Goal: Information Seeking & Learning: Check status

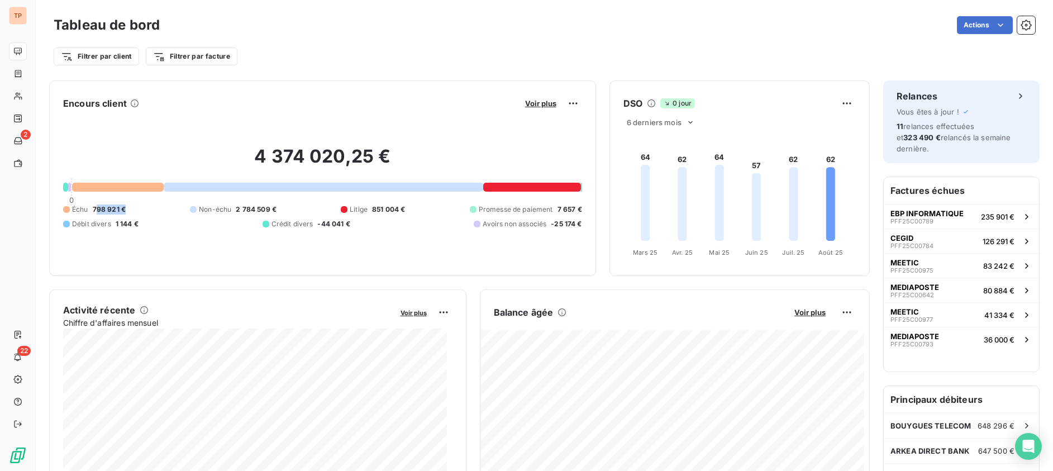
drag, startPoint x: 97, startPoint y: 208, endPoint x: 167, endPoint y: 208, distance: 69.3
click at [167, 208] on div "Échu 798 921 € Non-échu 2 784 509 € Litige 851 004 € Promesse de paiement 7 657…" at bounding box center [322, 217] width 519 height 25
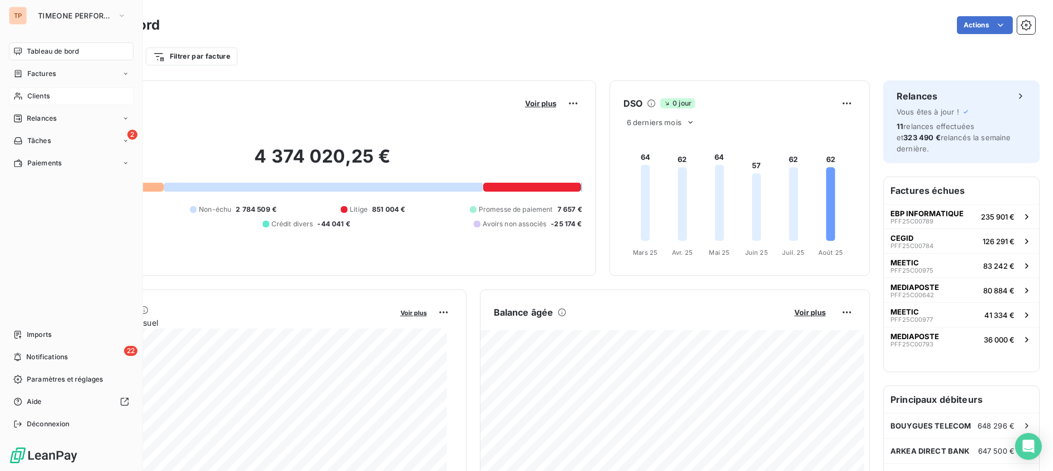
click at [51, 103] on div "Clients" at bounding box center [71, 96] width 125 height 18
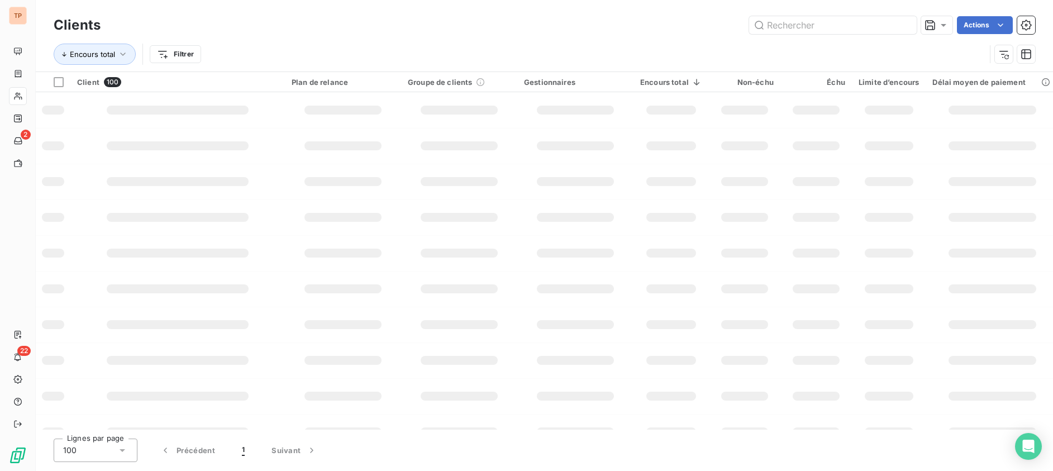
click at [780, 44] on div "Encours total Filtrer" at bounding box center [520, 54] width 932 height 21
click at [781, 20] on input "text" at bounding box center [833, 25] width 168 height 18
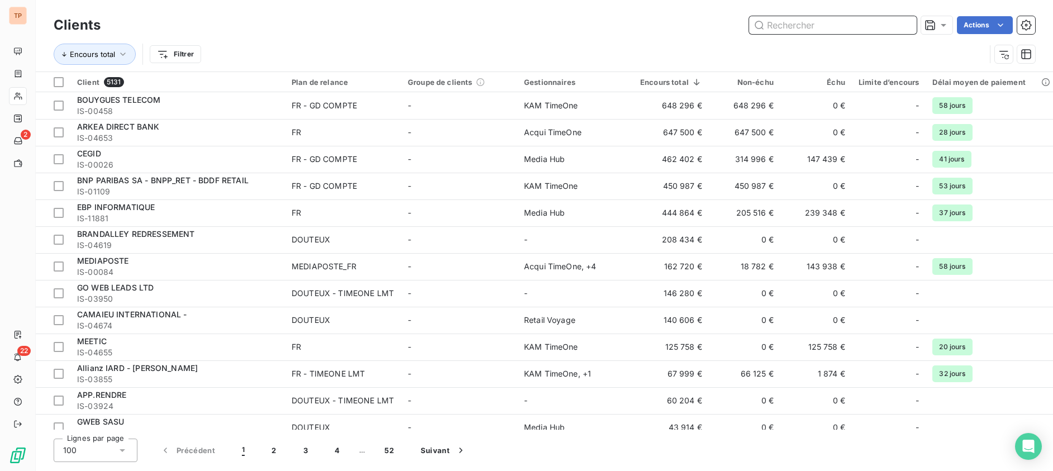
paste input "[DOMAIN_NAME] SINGAPORE E-COMMERCE PRIVATE LIMITED"
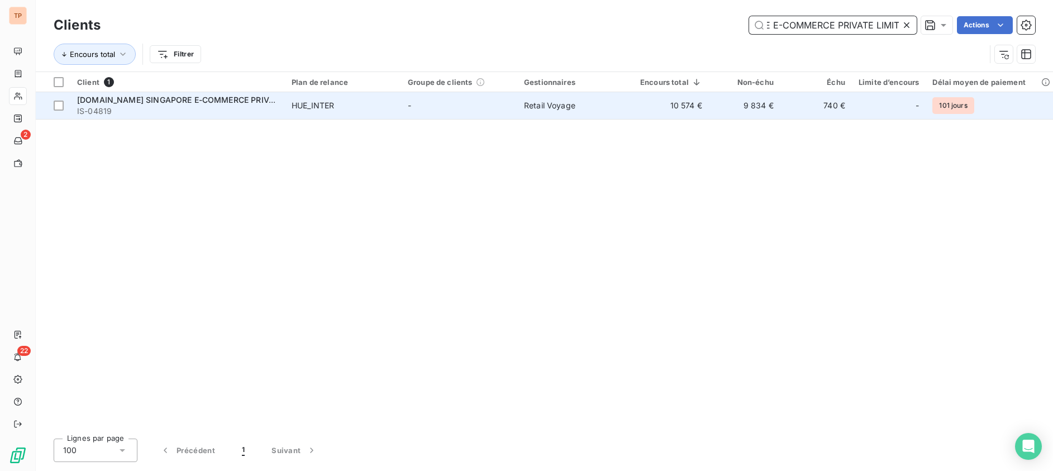
type input "[DOMAIN_NAME] SINGAPORE E-COMMERCE PRIVATE LIMITED"
click at [761, 96] on td "9 834 €" at bounding box center [745, 105] width 72 height 27
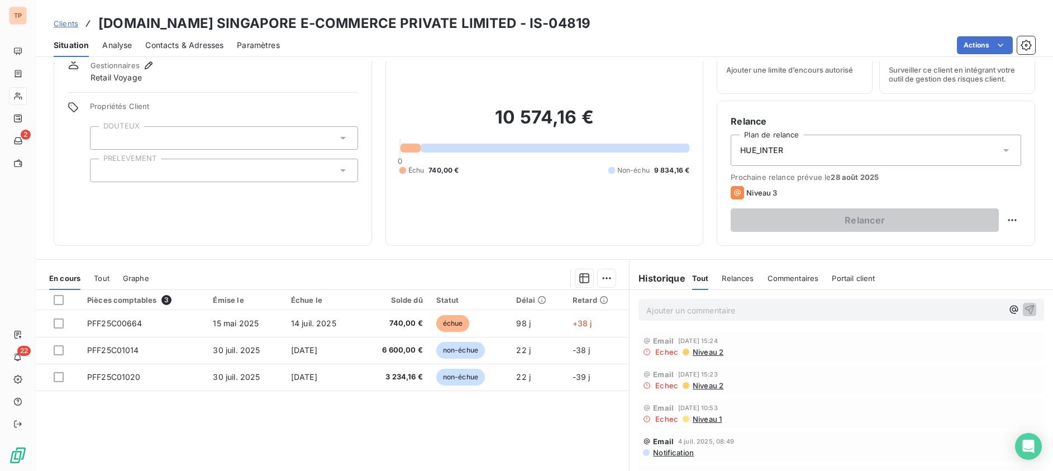
scroll to position [70, 0]
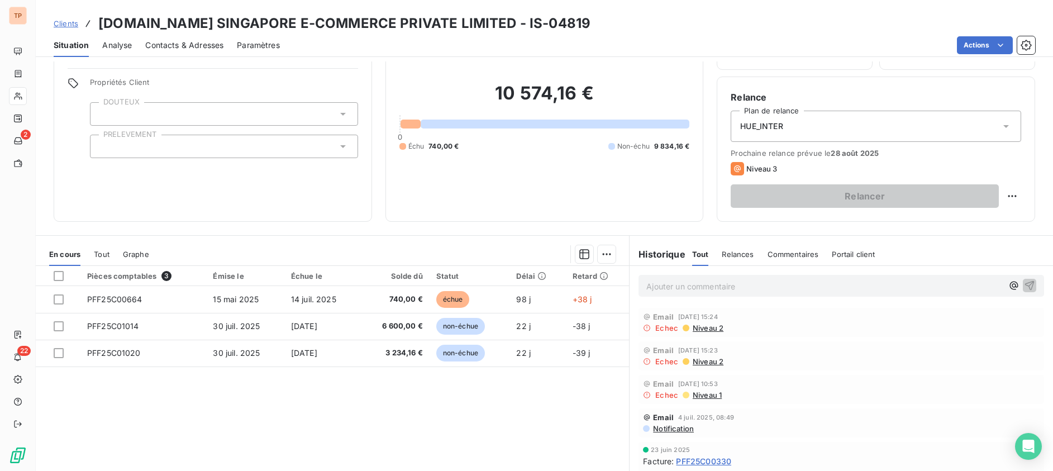
drag, startPoint x: 740, startPoint y: 387, endPoint x: 645, endPoint y: 309, distance: 122.7
click at [1025, 69] on div "Informations client Gestionnaires Retail Voyage Propriétés Client DOUTEUX PRELE…" at bounding box center [545, 110] width 1018 height 224
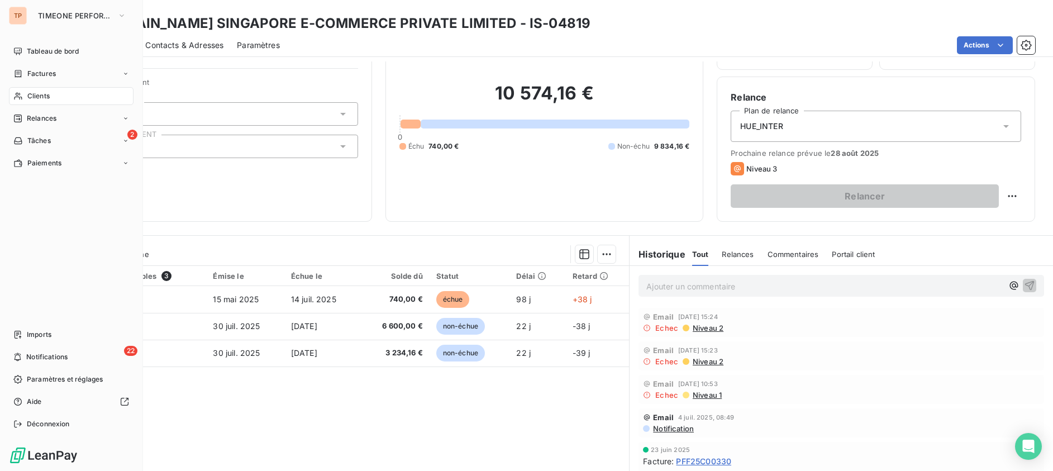
click at [47, 94] on span "Clients" at bounding box center [38, 96] width 22 height 10
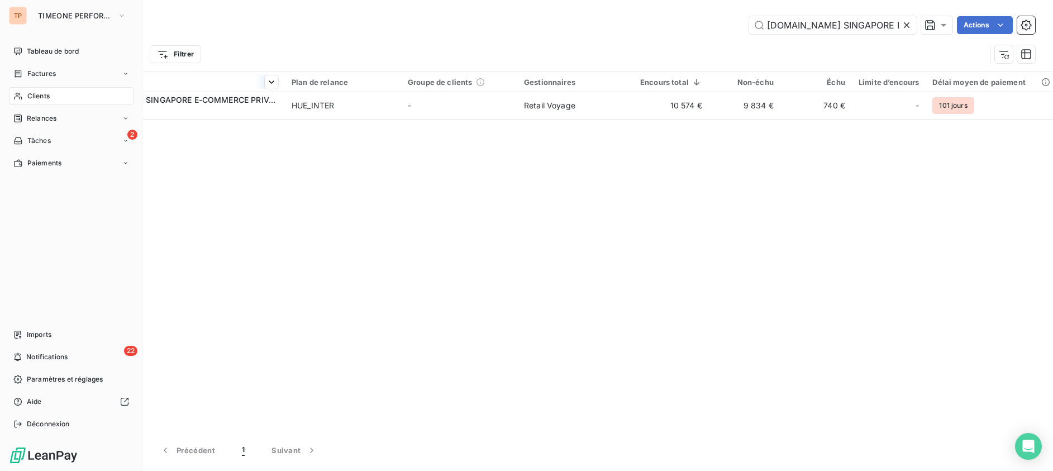
scroll to position [0, 124]
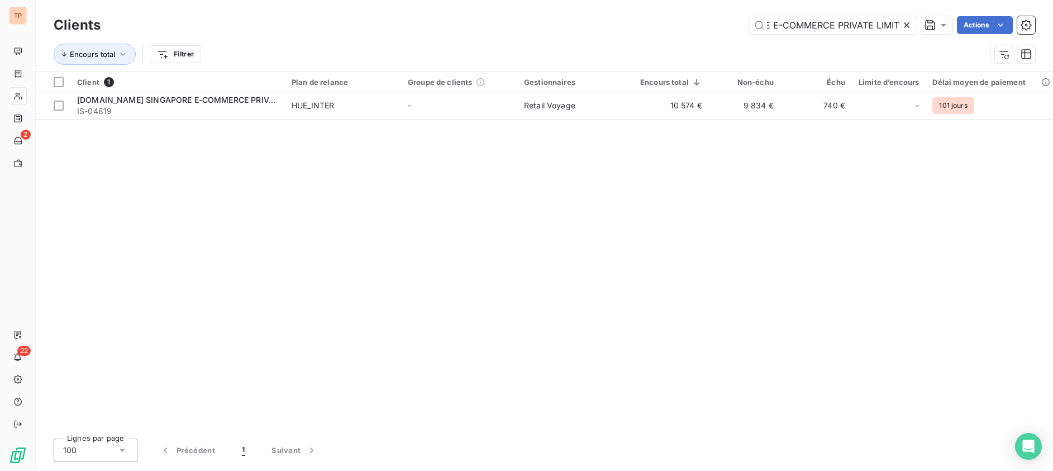
click at [913, 25] on div at bounding box center [909, 25] width 16 height 18
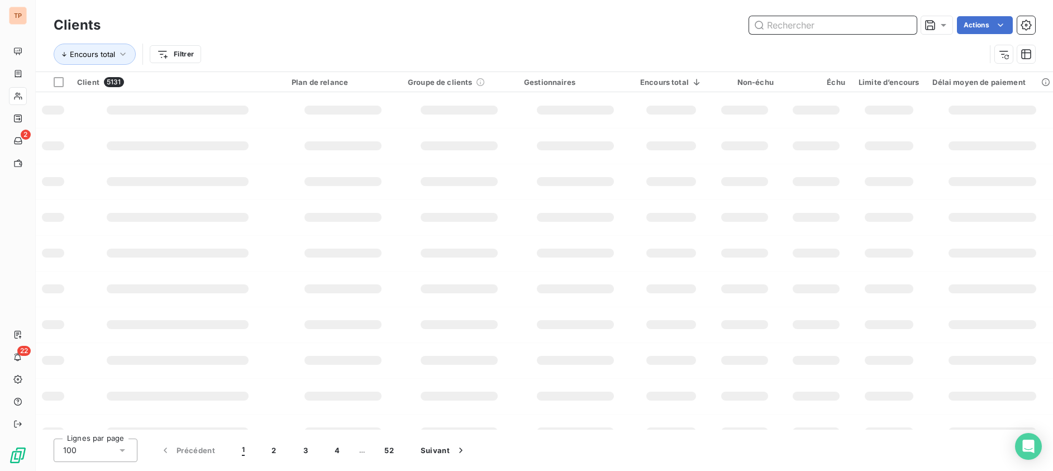
click at [866, 25] on input "text" at bounding box center [833, 25] width 168 height 18
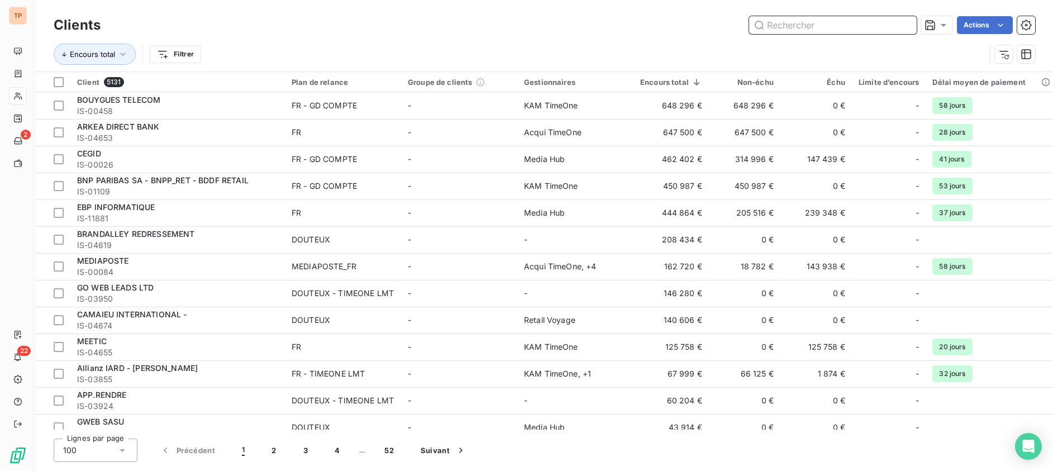
paste input "[DOMAIN_NAME] SINGAPORE PRIVATE LTD"
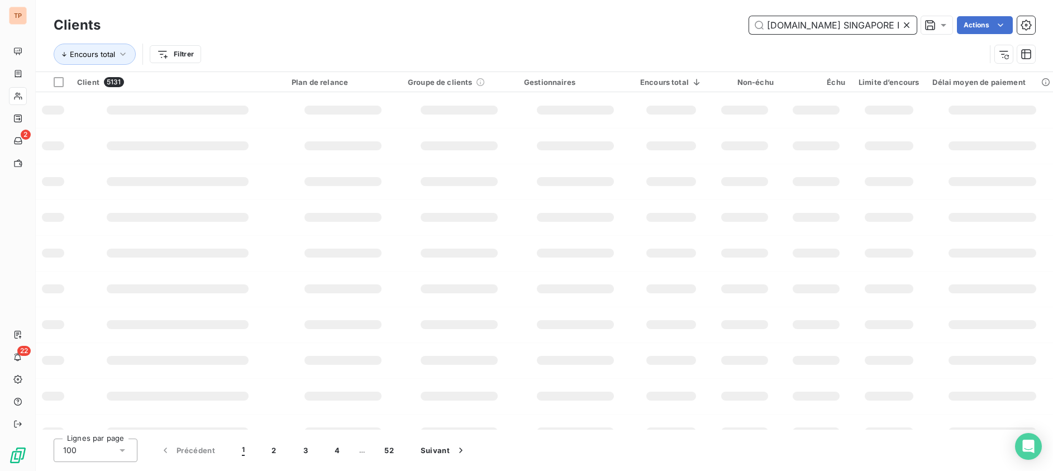
type input "[DOMAIN_NAME] SINGAPORE PRIVATE LTD"
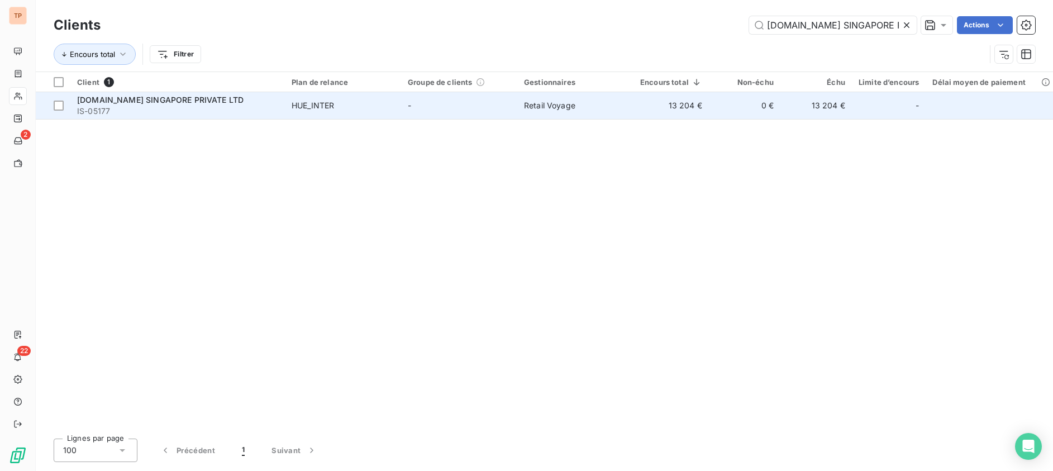
click at [726, 102] on td "0 €" at bounding box center [745, 105] width 72 height 27
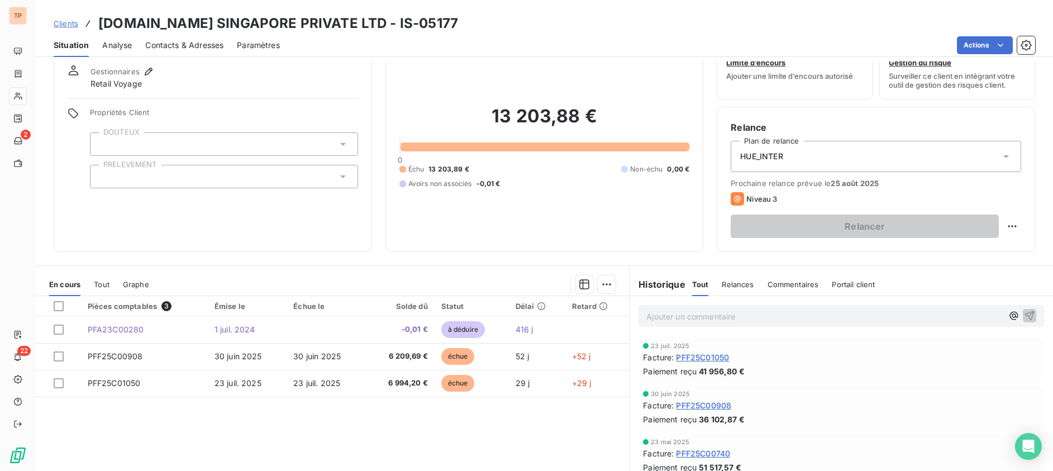
scroll to position [113, 0]
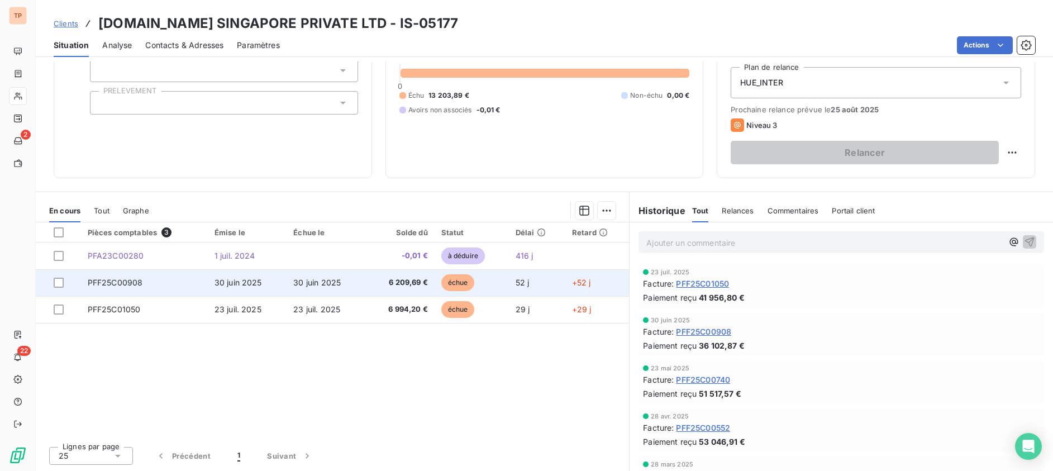
click at [152, 282] on td "PFF25C00908" at bounding box center [144, 282] width 127 height 27
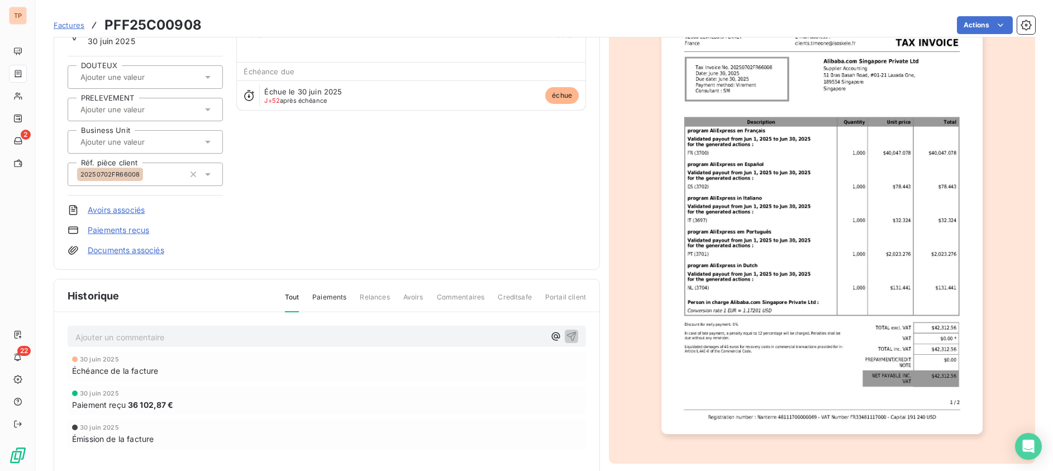
scroll to position [70, 0]
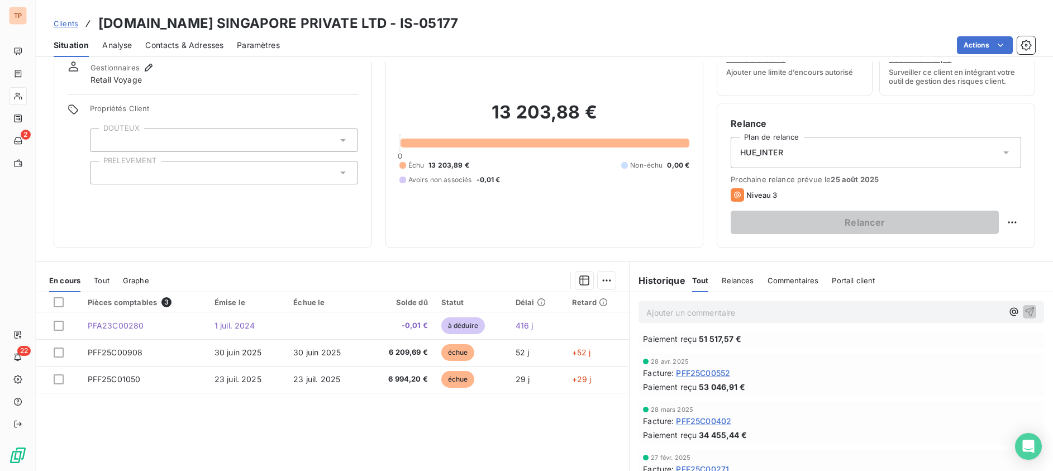
scroll to position [140, 0]
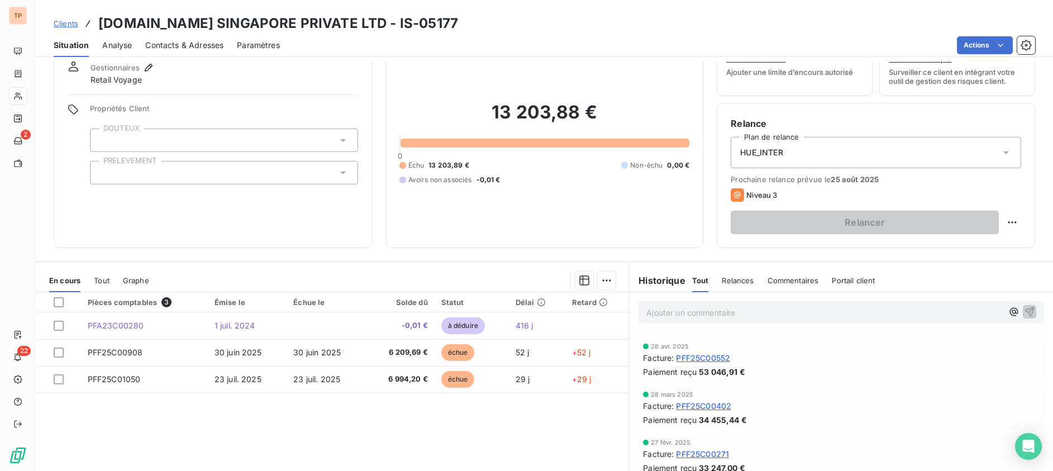
click at [724, 272] on div "Relances" at bounding box center [738, 280] width 32 height 23
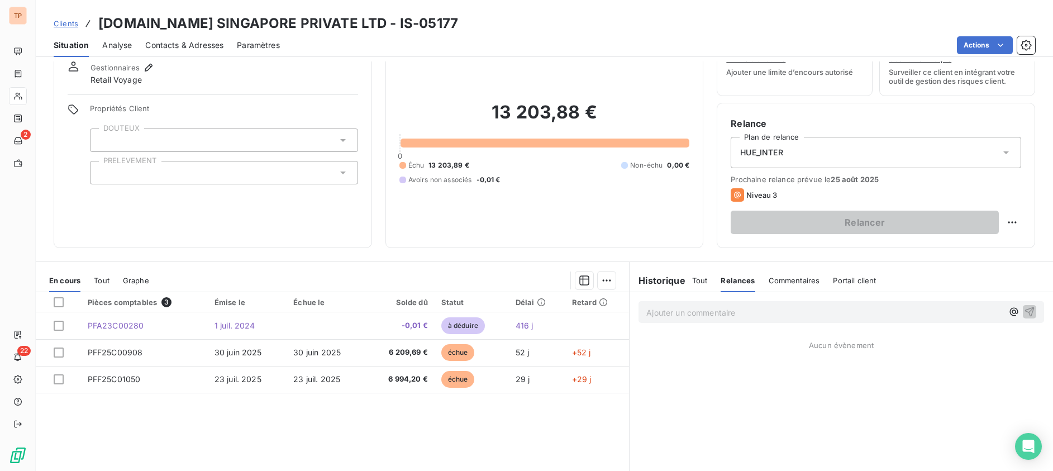
scroll to position [113, 0]
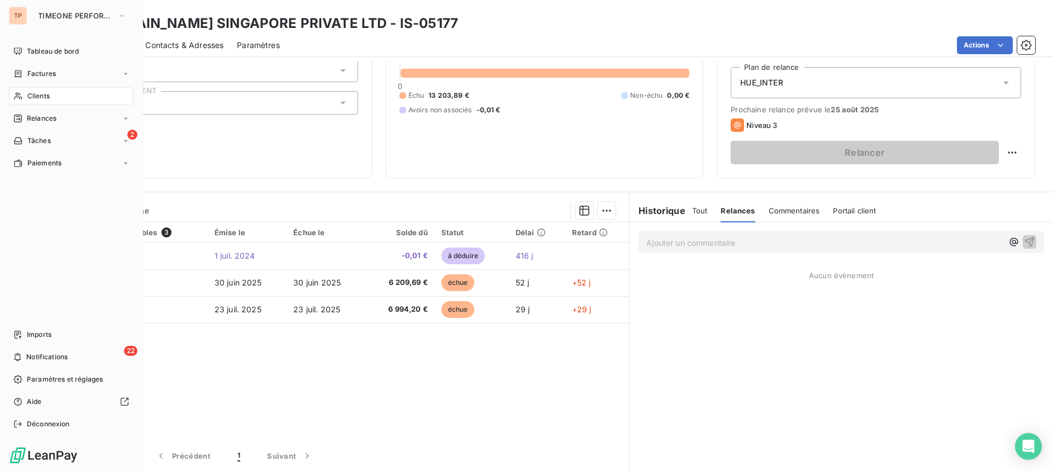
click at [32, 96] on span "Clients" at bounding box center [38, 96] width 22 height 10
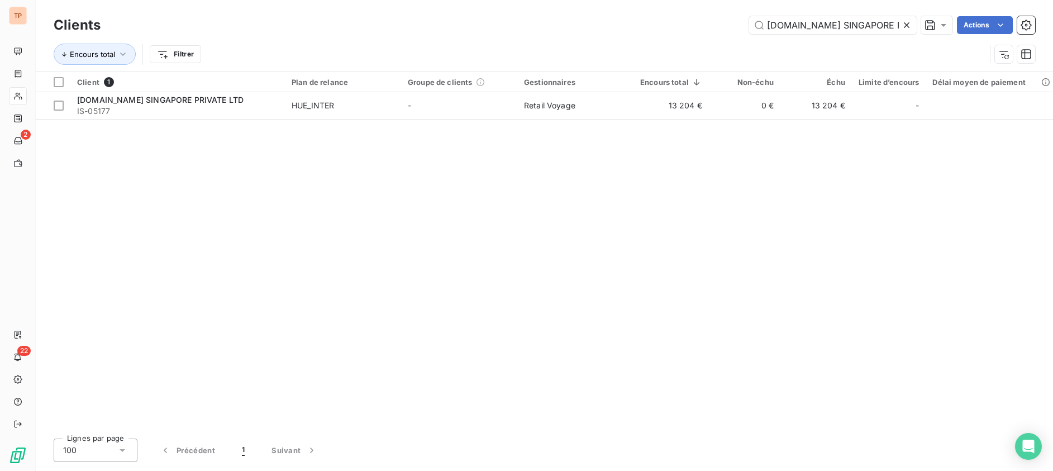
click at [906, 24] on icon at bounding box center [907, 25] width 6 height 6
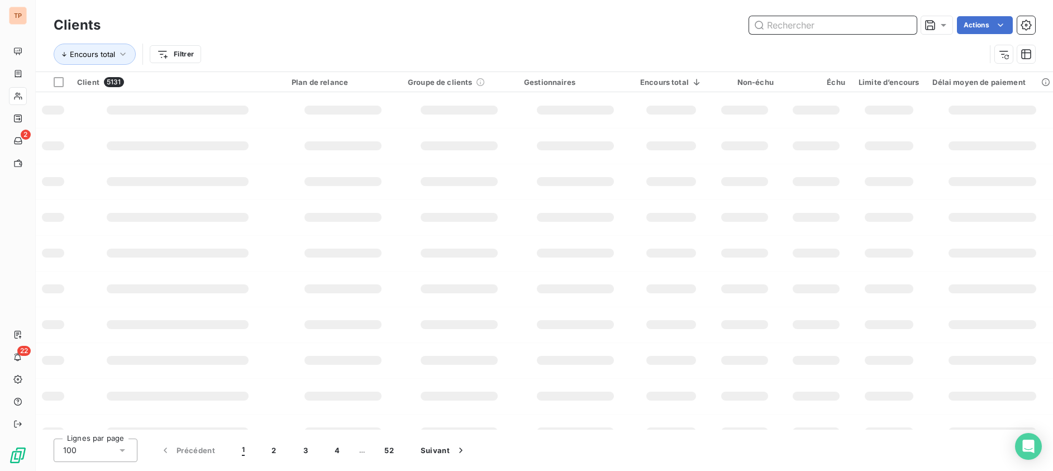
click at [876, 31] on input "text" at bounding box center [833, 25] width 168 height 18
paste input "Allianz IARD - [PERSON_NAME]"
click at [876, 31] on input "Allianz IARD - [PERSON_NAME]" at bounding box center [833, 25] width 168 height 18
click at [875, 28] on input "Allianz IARD - [PERSON_NAME]" at bounding box center [833, 25] width 168 height 18
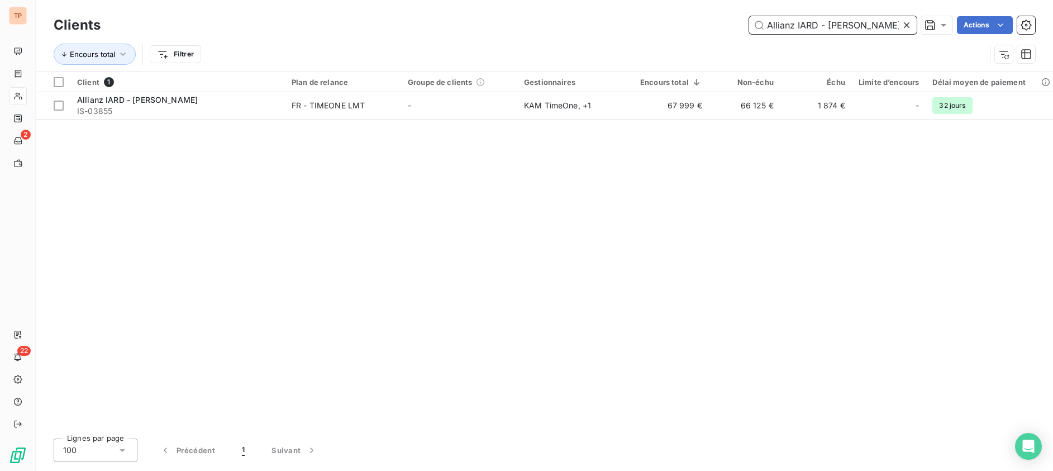
type input "Allianz IARD - [PERSON_NAME]"
click at [735, 120] on div "Client 1 Plan de relance Groupe de clients Gestionnaires Encours total Non-échu…" at bounding box center [545, 251] width 1018 height 358
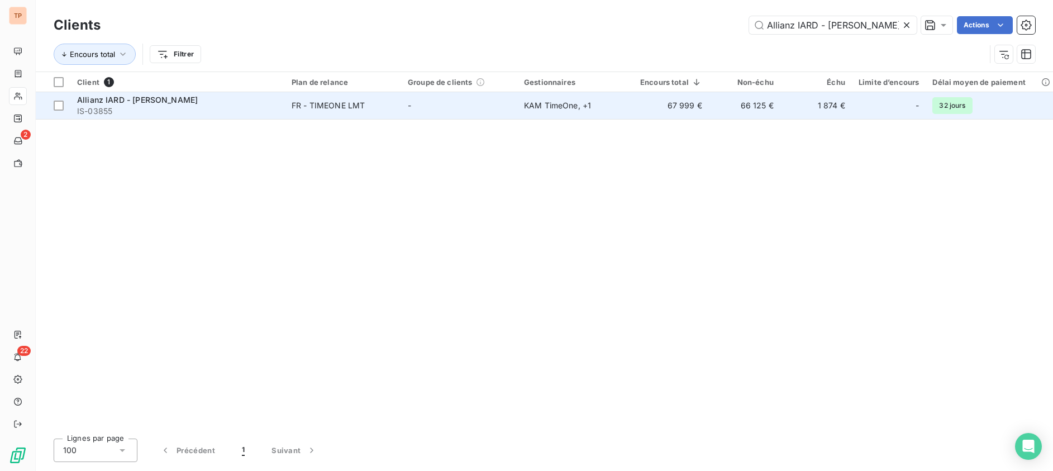
click at [740, 112] on td "66 125 €" at bounding box center [745, 105] width 72 height 27
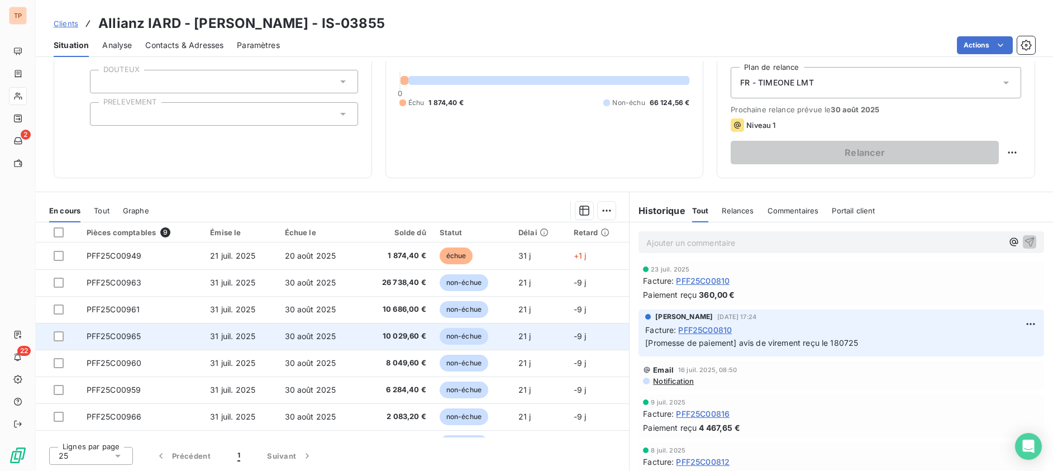
scroll to position [44, 0]
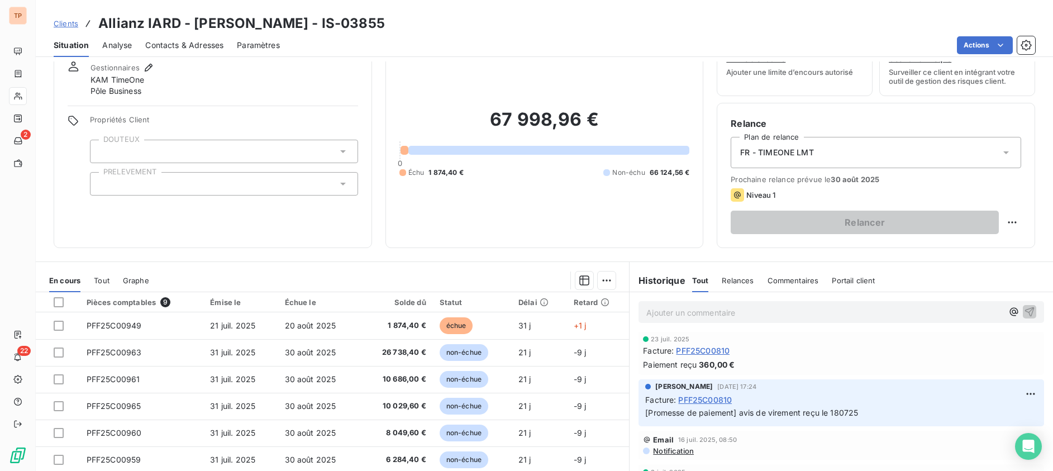
click at [723, 278] on span "Relances" at bounding box center [738, 280] width 32 height 9
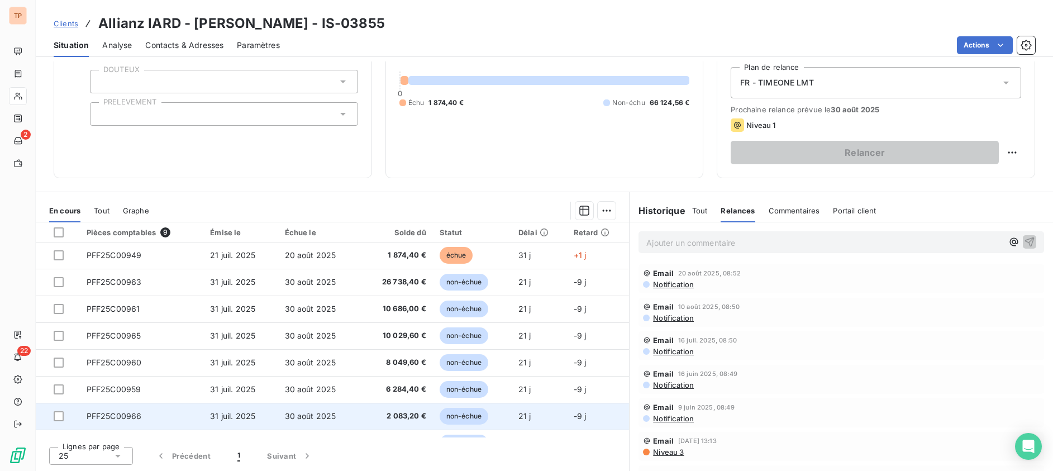
scroll to position [0, 0]
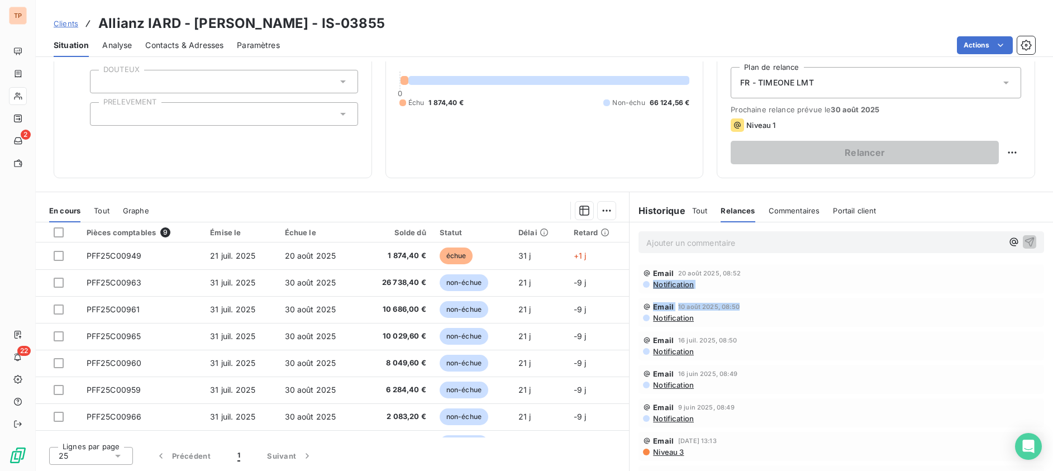
drag, startPoint x: 744, startPoint y: 273, endPoint x: 730, endPoint y: 301, distance: 30.7
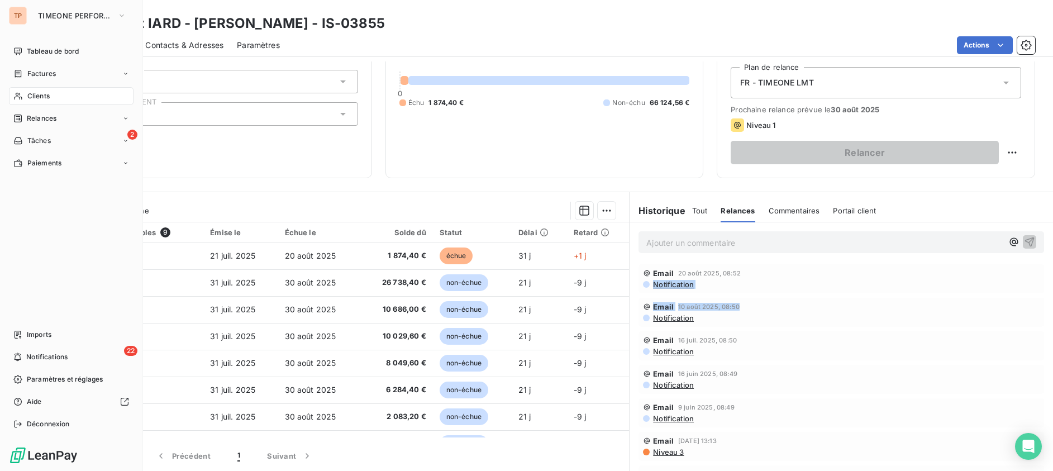
click at [72, 94] on div "Clients" at bounding box center [71, 96] width 125 height 18
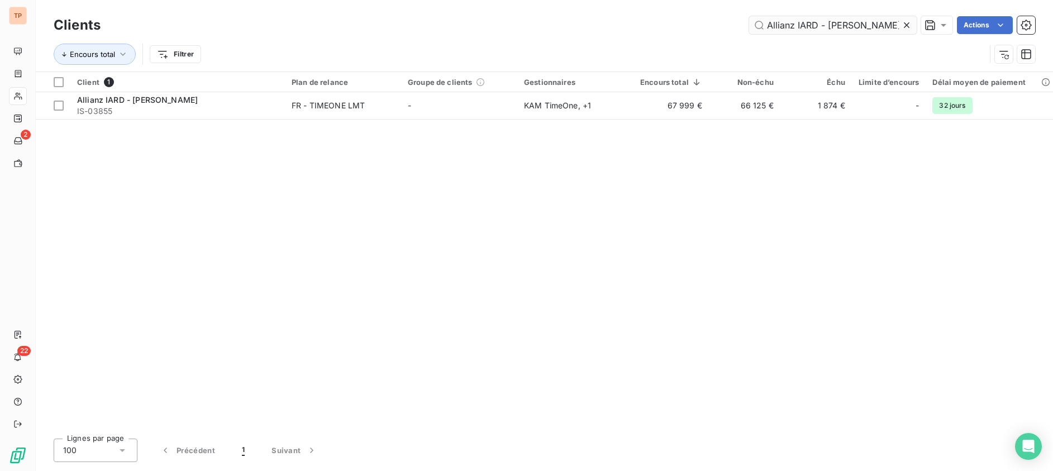
click at [901, 25] on icon at bounding box center [906, 25] width 11 height 11
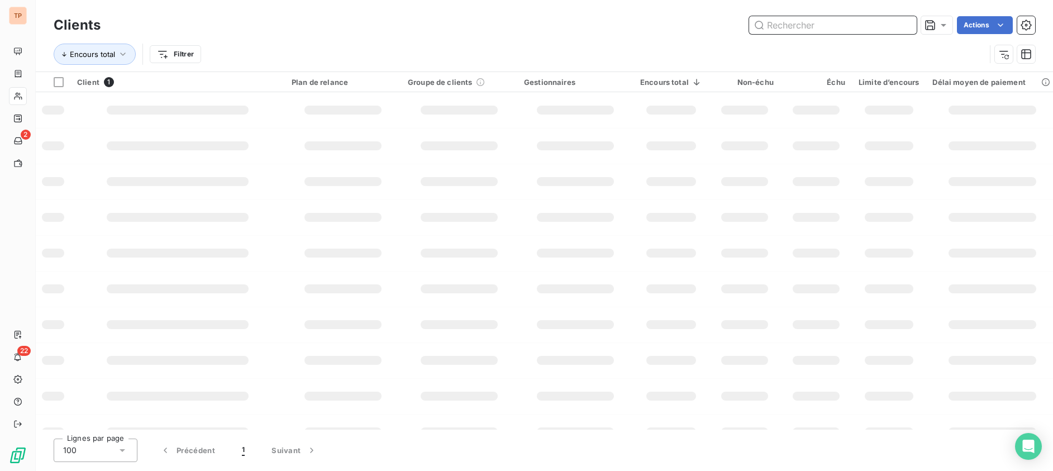
click at [899, 26] on input "text" at bounding box center [833, 25] width 168 height 18
paste input "BEBEBOUTIK SAS"
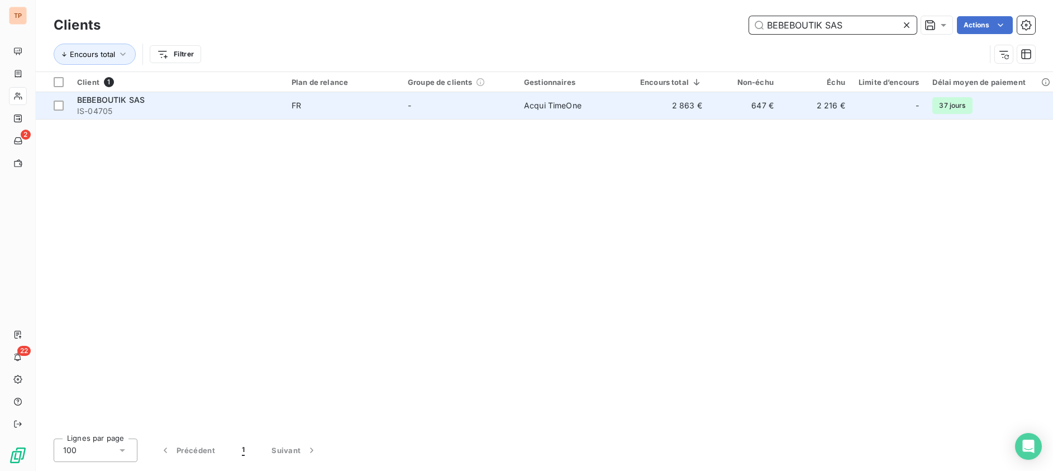
type input "BEBEBOUTIK SAS"
click at [813, 111] on td "2 216 €" at bounding box center [817, 105] width 72 height 27
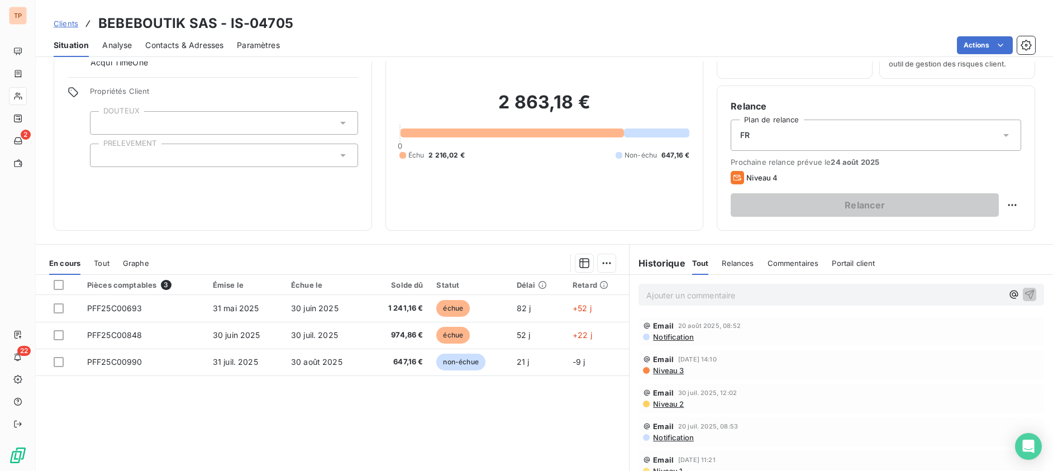
scroll to position [113, 0]
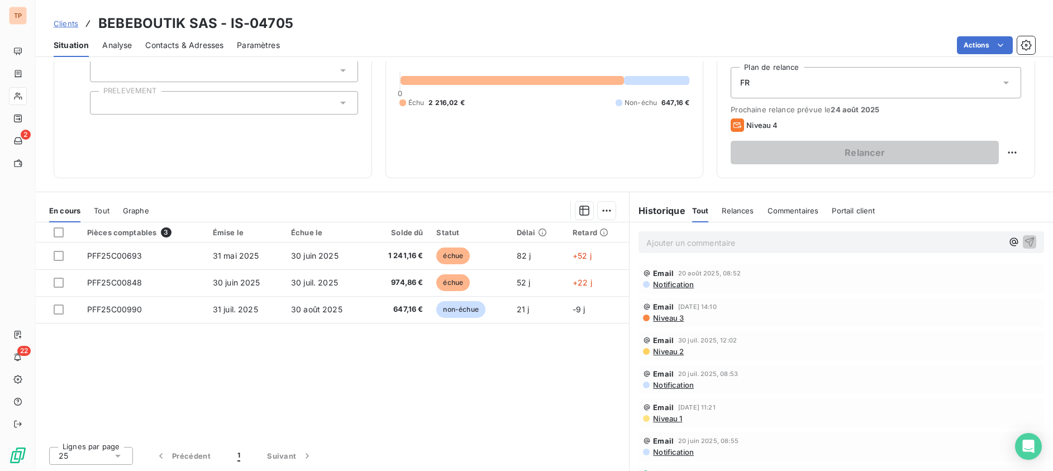
click at [677, 351] on span "Niveau 2" at bounding box center [668, 351] width 32 height 9
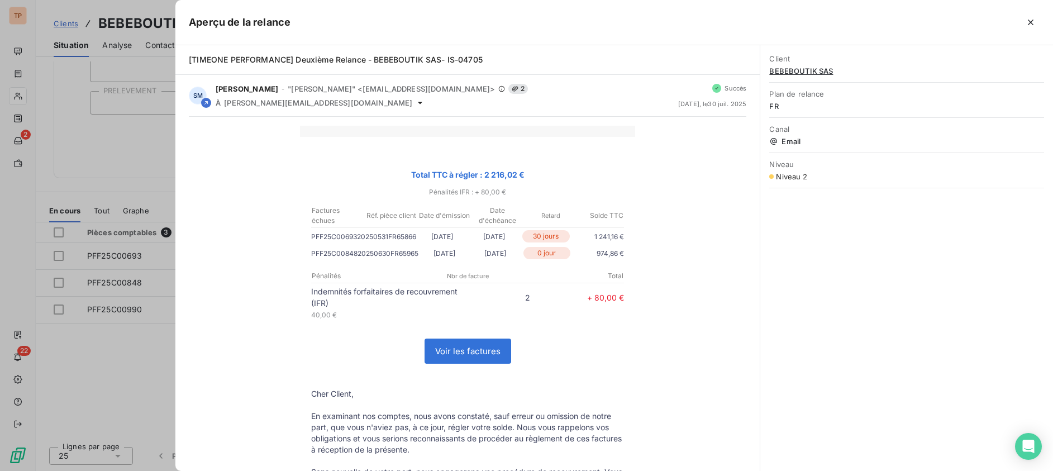
click at [79, 148] on div at bounding box center [526, 235] width 1053 height 471
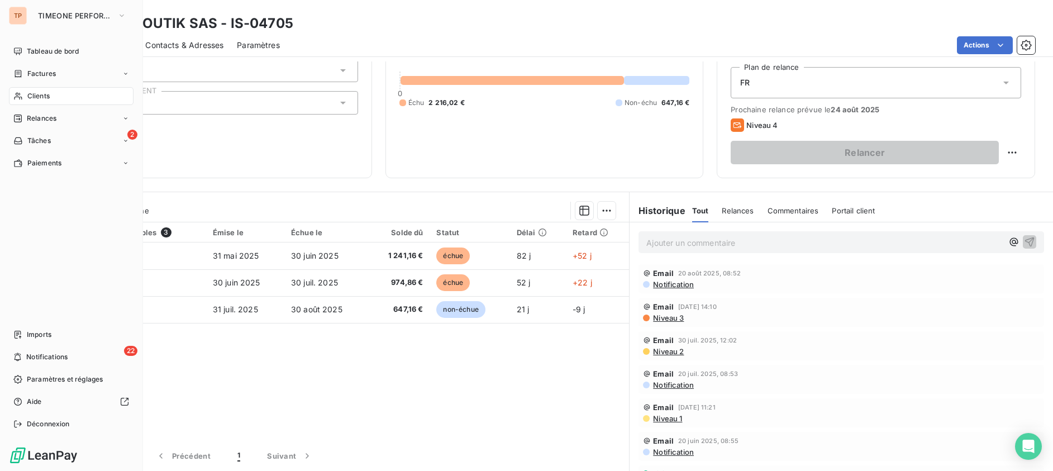
click at [56, 88] on div "Clients" at bounding box center [71, 96] width 125 height 18
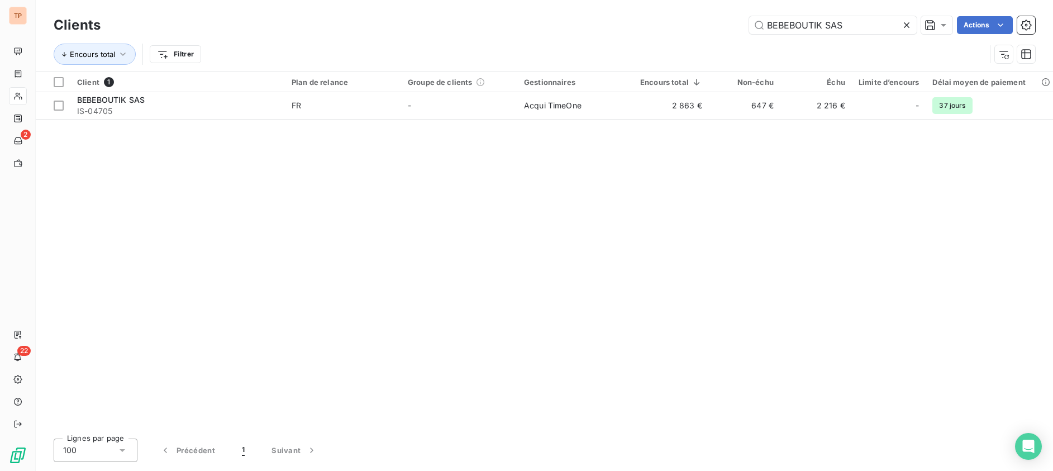
click at [908, 21] on icon at bounding box center [906, 25] width 11 height 11
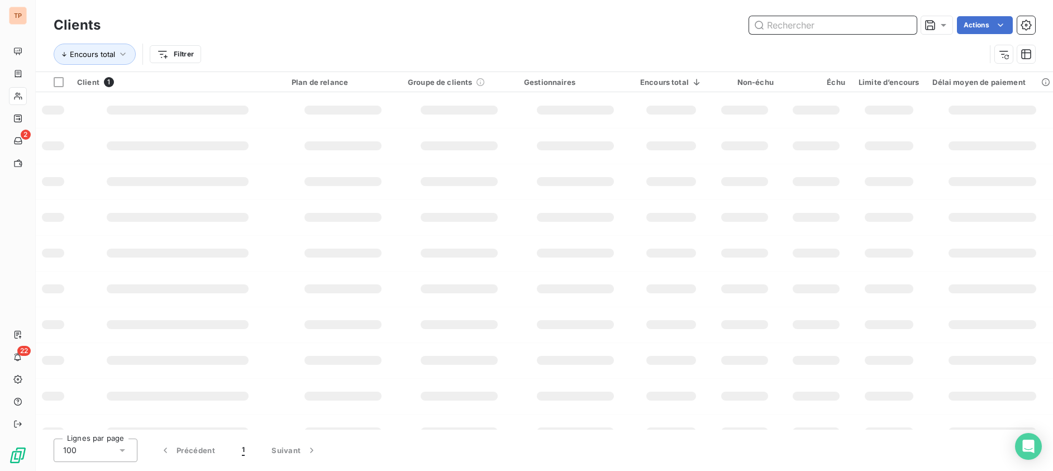
click at [882, 23] on input "text" at bounding box center [833, 25] width 168 height 18
paste input "BFF Financial Services"
type input "BFF Financial Services"
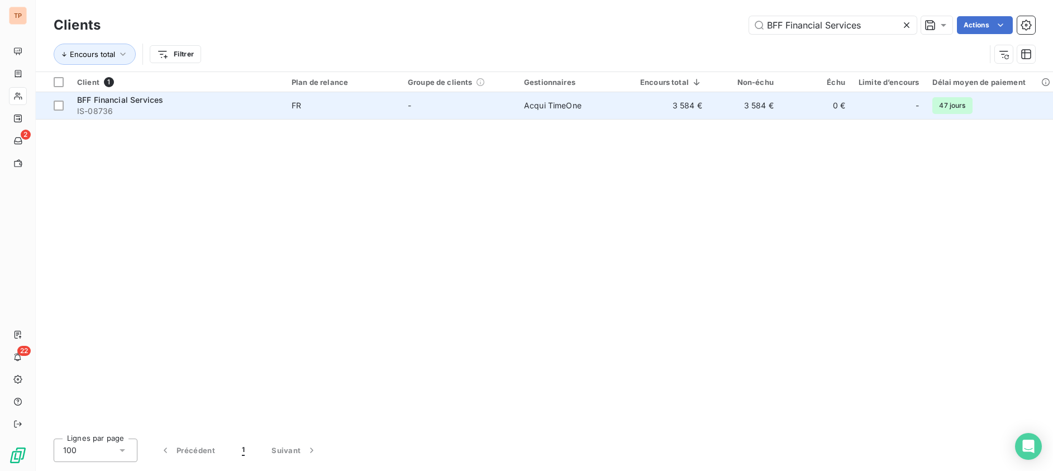
click at [747, 116] on td "3 584 €" at bounding box center [745, 105] width 72 height 27
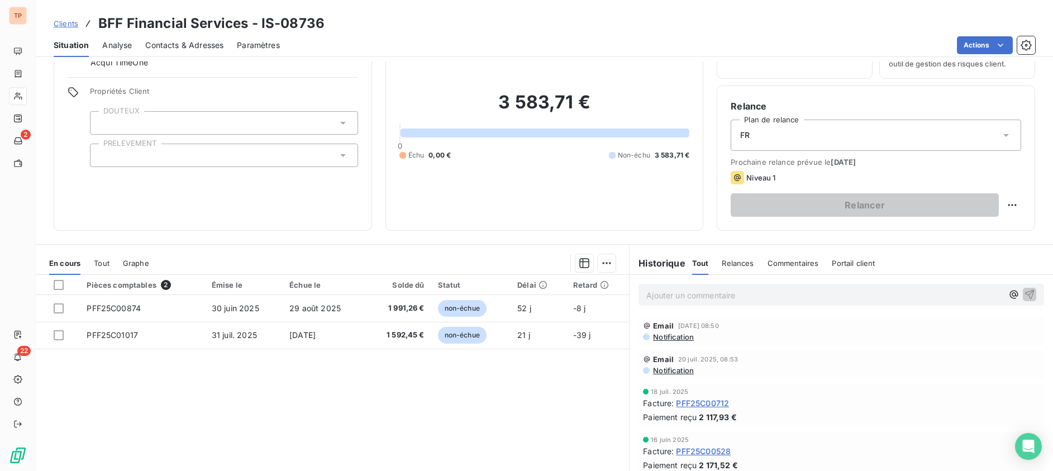
scroll to position [113, 0]
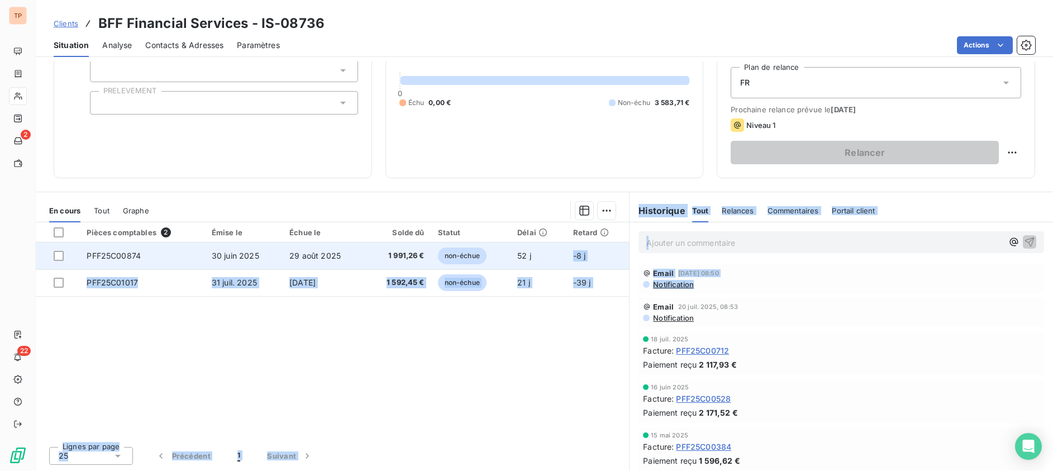
drag, startPoint x: 696, startPoint y: 283, endPoint x: 528, endPoint y: 259, distance: 169.4
click at [528, 259] on div "En cours Tout Graphe Pièces comptables 2 Émise le Échue le Solde dû Statut Déla…" at bounding box center [545, 331] width 1018 height 279
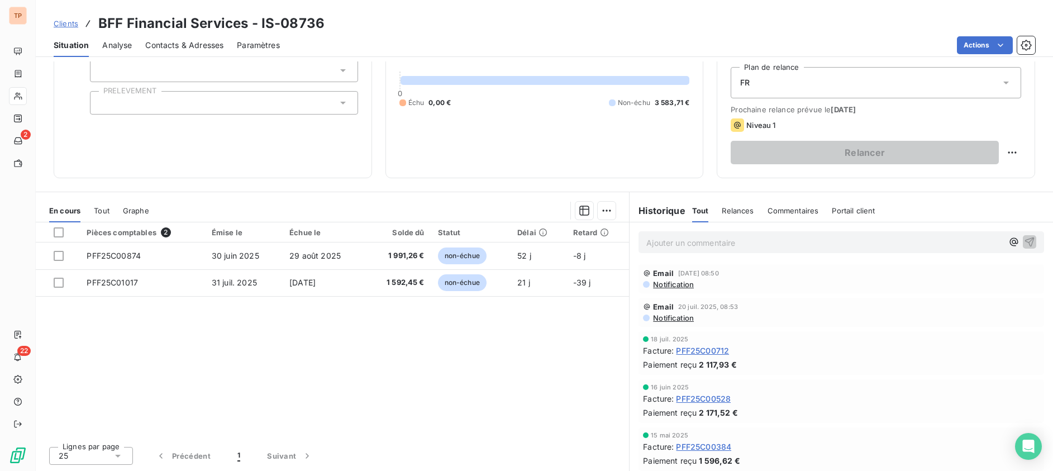
click at [795, 307] on div "Email 20 juil. 2025, 08:53" at bounding box center [841, 306] width 397 height 9
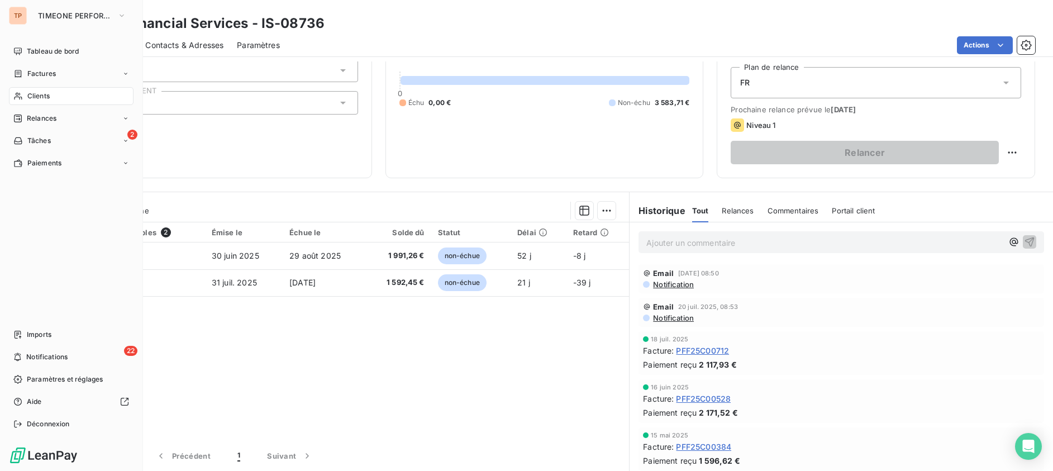
click at [41, 98] on span "Clients" at bounding box center [38, 96] width 22 height 10
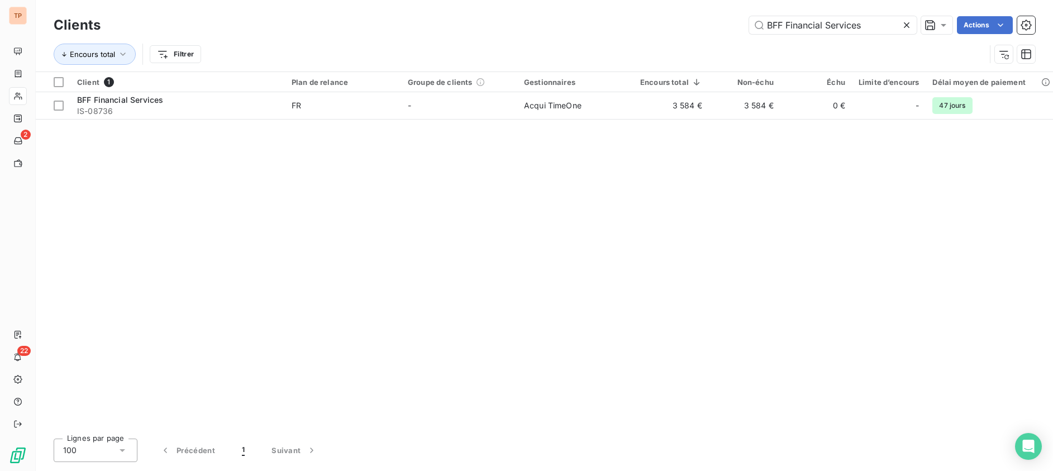
click at [910, 25] on icon at bounding box center [906, 25] width 11 height 11
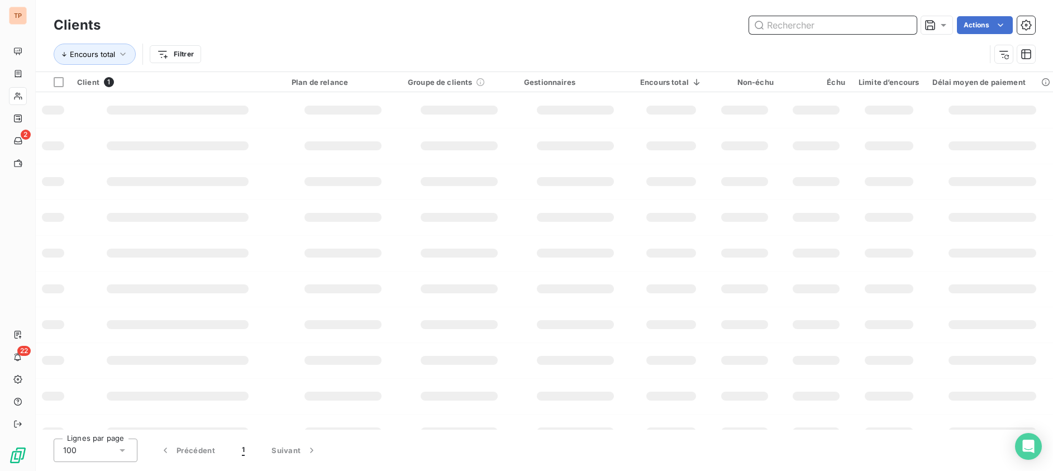
click at [886, 26] on input "text" at bounding box center [833, 25] width 168 height 18
paste input "[PERSON_NAME] & [PERSON_NAME]"
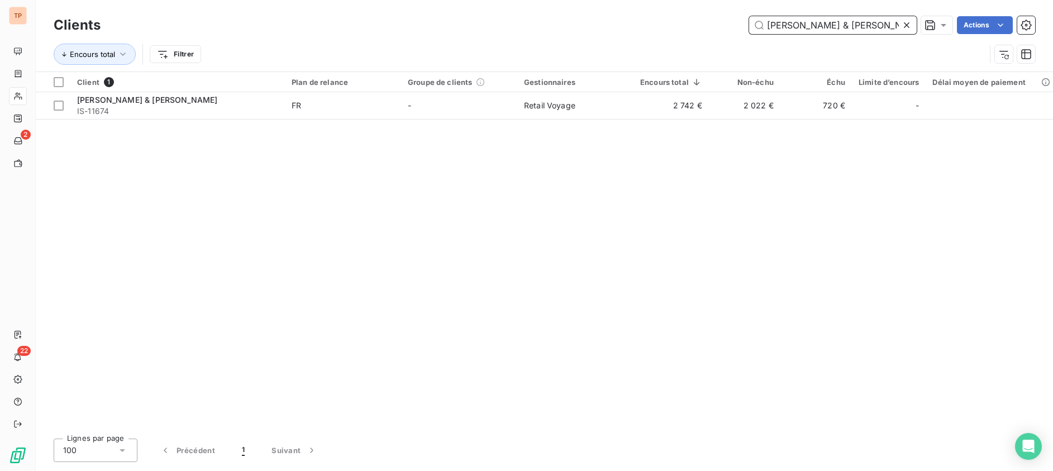
type input "[PERSON_NAME] & [PERSON_NAME]"
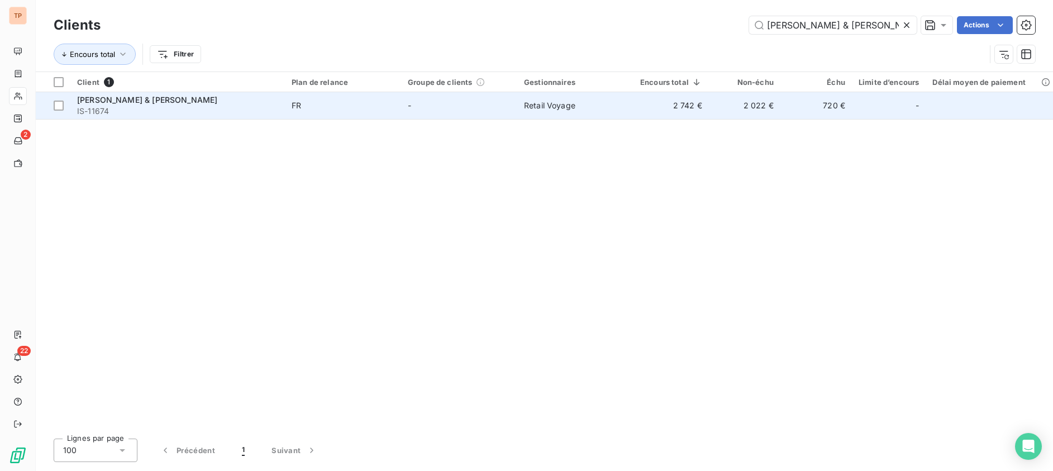
click at [663, 99] on td "2 742 €" at bounding box center [671, 105] width 75 height 27
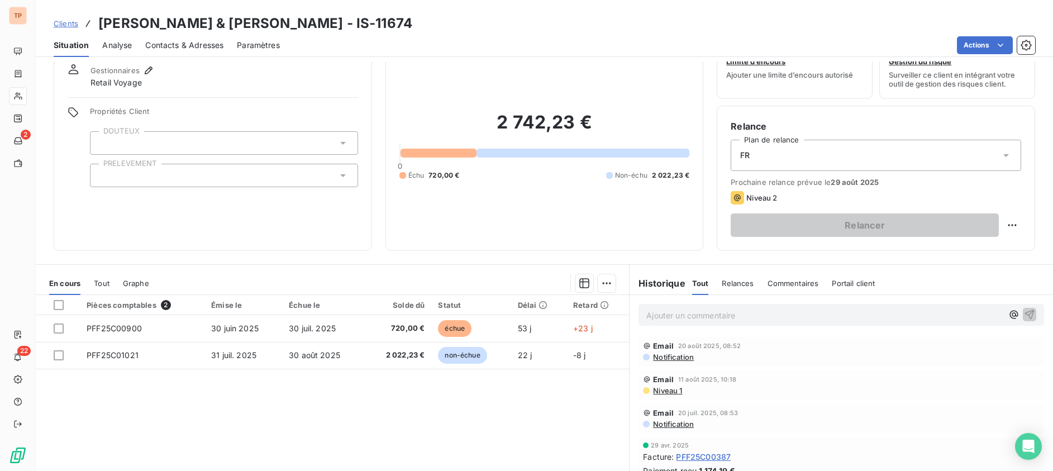
scroll to position [113, 0]
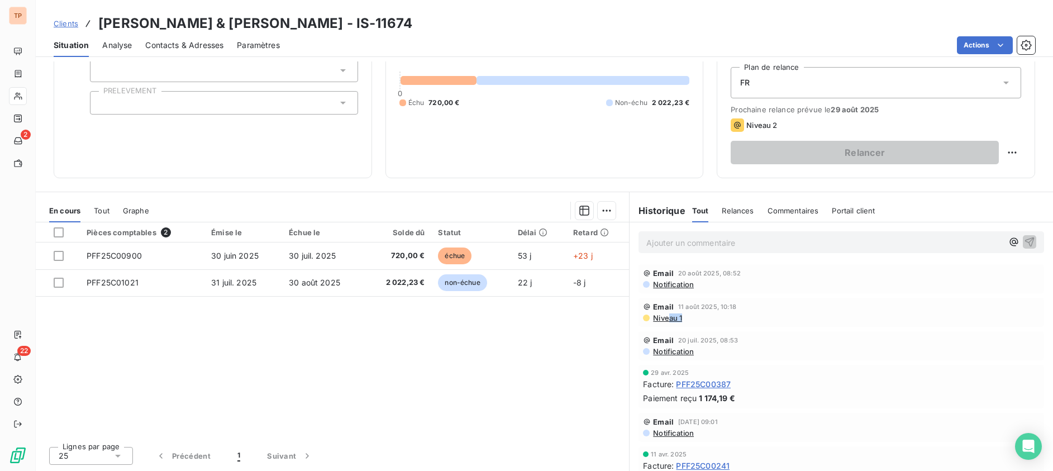
click at [663, 312] on div "Email 11 août 2025, 10:18 Niveau 1" at bounding box center [841, 312] width 397 height 20
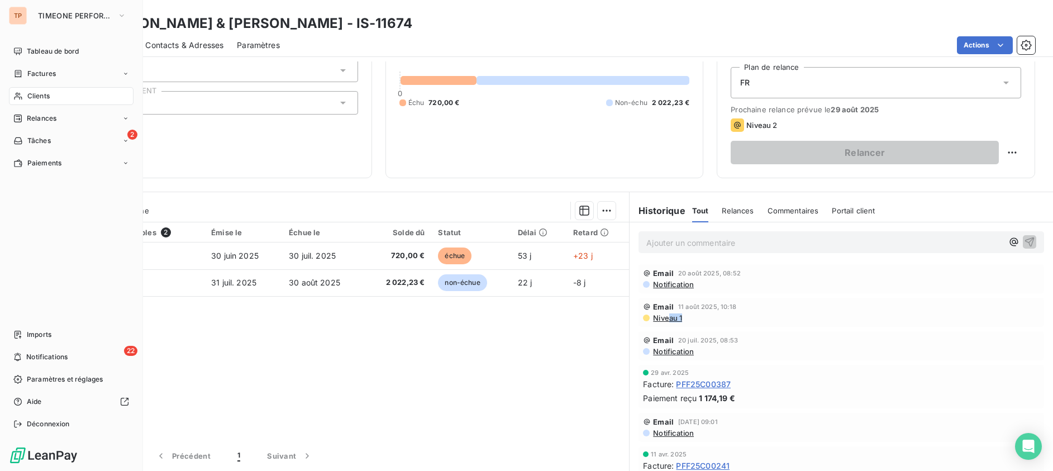
click at [42, 93] on span "Clients" at bounding box center [38, 96] width 22 height 10
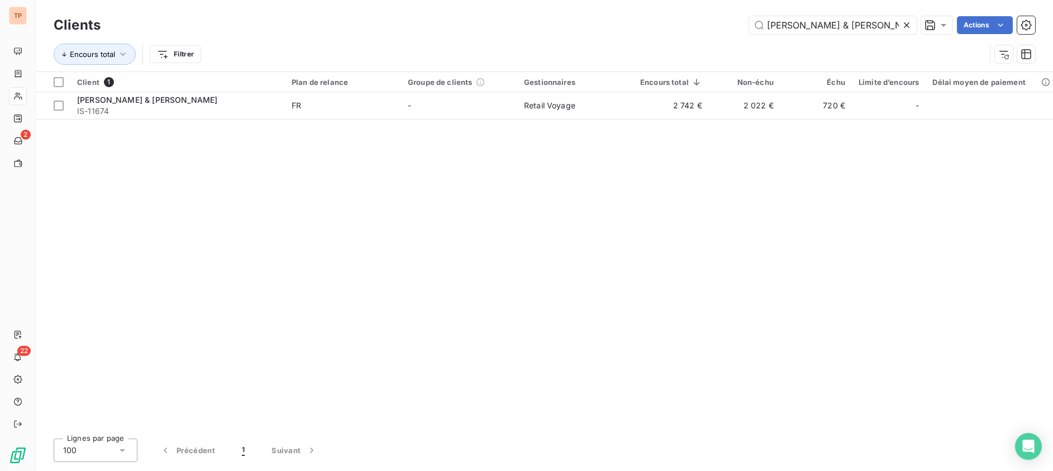
click at [904, 22] on icon at bounding box center [906, 25] width 11 height 11
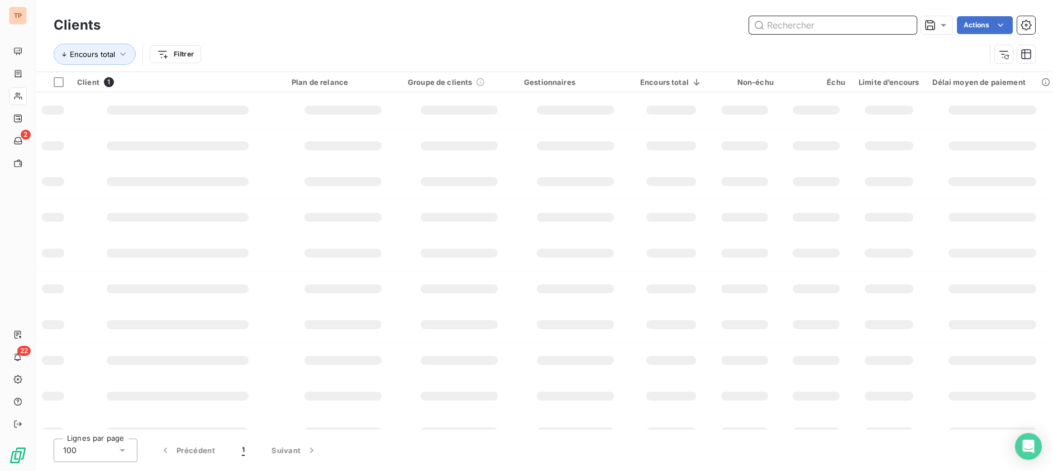
click at [882, 24] on input "text" at bounding box center [833, 25] width 168 height 18
paste input "CEGID"
type input "CEGID"
click at [885, 24] on input "CEGID" at bounding box center [833, 25] width 168 height 18
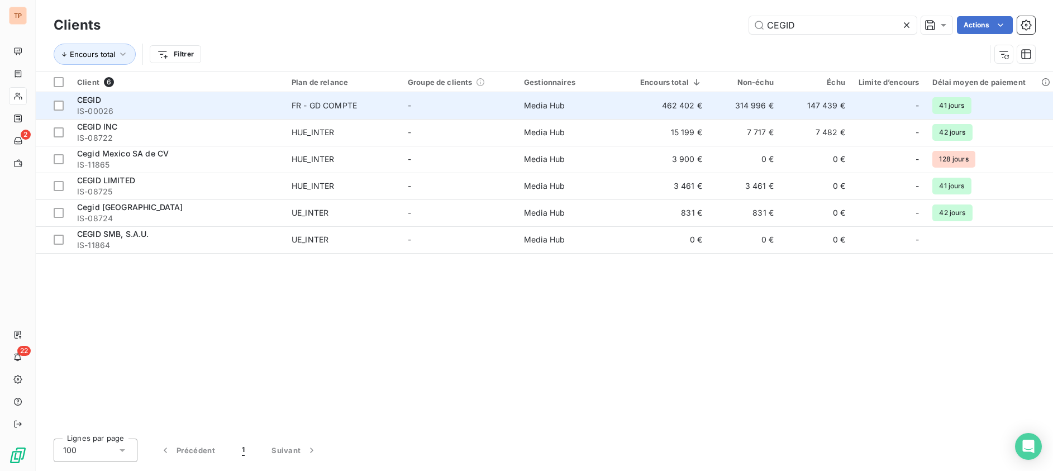
click at [853, 92] on td "-" at bounding box center [889, 105] width 74 height 27
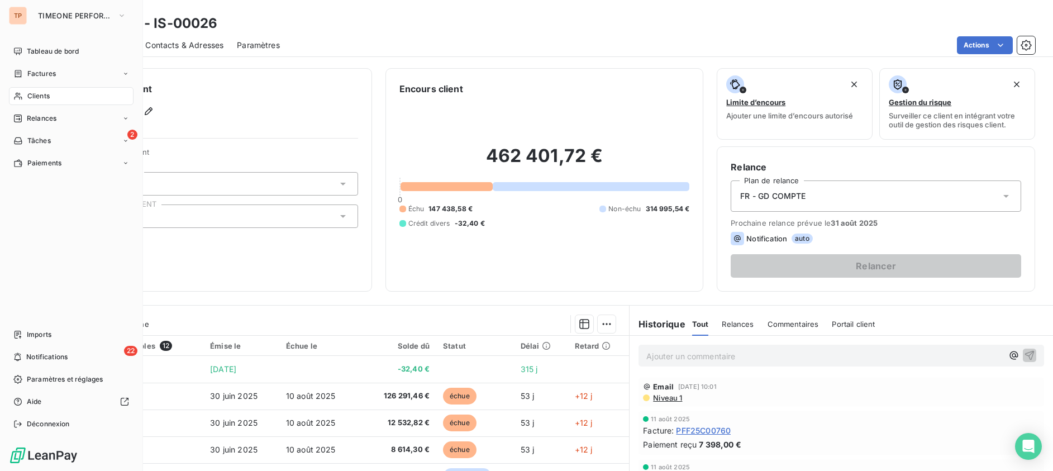
click at [73, 97] on div "Clients" at bounding box center [71, 96] width 125 height 18
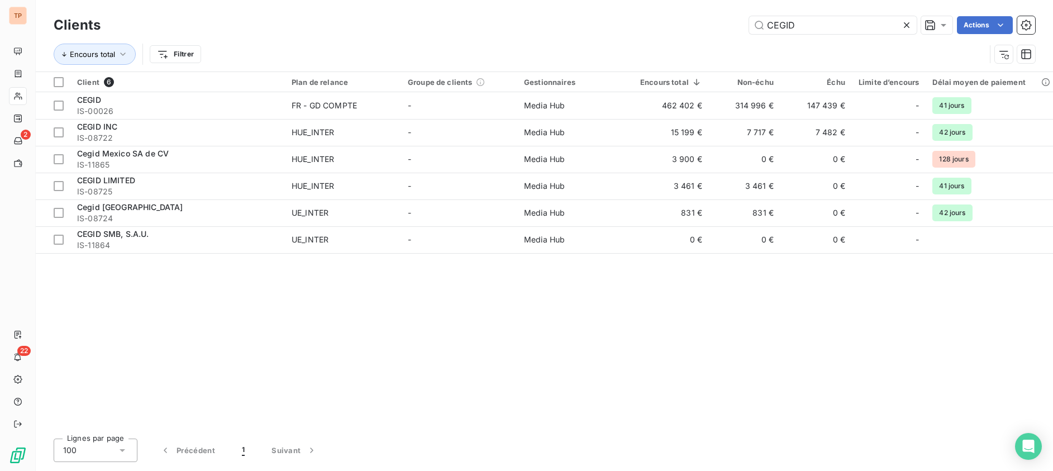
drag, startPoint x: 833, startPoint y: 29, endPoint x: 722, endPoint y: 31, distance: 111.2
click at [722, 31] on div "CEGID Actions" at bounding box center [575, 25] width 922 height 18
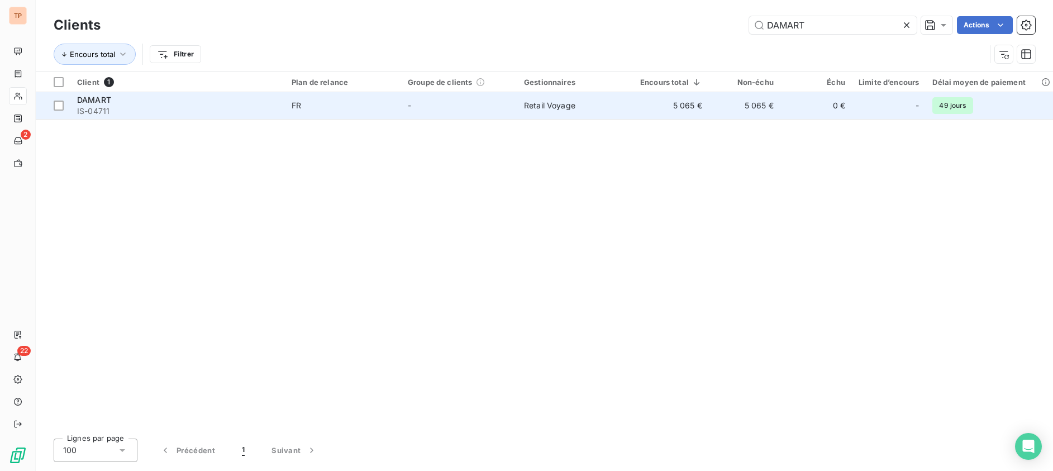
type input "DAMART"
click at [516, 110] on td "-" at bounding box center [459, 105] width 116 height 27
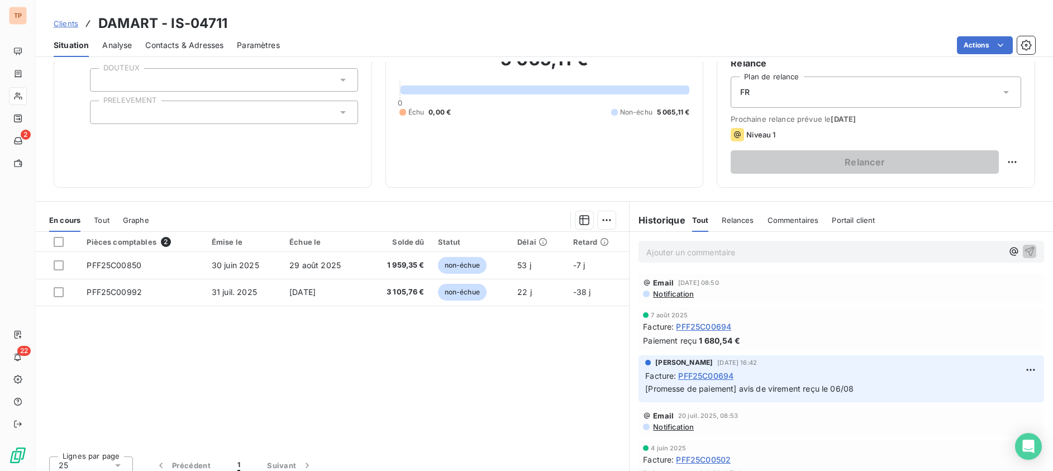
scroll to position [113, 0]
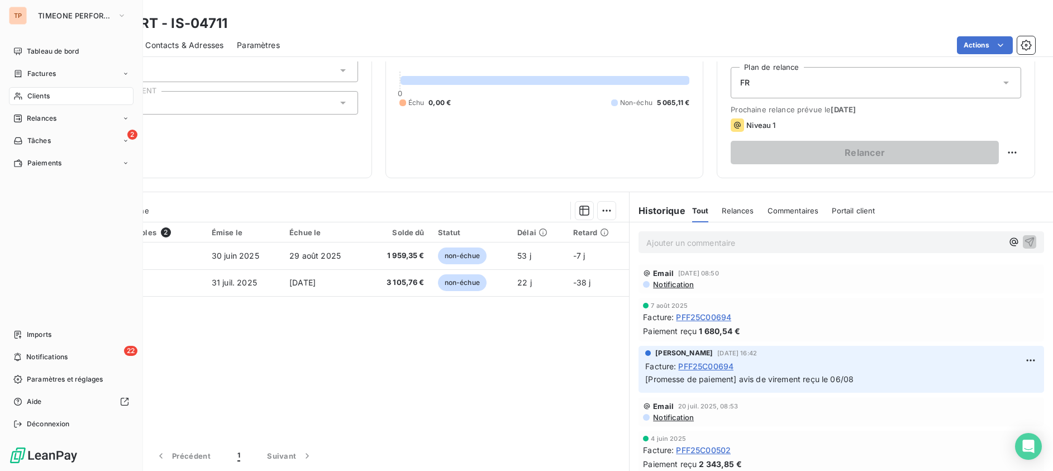
drag, startPoint x: 41, startPoint y: 88, endPoint x: 138, endPoint y: 90, distance: 97.3
click at [41, 88] on div "Clients" at bounding box center [71, 96] width 125 height 18
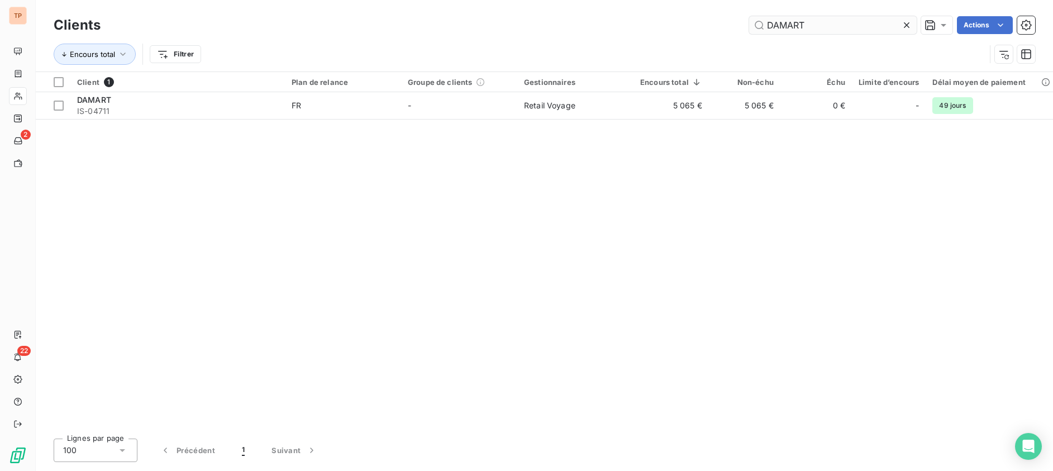
drag, startPoint x: 904, startPoint y: 25, endPoint x: 854, endPoint y: 24, distance: 49.7
click at [903, 24] on icon at bounding box center [906, 25] width 11 height 11
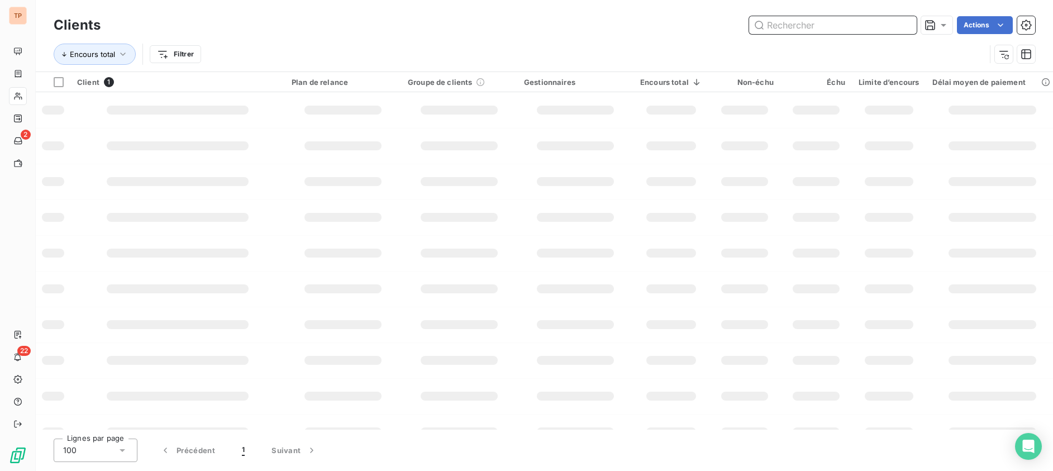
click at [843, 24] on input "text" at bounding box center [833, 25] width 168 height 18
paste input "The&Partnership"
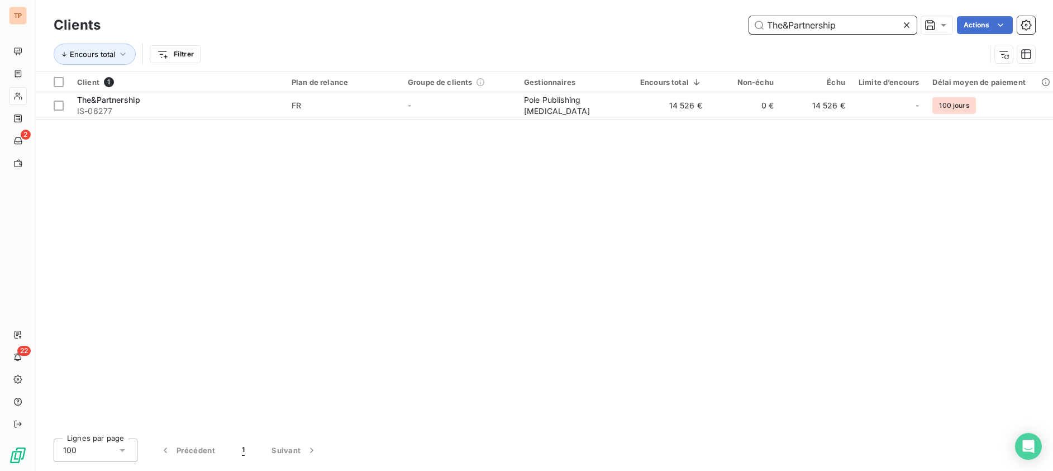
type input "The&Partnership"
click at [707, 121] on div "Client 1 Plan de relance Groupe de clients Gestionnaires Encours total Non-échu…" at bounding box center [545, 251] width 1018 height 358
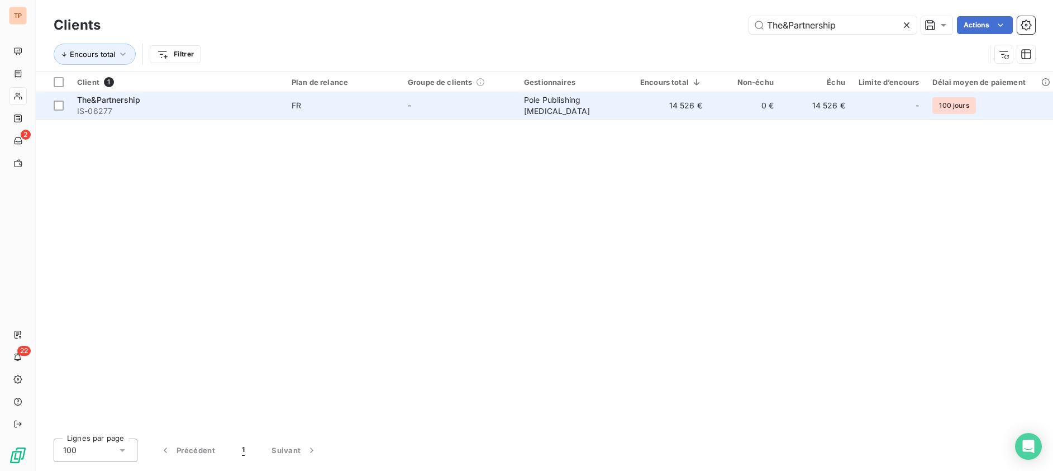
click at [709, 111] on td "0 €" at bounding box center [745, 105] width 72 height 27
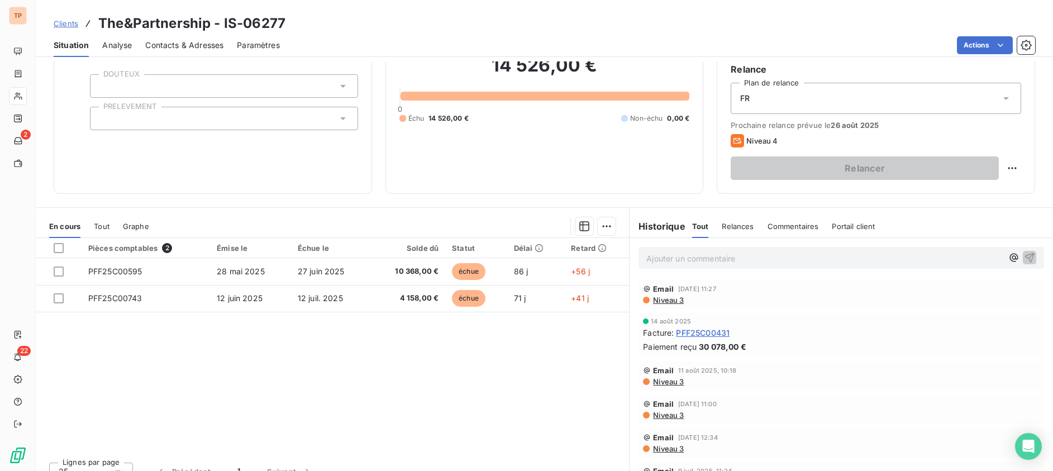
scroll to position [113, 0]
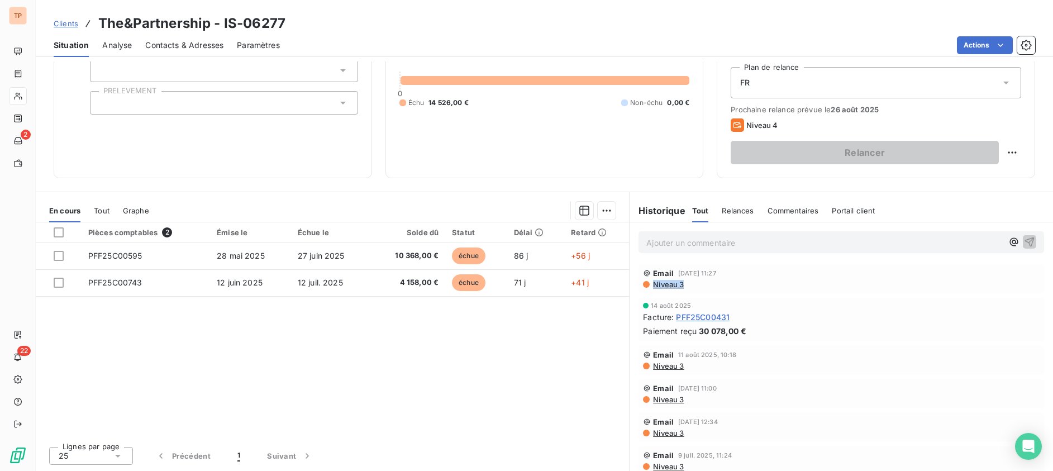
drag, startPoint x: 709, startPoint y: 291, endPoint x: 645, endPoint y: 287, distance: 63.8
click at [645, 287] on div "Email 19 août 2025, 11:27 Niveau 3" at bounding box center [842, 278] width 406 height 29
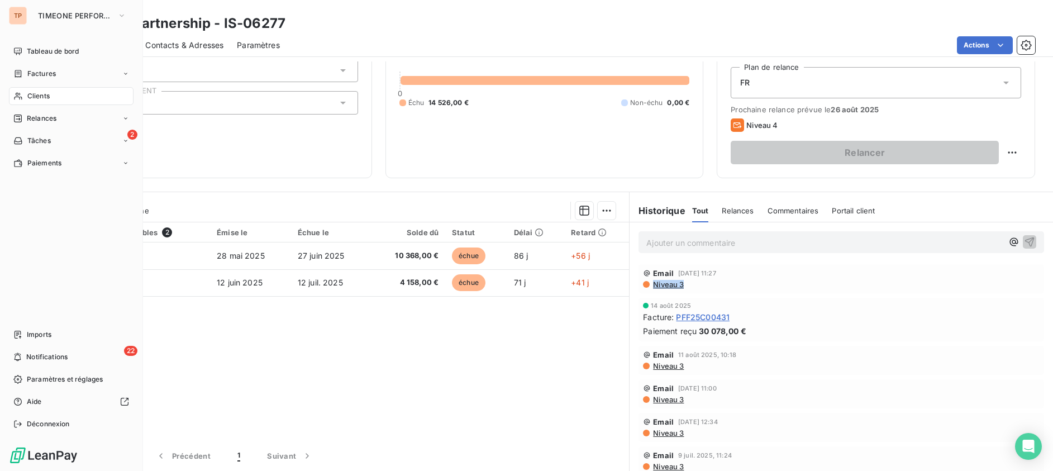
click at [49, 94] on span "Clients" at bounding box center [38, 96] width 22 height 10
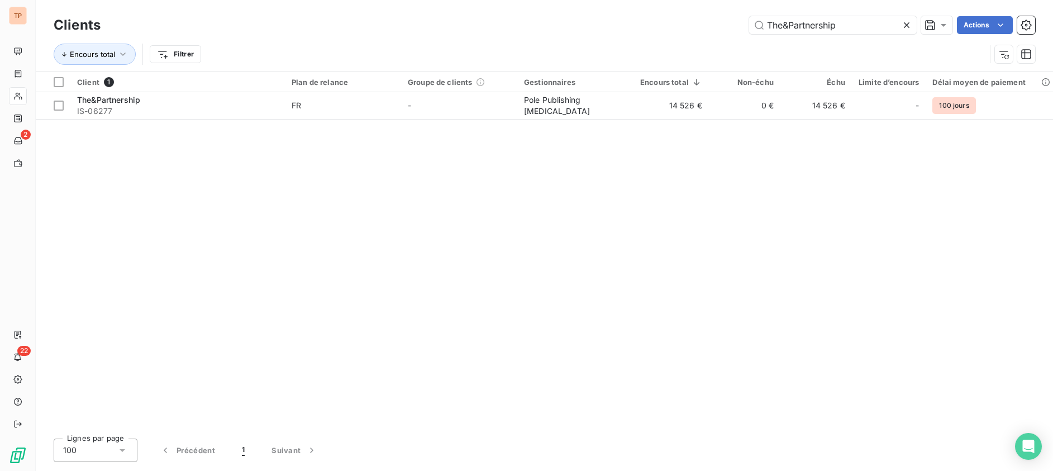
click at [907, 23] on icon at bounding box center [906, 25] width 11 height 11
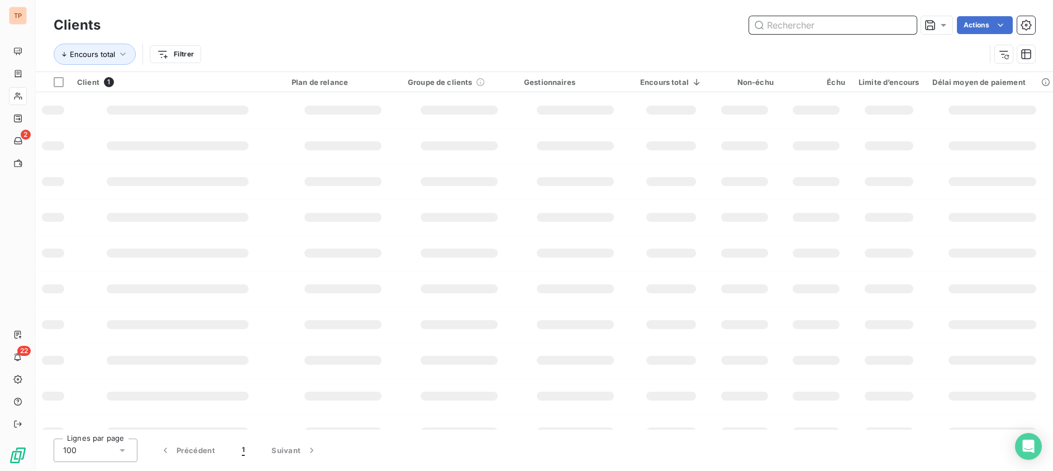
click at [877, 39] on div "Clients Actions Encours total Filtrer" at bounding box center [545, 42] width 982 height 58
paste input "DATAONDEMAND"
type input "DATAONDEMAND"
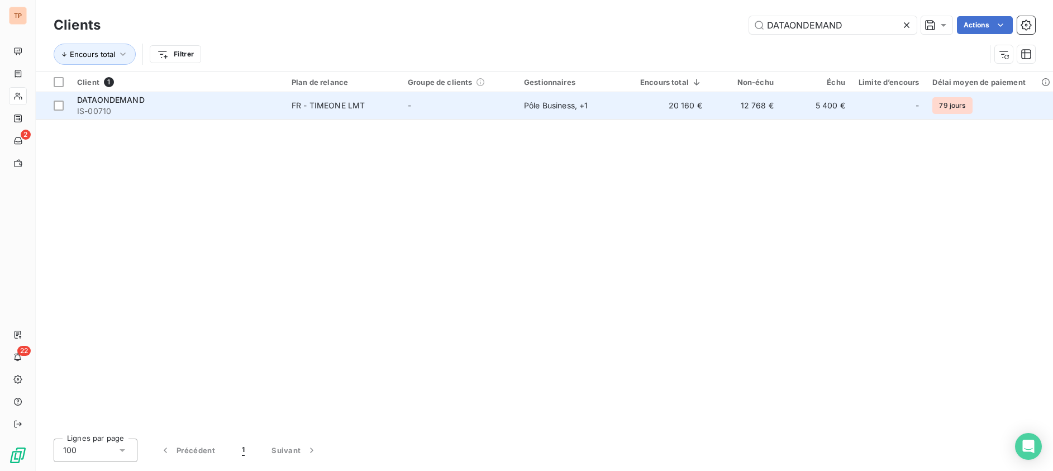
click at [662, 102] on td "20 160 €" at bounding box center [671, 105] width 75 height 27
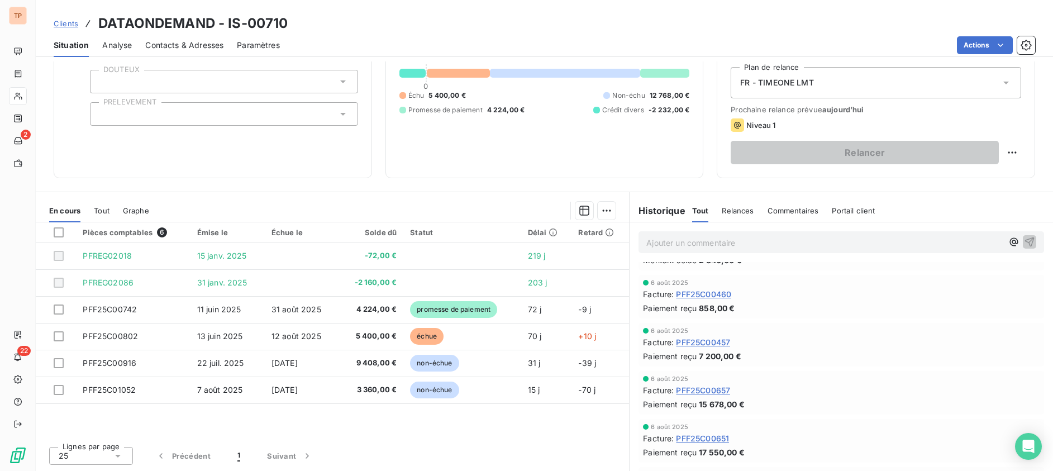
scroll to position [70, 0]
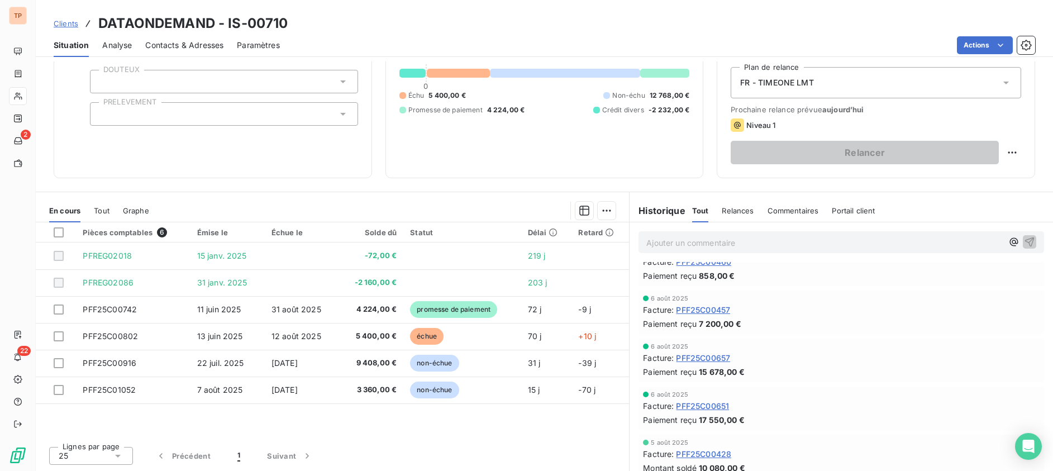
drag, startPoint x: 736, startPoint y: 207, endPoint x: 743, endPoint y: 211, distance: 8.0
click at [738, 207] on span "Relances" at bounding box center [738, 210] width 32 height 9
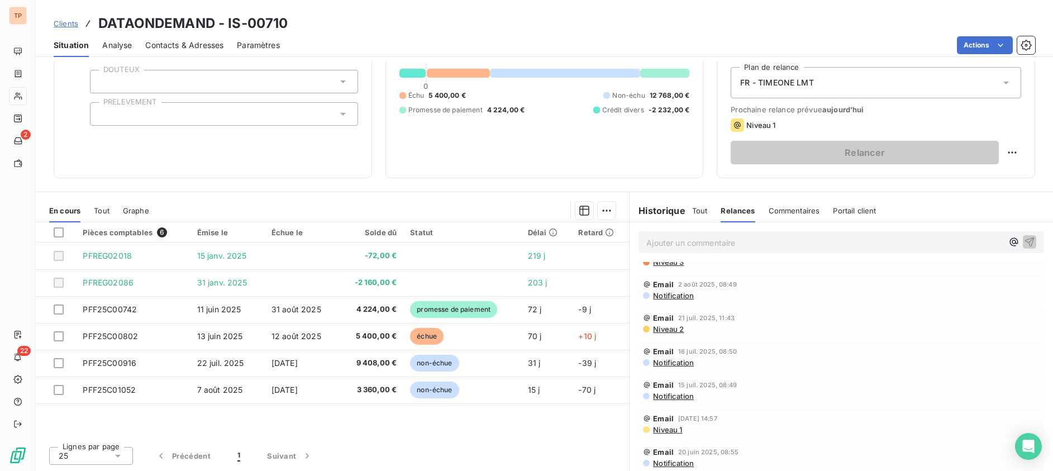
scroll to position [0, 0]
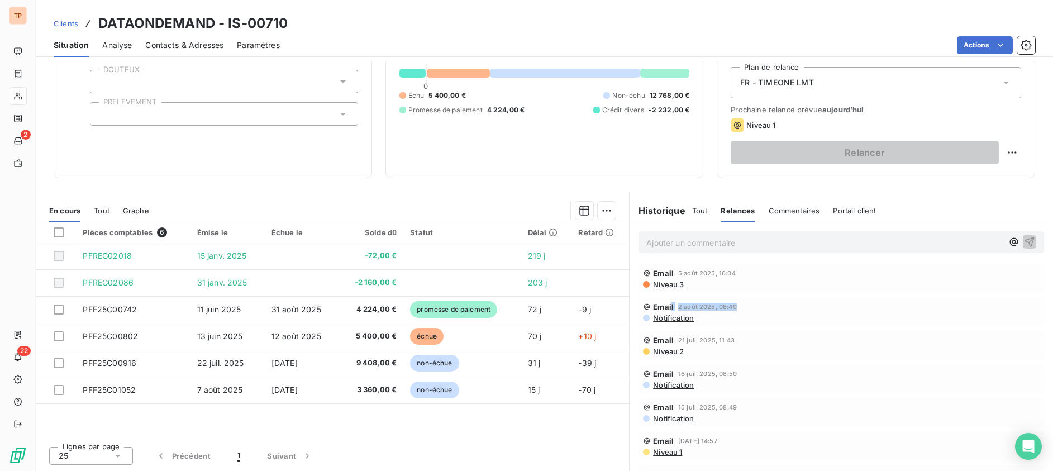
drag, startPoint x: 682, startPoint y: 309, endPoint x: 624, endPoint y: 294, distance: 60.6
click at [665, 312] on div "Email 2 août 2025, 08:49 Notification" at bounding box center [841, 312] width 397 height 20
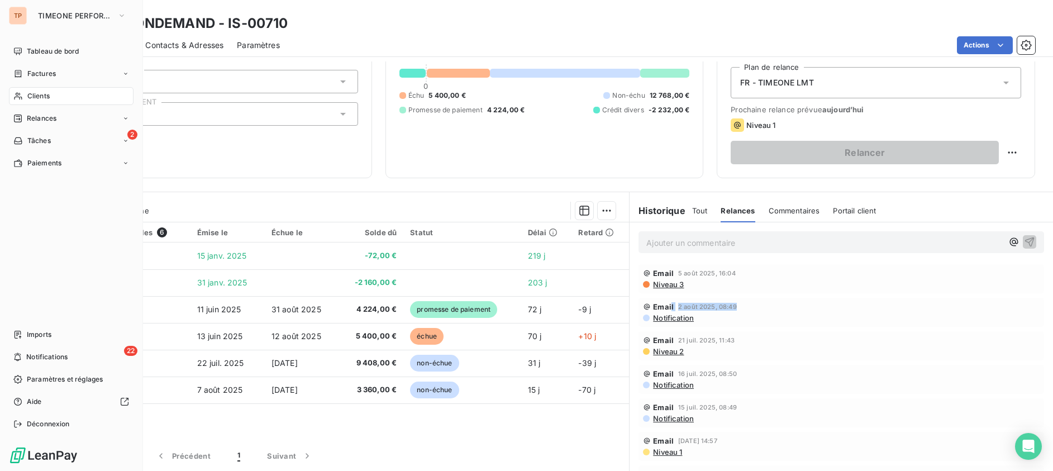
click at [43, 87] on div "Clients" at bounding box center [71, 96] width 125 height 18
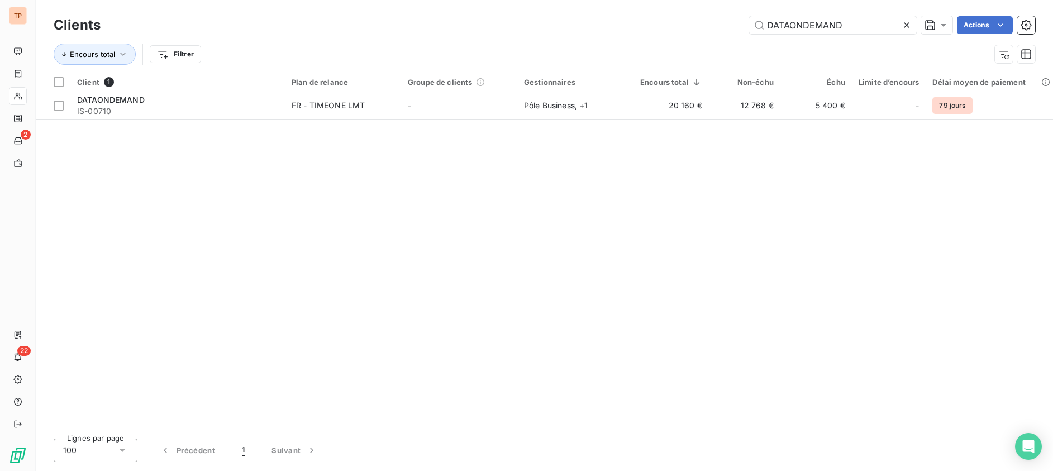
click at [903, 25] on icon at bounding box center [906, 25] width 11 height 11
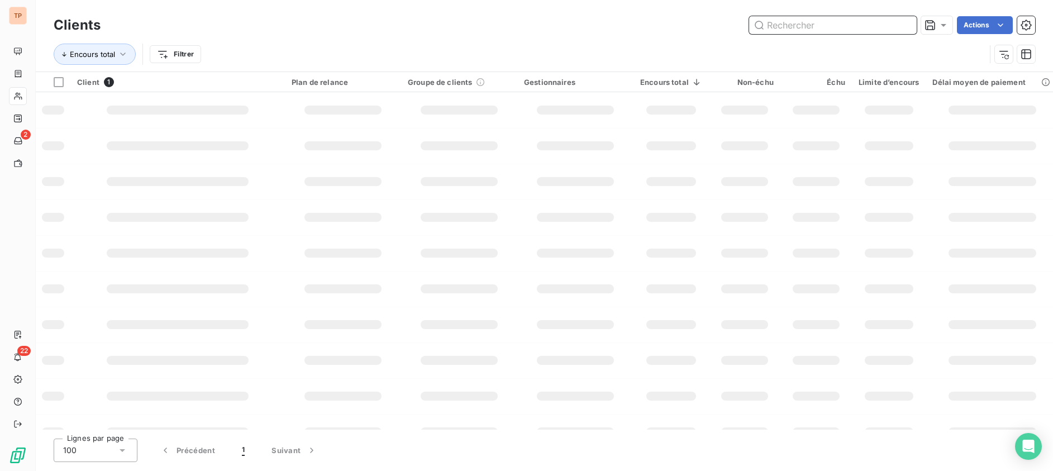
click at [871, 23] on input "text" at bounding box center [833, 25] width 168 height 18
paste input "DIGITRADING HONGKONG LIMITED"
type input "DIGITRADING HONGKONG LIMITED"
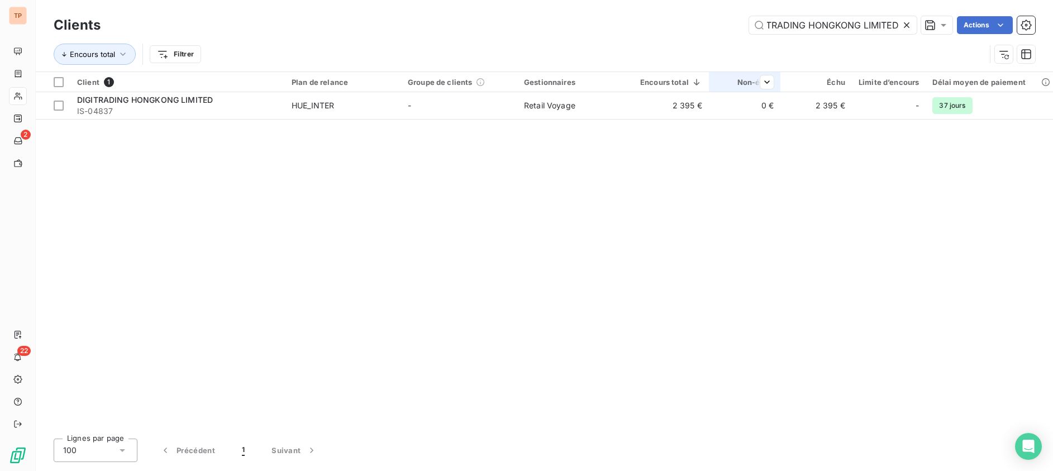
click at [759, 87] on div at bounding box center [763, 81] width 22 height 13
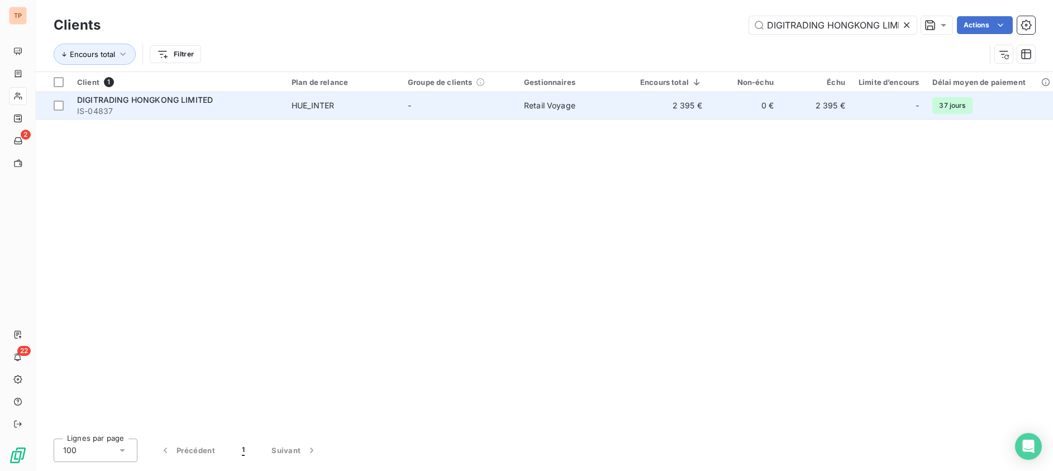
click at [753, 118] on td "0 €" at bounding box center [745, 105] width 72 height 27
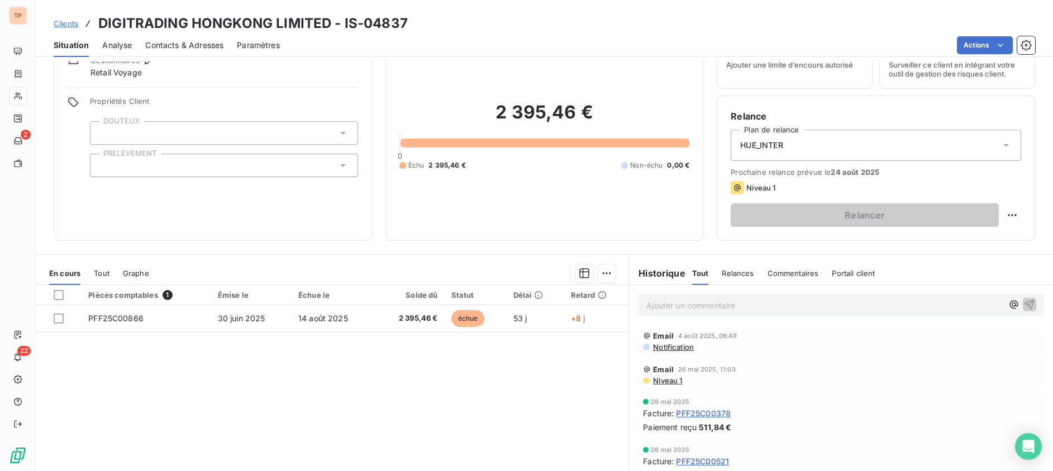
scroll to position [113, 0]
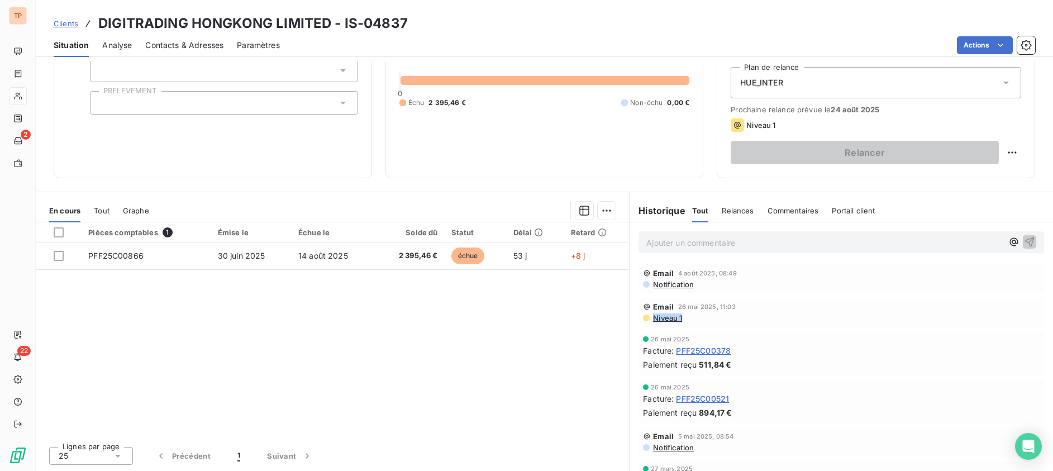
drag, startPoint x: 700, startPoint y: 321, endPoint x: 642, endPoint y: 312, distance: 59.3
click at [643, 312] on div "Email 26 mai 2025, 11:03 Niveau 1" at bounding box center [841, 312] width 397 height 20
drag, startPoint x: 714, startPoint y: 288, endPoint x: 629, endPoint y: 286, distance: 85.0
click at [630, 286] on div "Email 4 août 2025, 08:49 Notification" at bounding box center [842, 279] width 424 height 34
click at [1004, 148] on html "TP 2 22 Clients DIGITRADING HONGKONG LIMITED - IS-04837 Situation Analyse Conta…" at bounding box center [526, 235] width 1053 height 471
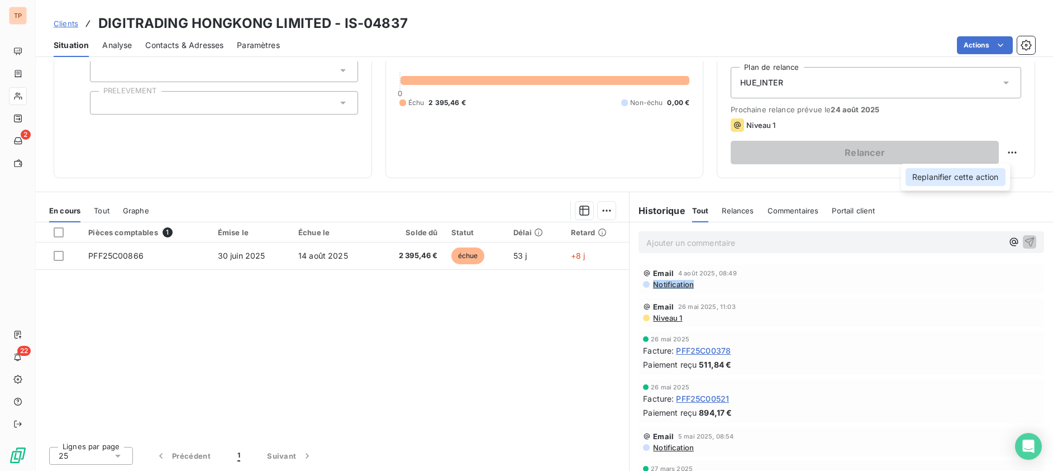
click at [995, 170] on div "Replanifier cette action" at bounding box center [956, 177] width 100 height 18
select select "7"
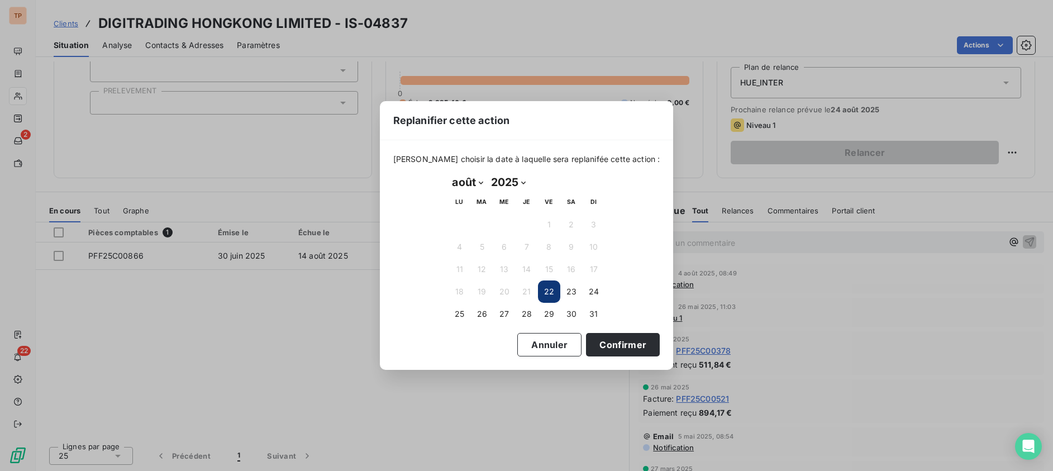
click at [545, 289] on button "22" at bounding box center [549, 292] width 22 height 22
click at [604, 340] on button "Confirmer" at bounding box center [623, 344] width 74 height 23
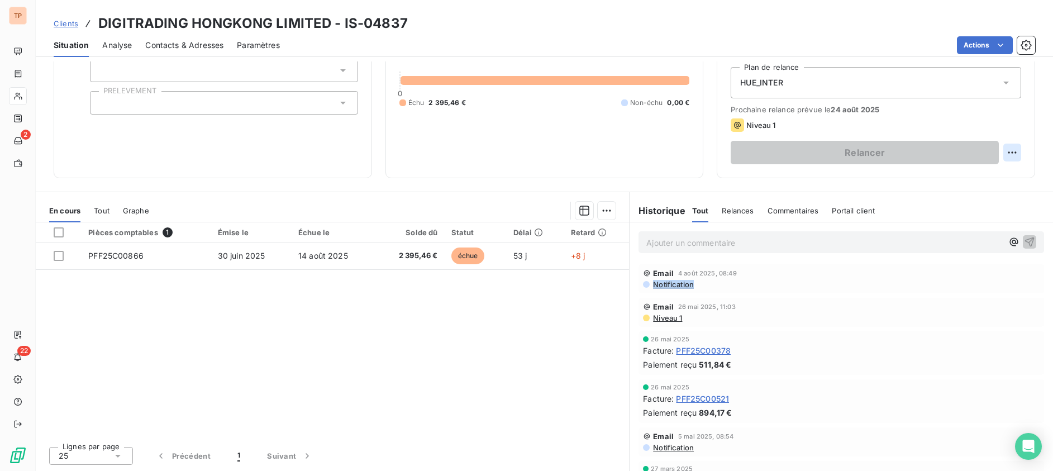
click at [996, 150] on html "TP 2 22 Clients DIGITRADING HONGKONG LIMITED - IS-04837 Situation Analyse Conta…" at bounding box center [526, 235] width 1053 height 471
click at [961, 186] on div "Replanifier cette action" at bounding box center [956, 177] width 100 height 18
select select "7"
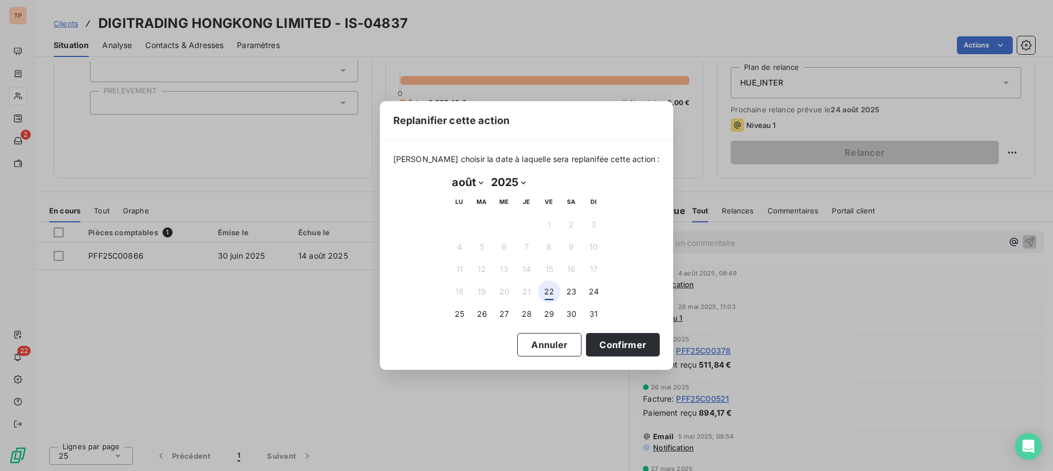
click at [554, 293] on button "22" at bounding box center [549, 292] width 22 height 22
click at [611, 343] on button "Confirmer" at bounding box center [623, 344] width 74 height 23
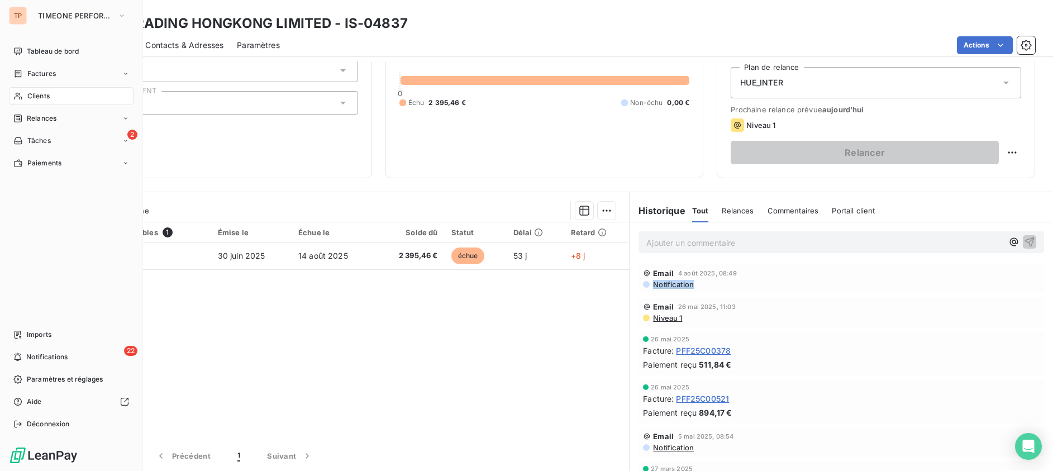
click at [57, 91] on div "Clients" at bounding box center [71, 96] width 125 height 18
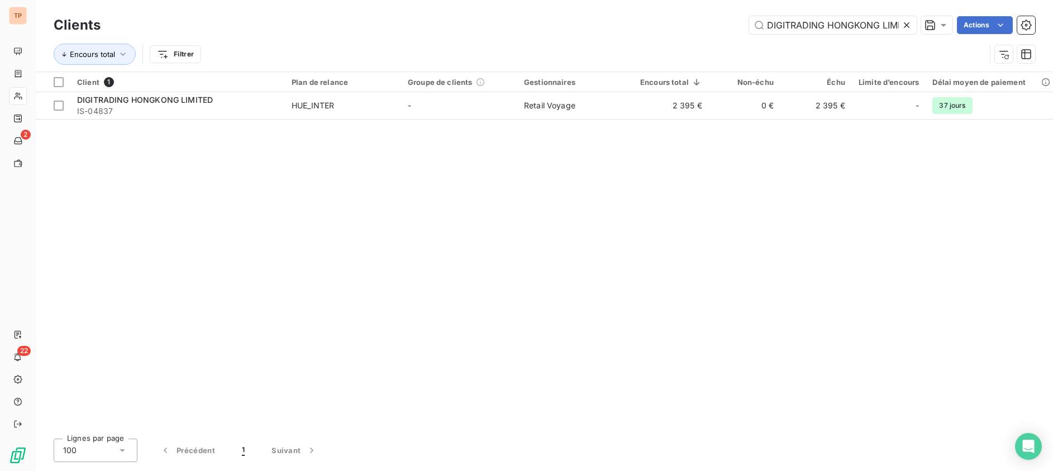
click at [901, 24] on icon at bounding box center [906, 25] width 11 height 11
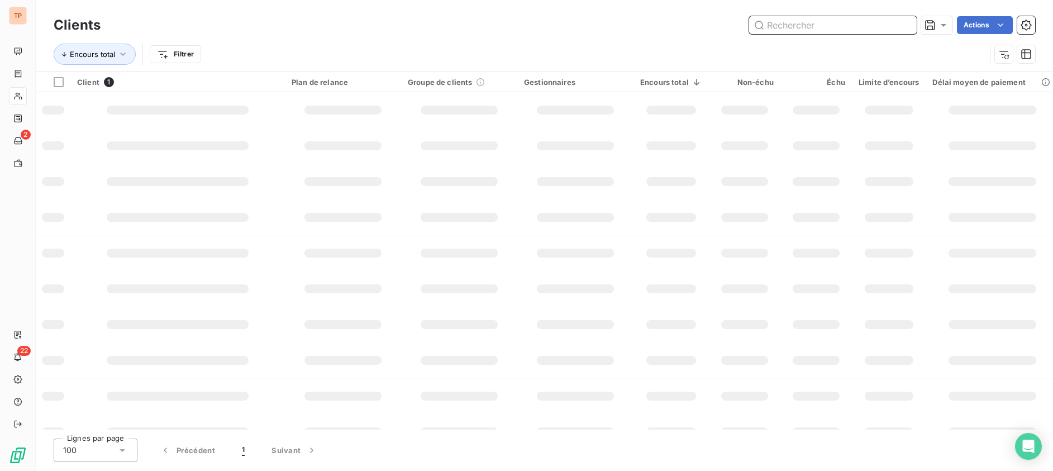
click at [885, 25] on input "text" at bounding box center [833, 25] width 168 height 18
paste input "DIGIXO SAS"
type input "DIGIXO SAS"
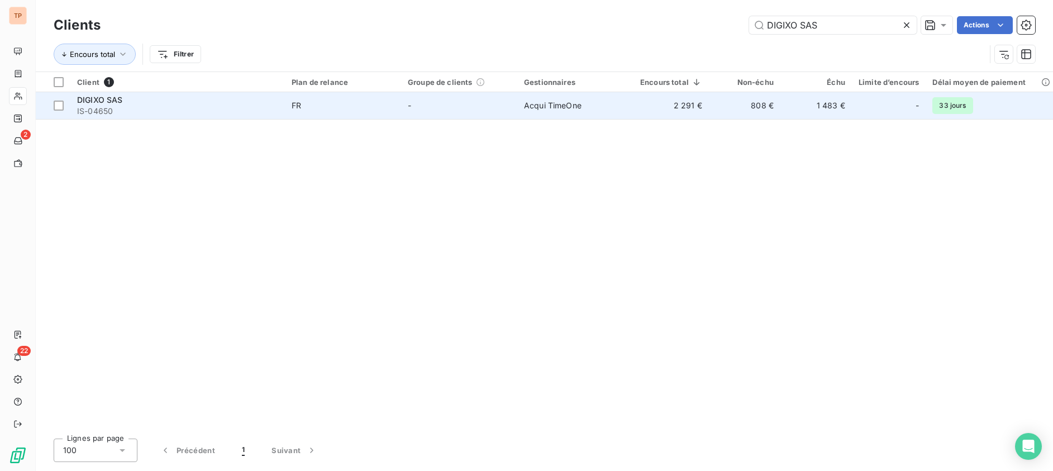
click at [671, 99] on td "2 291 €" at bounding box center [671, 105] width 75 height 27
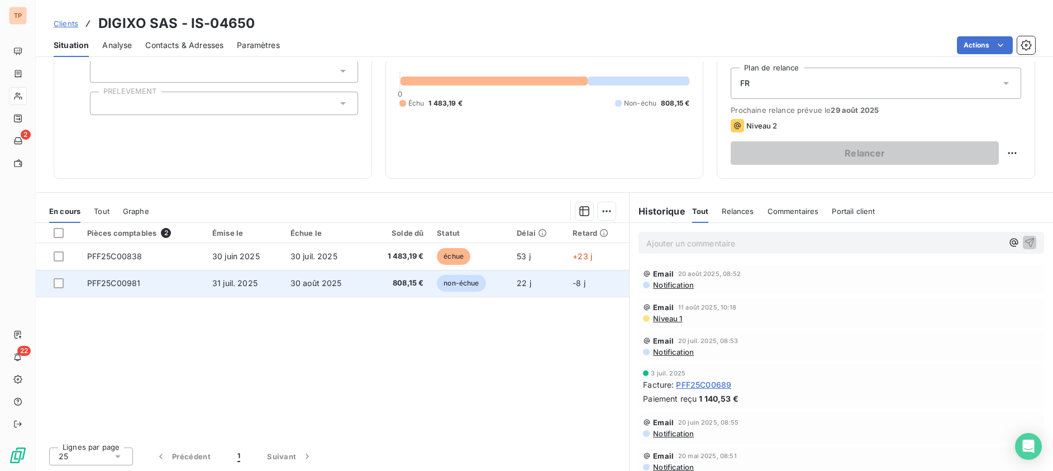
scroll to position [113, 0]
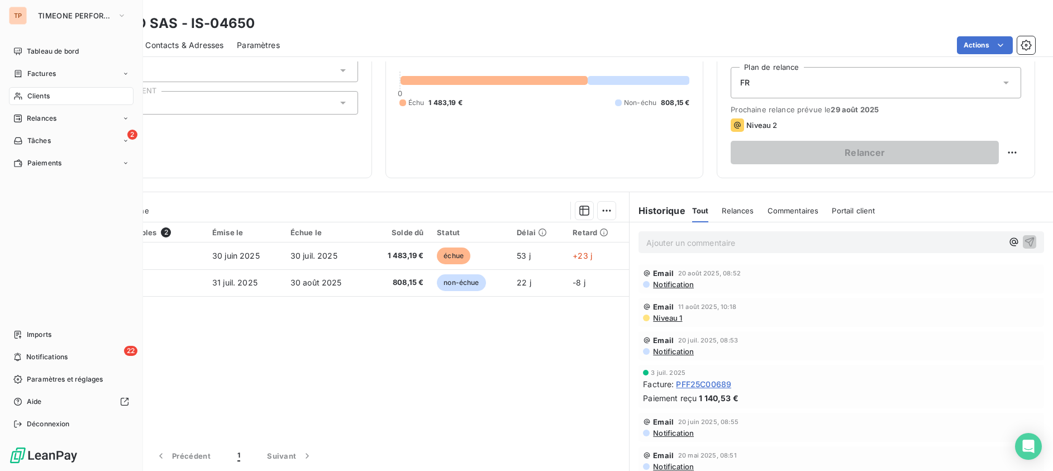
click at [36, 103] on div "Clients" at bounding box center [71, 96] width 125 height 18
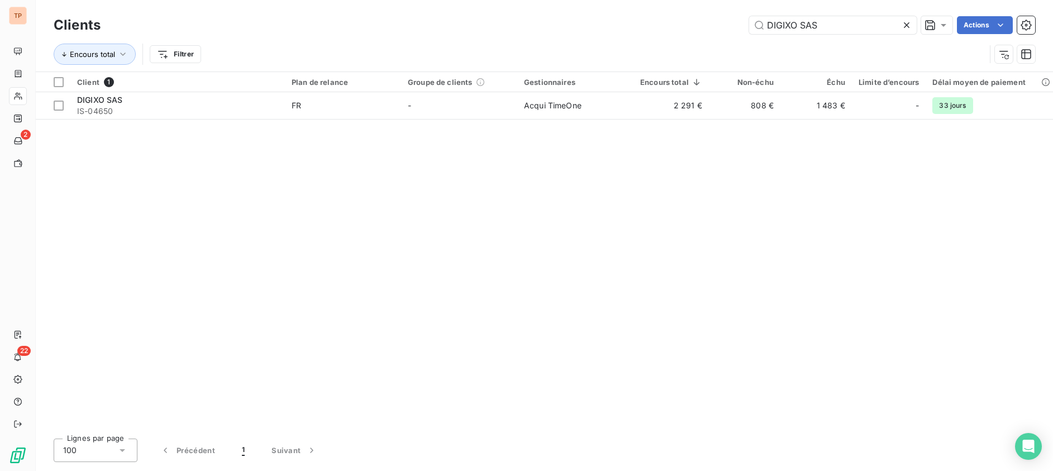
click at [904, 23] on icon at bounding box center [906, 25] width 11 height 11
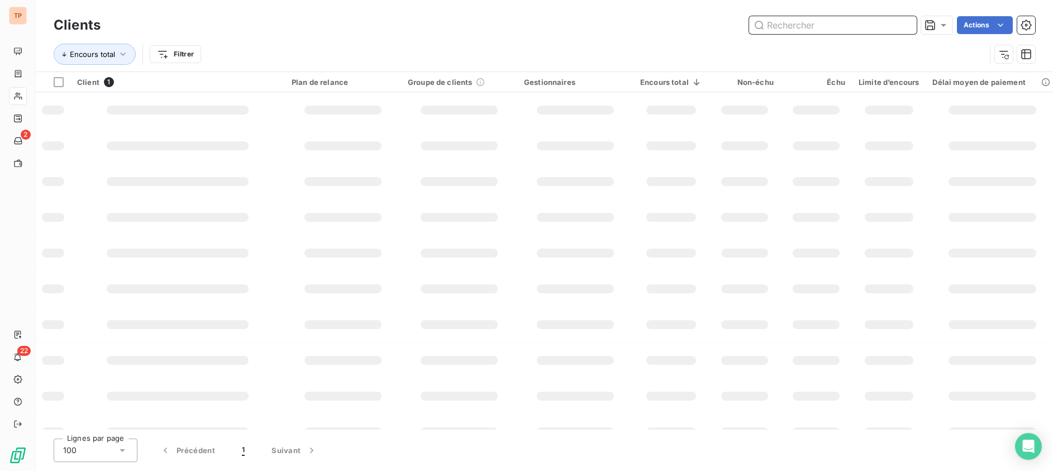
click at [885, 27] on input "text" at bounding box center [833, 25] width 168 height 18
paste input "EBP INFORMATIQUE"
type input "EBP INFORMATIQUE"
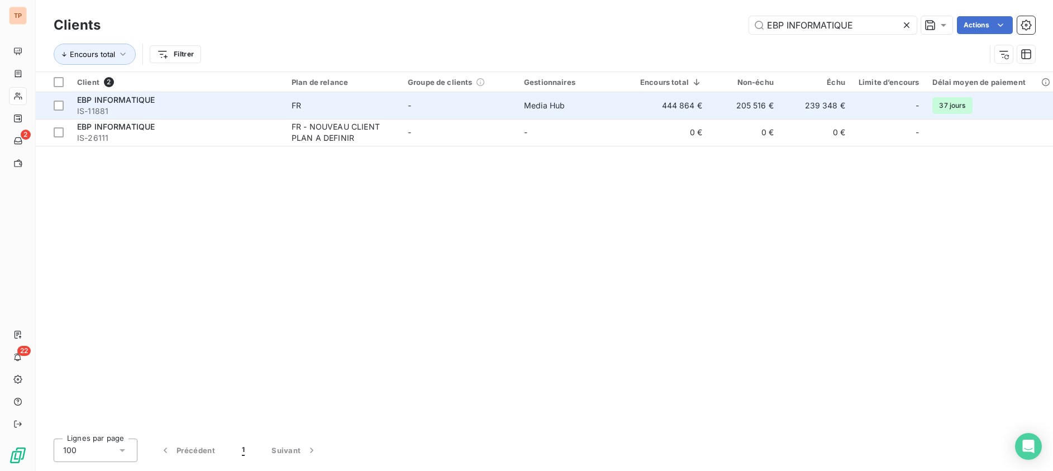
click at [646, 111] on td "444 864 €" at bounding box center [671, 105] width 75 height 27
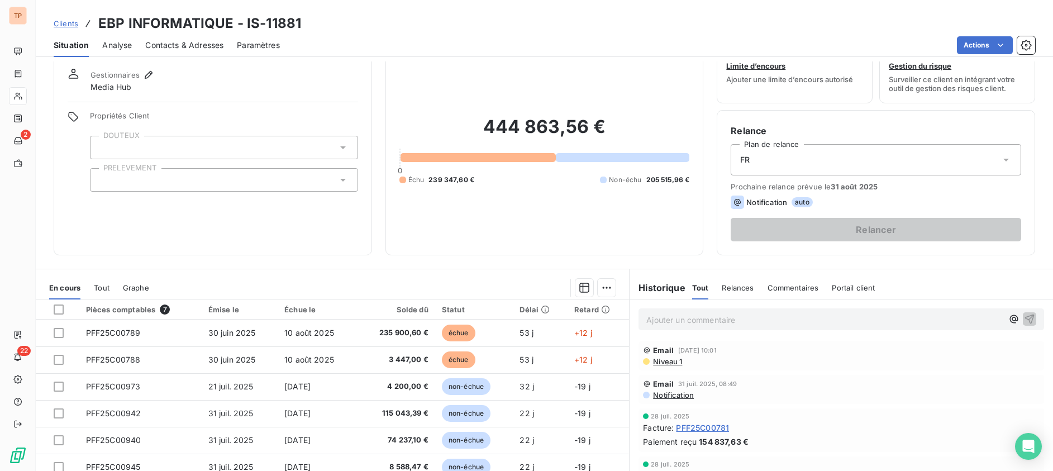
scroll to position [70, 0]
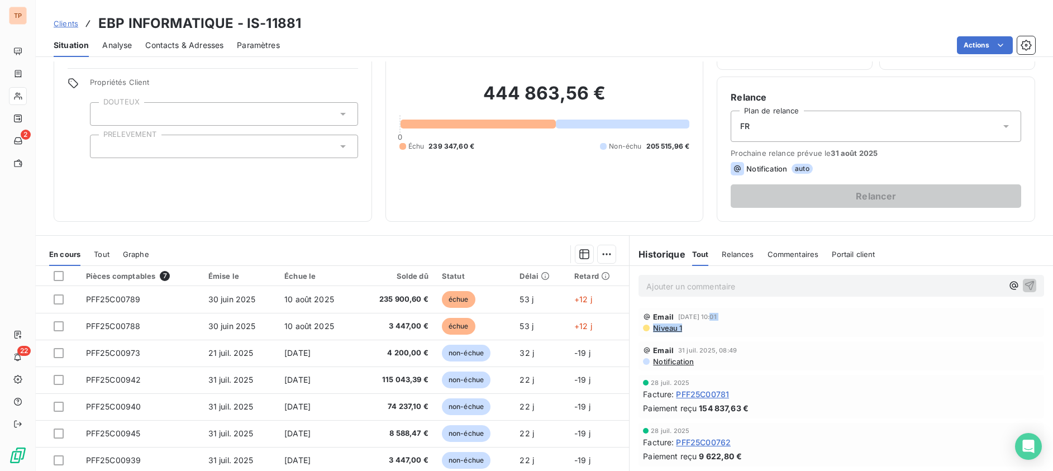
drag, startPoint x: 703, startPoint y: 321, endPoint x: 683, endPoint y: 329, distance: 21.1
click at [683, 329] on div "Email 20 août 2025, 10:01 Niveau 1" at bounding box center [841, 322] width 397 height 20
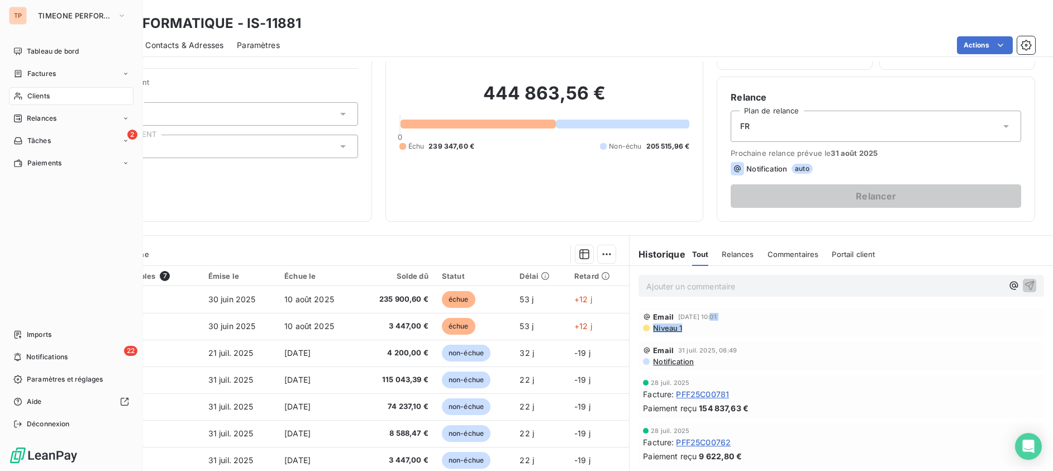
click at [44, 106] on nav "Tableau de bord Factures Clients Relances 2 Tâches Paiements" at bounding box center [71, 107] width 125 height 130
drag, startPoint x: 51, startPoint y: 97, endPoint x: 112, endPoint y: 104, distance: 61.3
click at [51, 97] on div "Clients" at bounding box center [71, 96] width 125 height 18
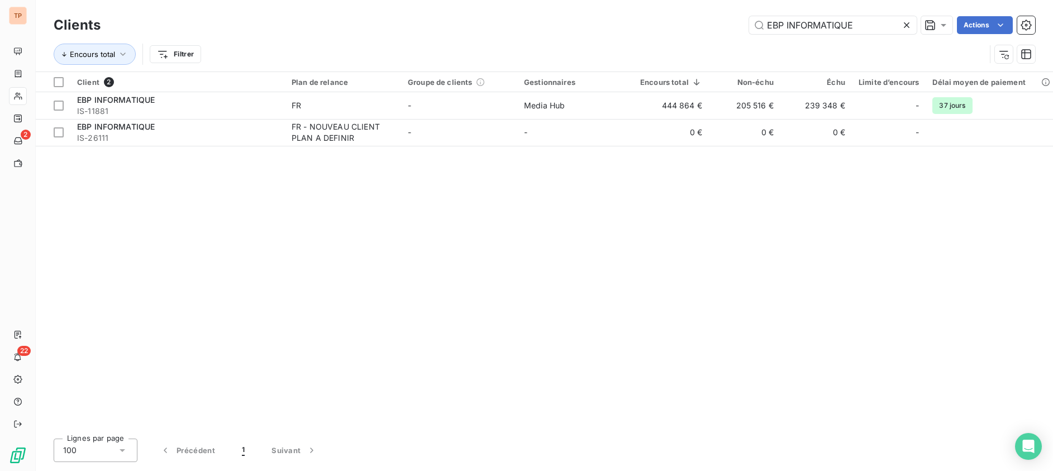
click at [906, 29] on icon at bounding box center [906, 25] width 11 height 11
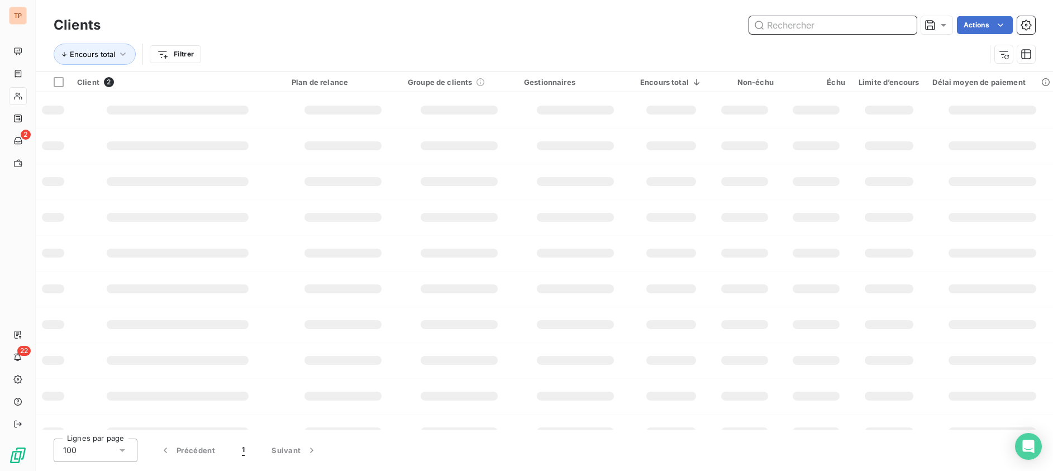
click at [901, 24] on input "text" at bounding box center [833, 25] width 168 height 18
paste input "GOOD LIGHT"
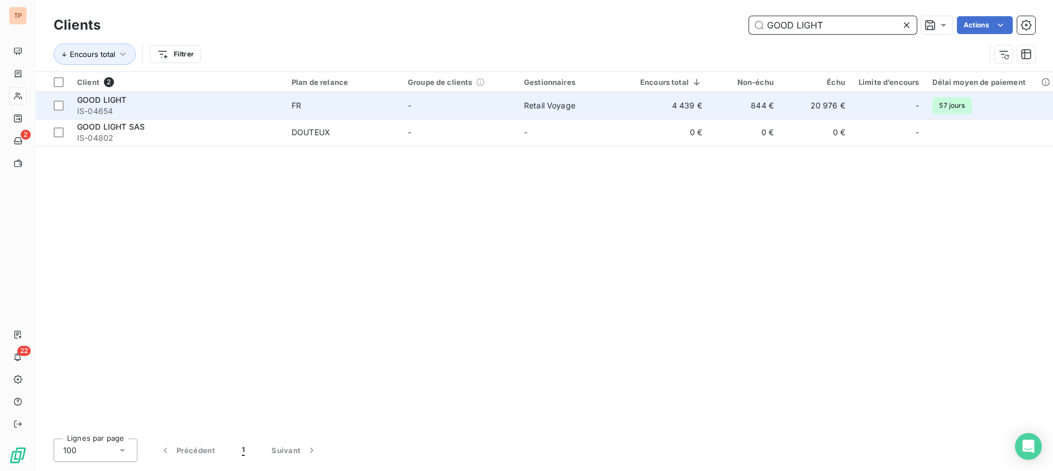
type input "GOOD LIGHT"
click at [745, 105] on td "844 €" at bounding box center [745, 105] width 72 height 27
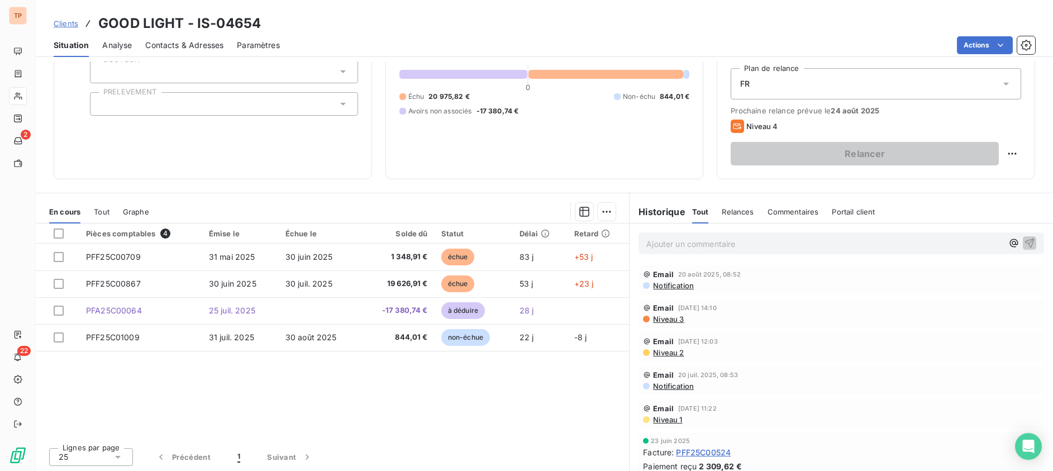
scroll to position [113, 0]
click at [1007, 147] on html "TP 2 22 Clients GOOD LIGHT - IS-04654 Situation Analyse Contacts & Adresses Par…" at bounding box center [526, 235] width 1053 height 471
click at [980, 170] on div "Replanifier cette action" at bounding box center [956, 177] width 100 height 18
select select "7"
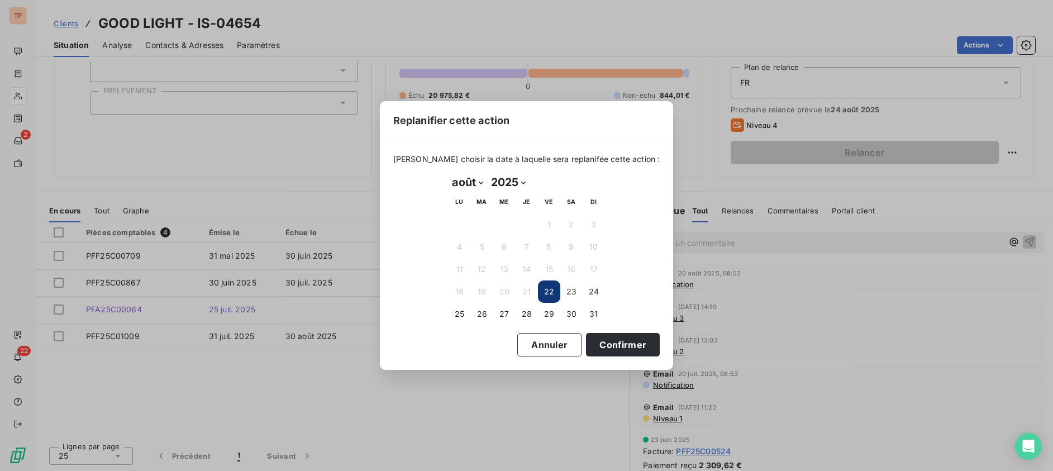
click at [547, 288] on button "22" at bounding box center [549, 292] width 22 height 22
click at [595, 346] on button "Confirmer" at bounding box center [623, 344] width 74 height 23
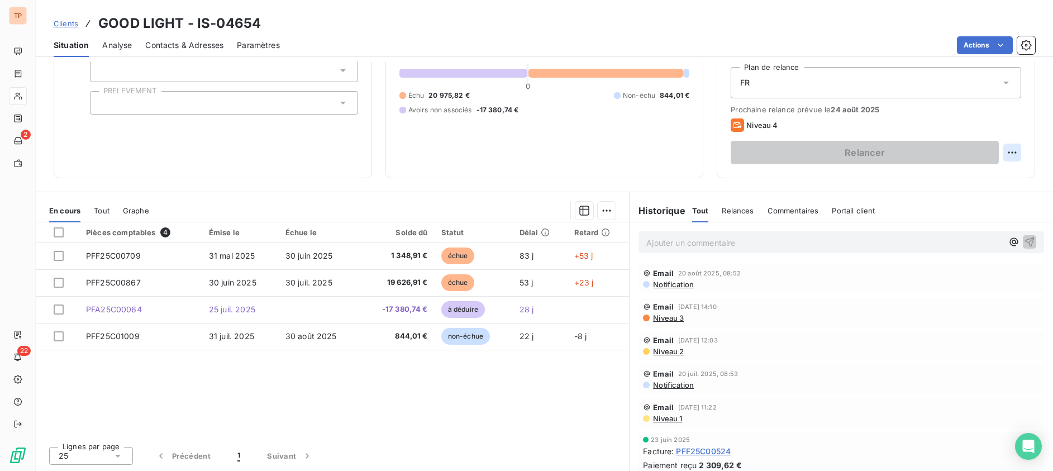
click at [994, 149] on html "TP 2 22 Clients GOOD LIGHT - IS-04654 Situation Analyse Contacts & Adresses Par…" at bounding box center [526, 235] width 1053 height 471
click at [937, 179] on div "Replanifier cette action" at bounding box center [956, 177] width 100 height 18
select select "7"
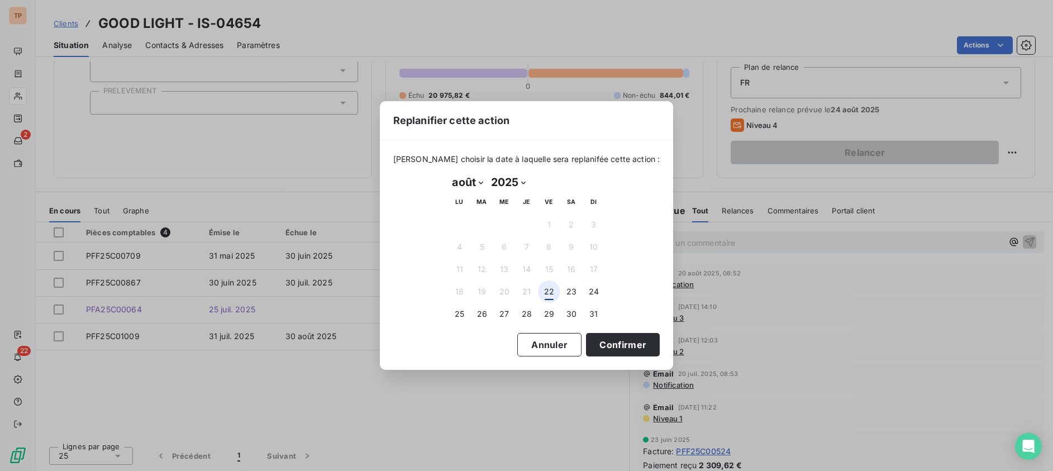
click at [550, 291] on button "22" at bounding box center [549, 292] width 22 height 22
click at [590, 342] on button "Confirmer" at bounding box center [623, 344] width 74 height 23
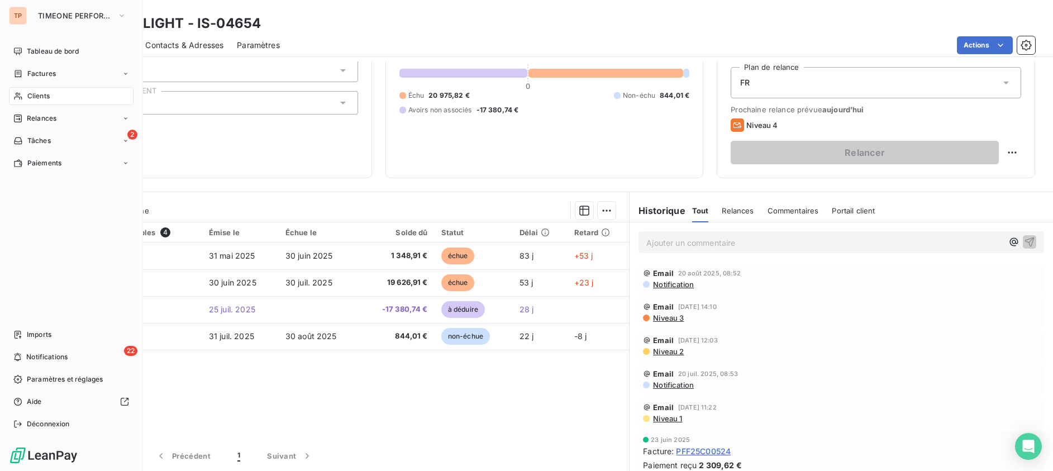
click at [74, 97] on div "Clients" at bounding box center [71, 96] width 125 height 18
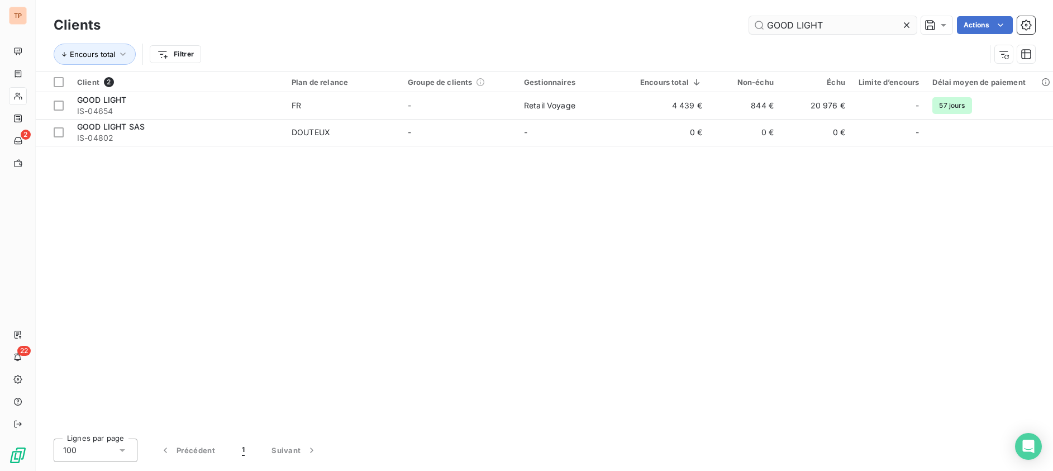
drag, startPoint x: 908, startPoint y: 20, endPoint x: 850, endPoint y: 26, distance: 58.4
click at [908, 20] on icon at bounding box center [906, 25] width 11 height 11
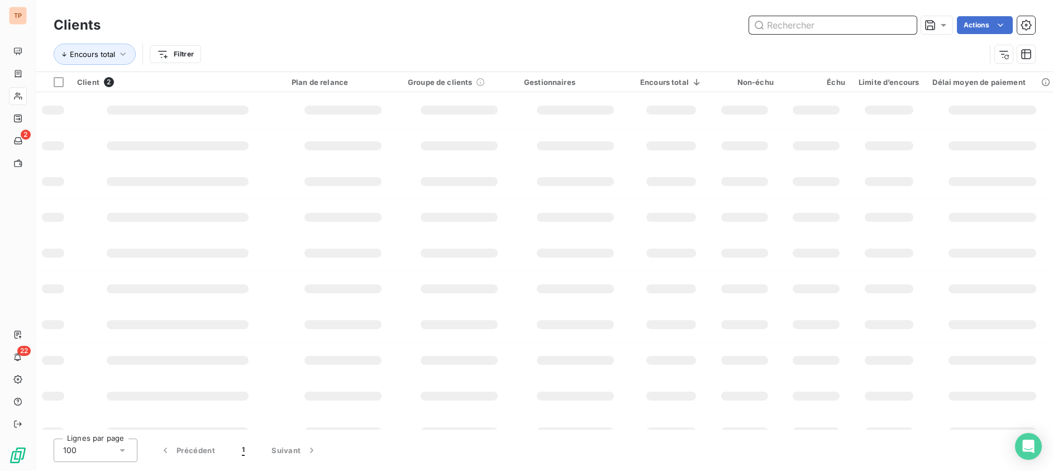
click at [850, 26] on input "text" at bounding box center [833, 25] width 168 height 18
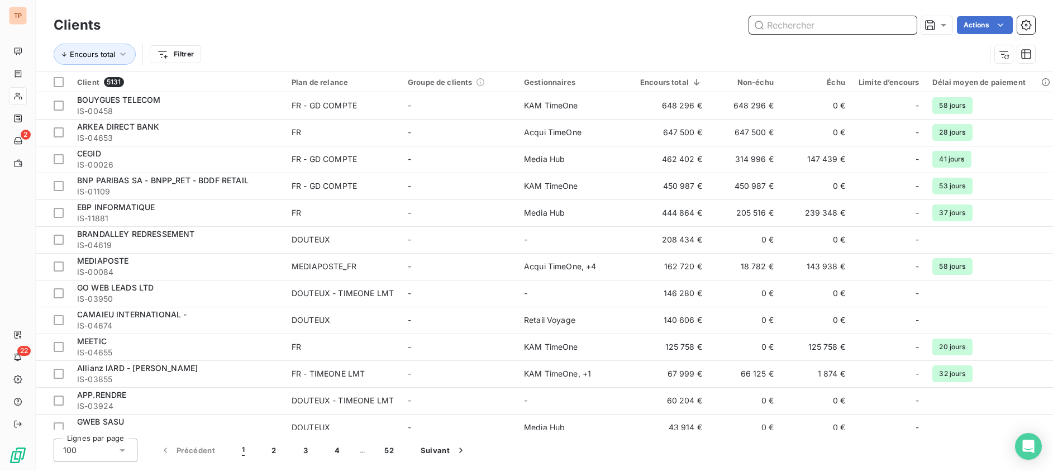
paste input "GROUP M FRANCE"
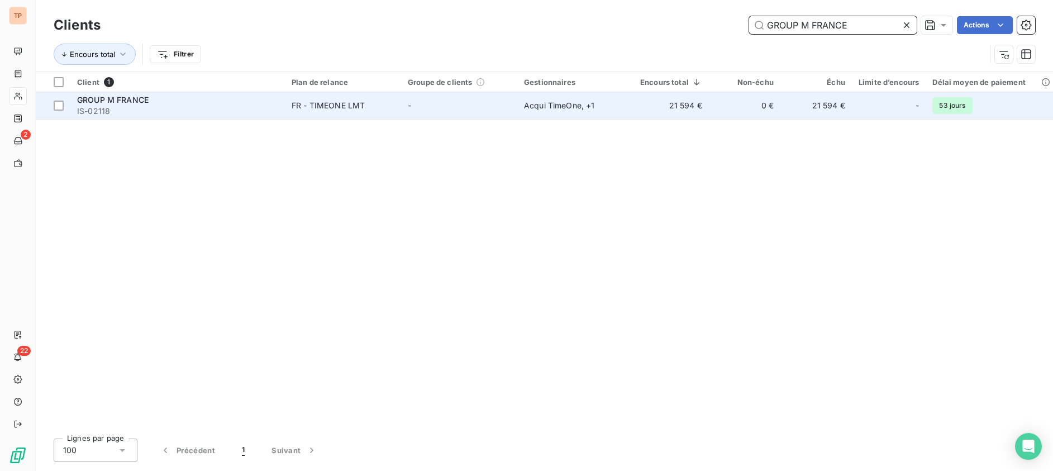
type input "GROUP M FRANCE"
click at [836, 105] on td "21 594 €" at bounding box center [817, 105] width 72 height 27
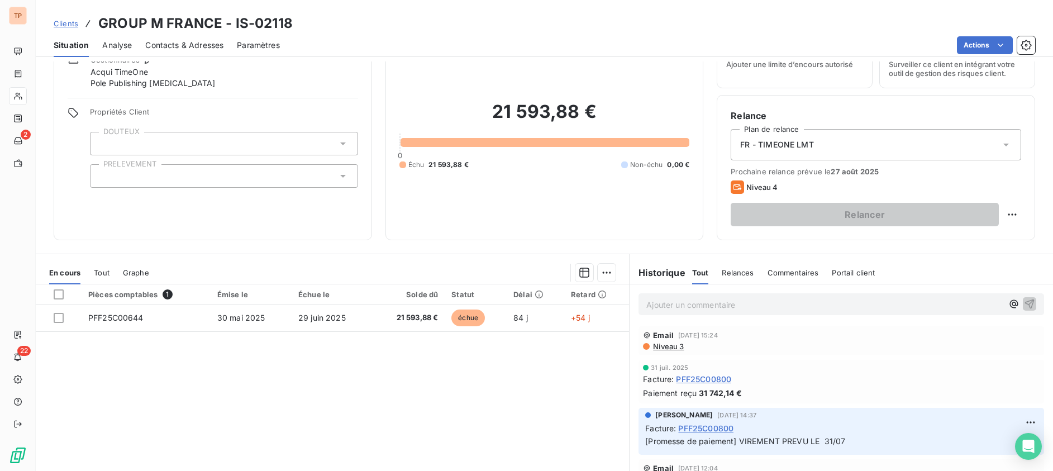
scroll to position [113, 0]
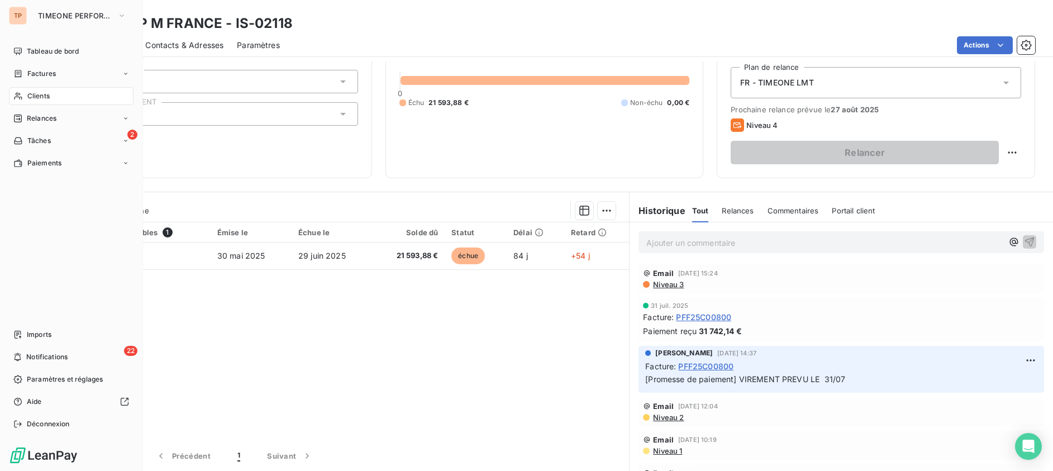
click at [39, 86] on nav "Tableau de bord Factures Clients Relances 2 Tâches Paiements" at bounding box center [71, 107] width 125 height 130
click at [41, 90] on div "Clients" at bounding box center [71, 96] width 125 height 18
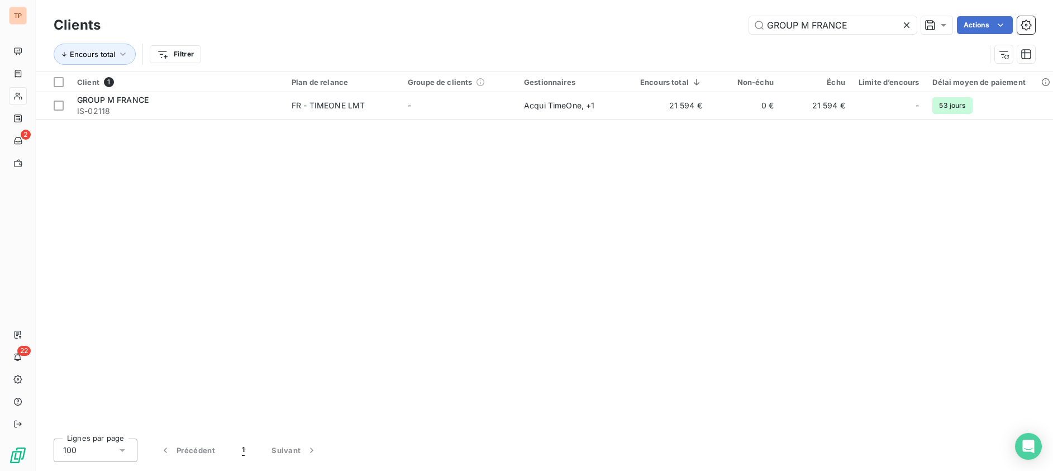
click at [908, 27] on icon at bounding box center [906, 25] width 11 height 11
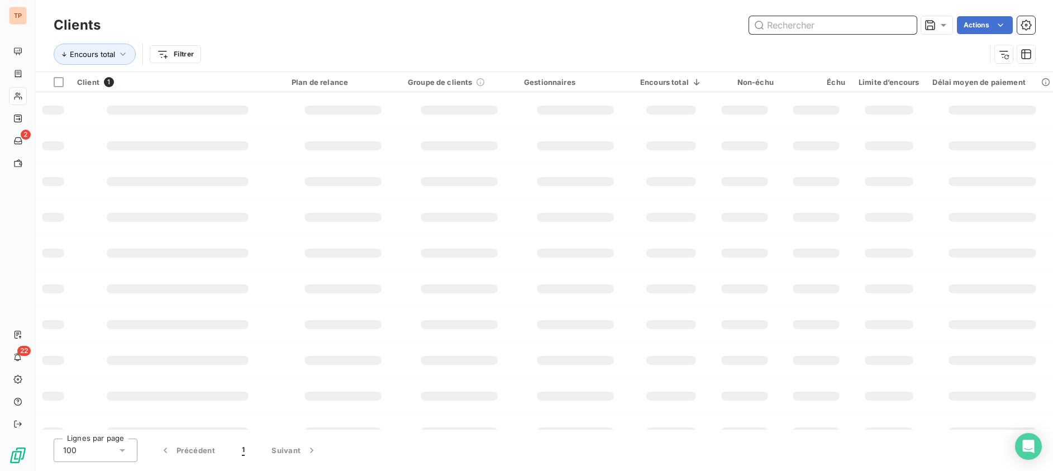
click at [904, 27] on input "text" at bounding box center [833, 25] width 168 height 18
paste input "LesFleurs Sàrl"
type input "LesFleurs Sàrl"
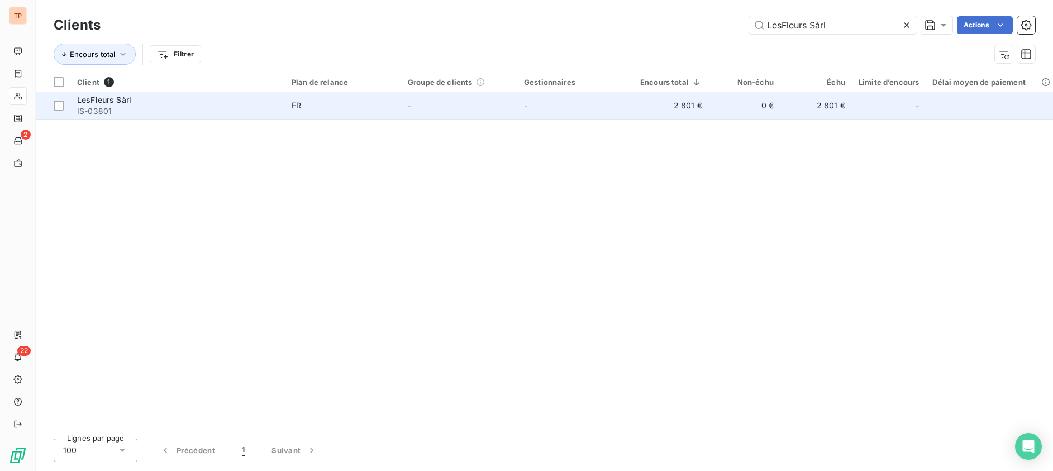
click at [809, 102] on td "2 801 €" at bounding box center [817, 105] width 72 height 27
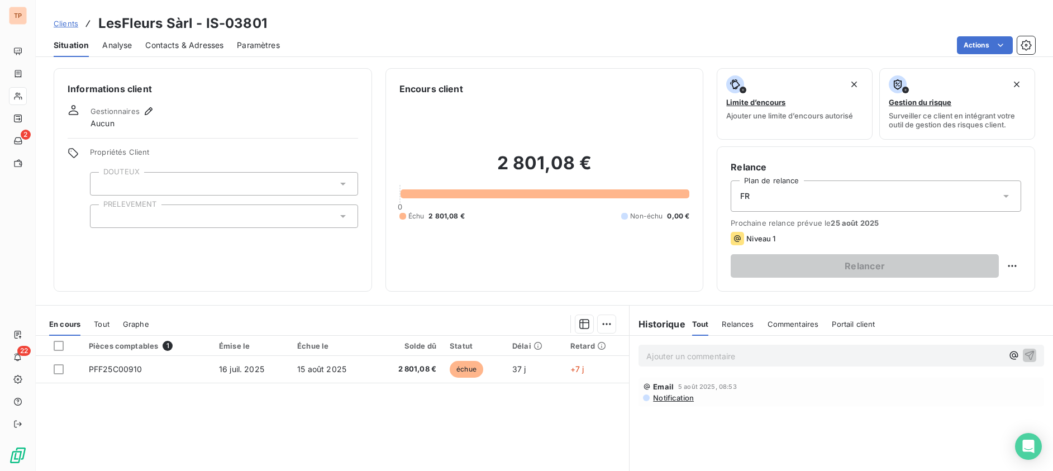
click at [1005, 264] on html "TP 2 22 Clients LesFleurs Sàrl - IS-03801 Situation Analyse Contacts & Adresses…" at bounding box center [526, 235] width 1053 height 471
click at [965, 283] on div "Replanifier cette action" at bounding box center [956, 291] width 100 height 18
select select "7"
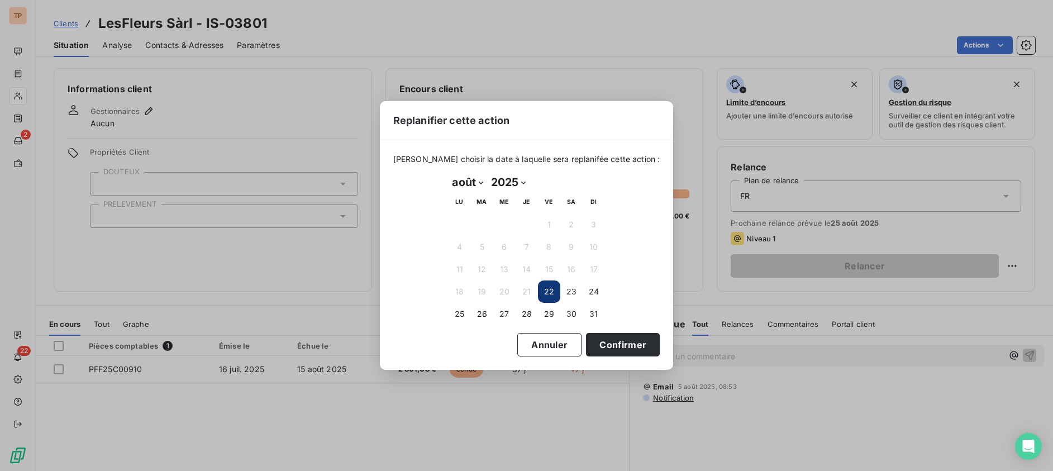
click at [545, 287] on button "22" at bounding box center [549, 292] width 22 height 22
click at [545, 289] on button "22" at bounding box center [549, 292] width 22 height 22
click at [591, 339] on button "Confirmer" at bounding box center [623, 344] width 74 height 23
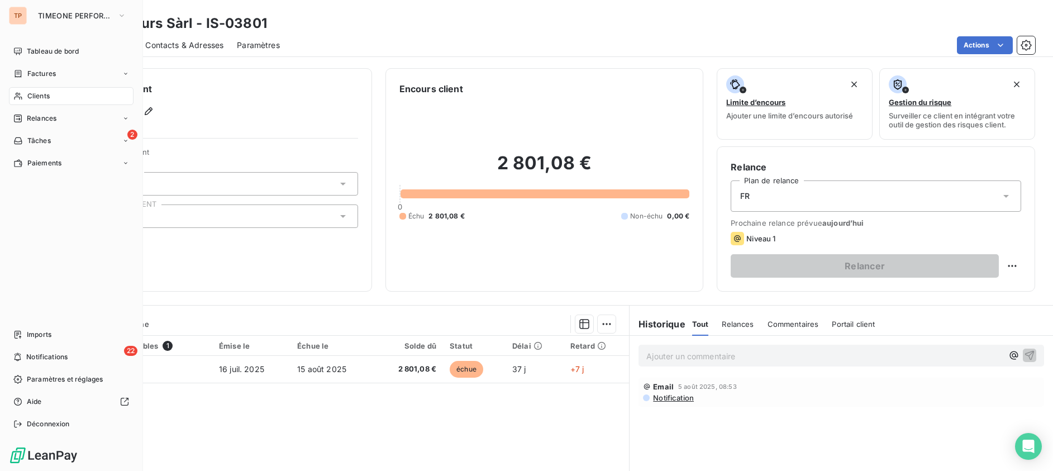
click at [54, 99] on div "Clients" at bounding box center [71, 96] width 125 height 18
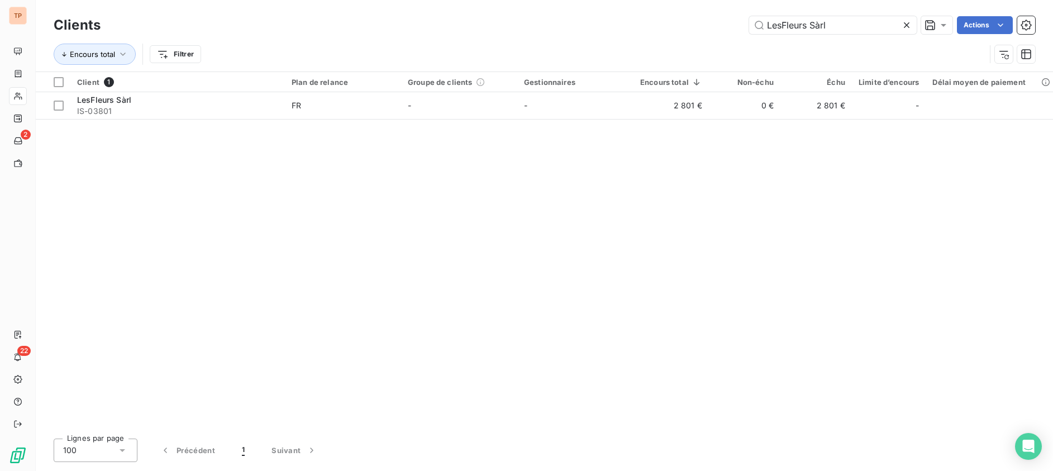
click at [905, 22] on icon at bounding box center [906, 25] width 11 height 11
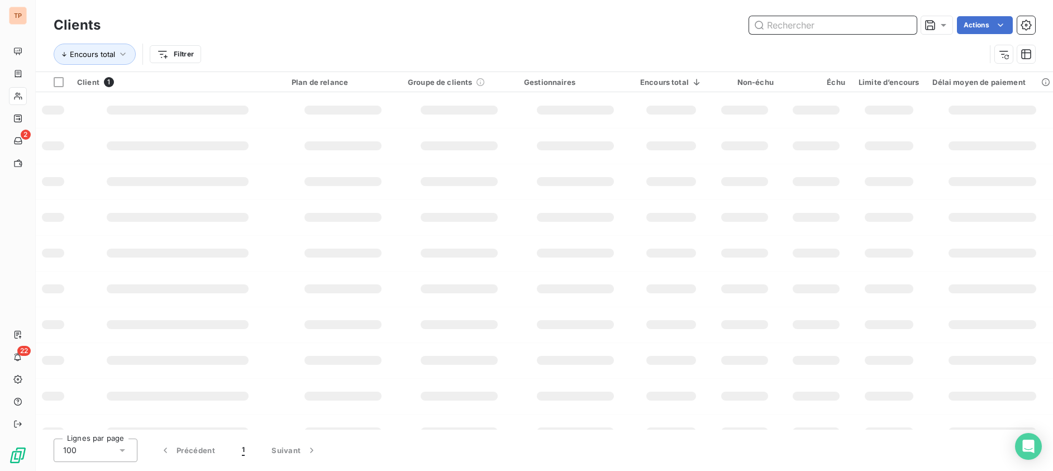
click at [875, 28] on input "text" at bounding box center [833, 25] width 168 height 18
paste input "MEDIAPOSTE"
type input "MEDIAPOSTE"
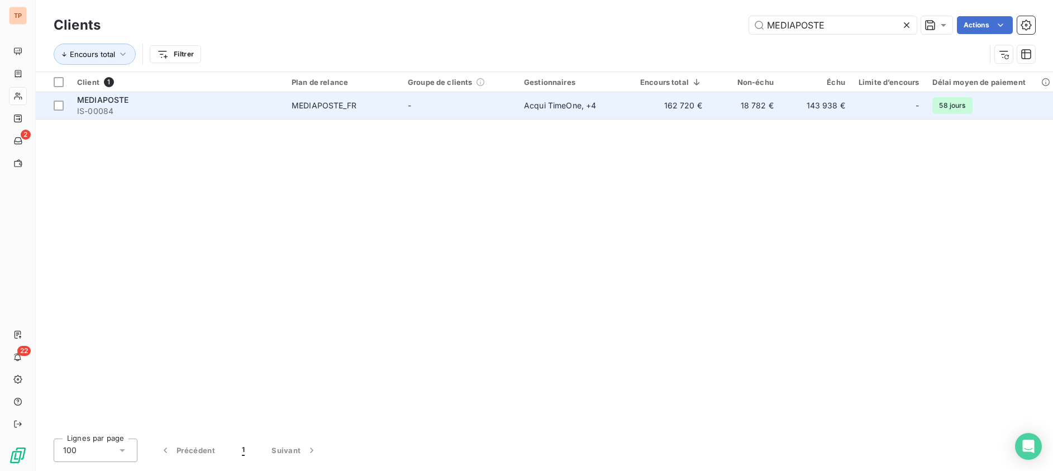
click at [762, 102] on td "18 782 €" at bounding box center [745, 105] width 72 height 27
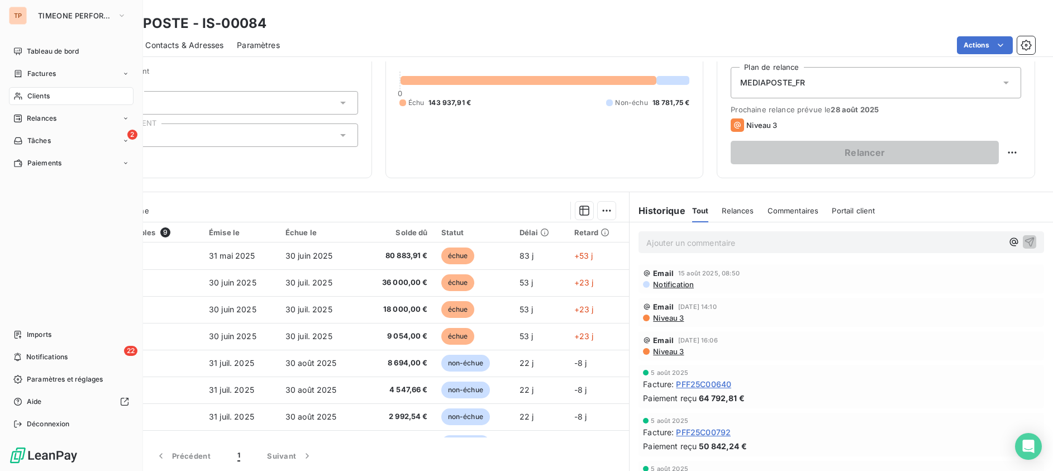
click at [33, 60] on nav "Tableau de bord Factures Clients Relances 2 Tâches Paiements" at bounding box center [71, 107] width 125 height 130
click at [37, 93] on span "Clients" at bounding box center [38, 96] width 22 height 10
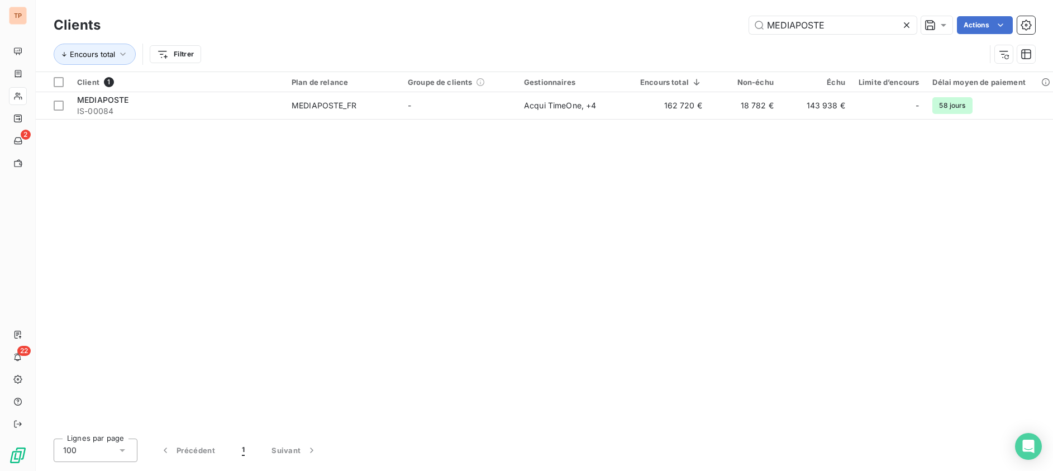
click at [908, 27] on icon at bounding box center [906, 25] width 11 height 11
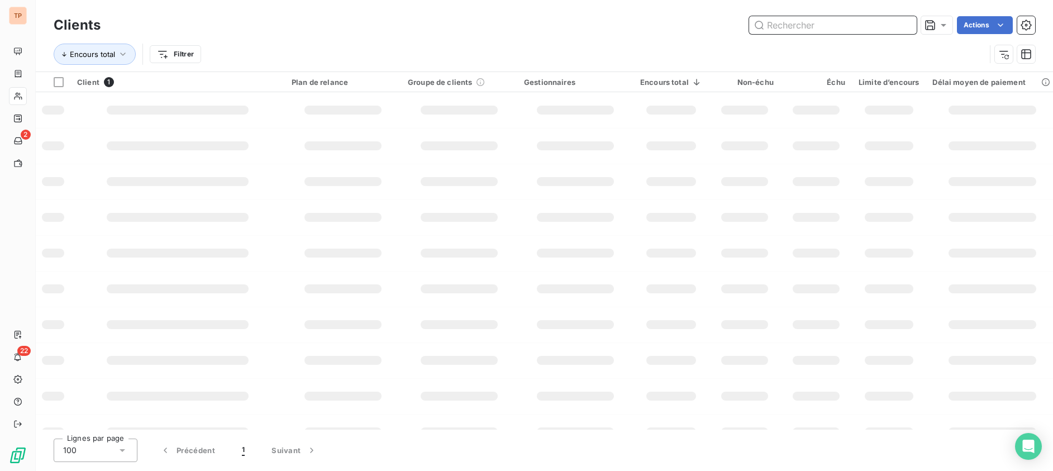
click at [891, 28] on input "text" at bounding box center [833, 25] width 168 height 18
type input "MEETIC"
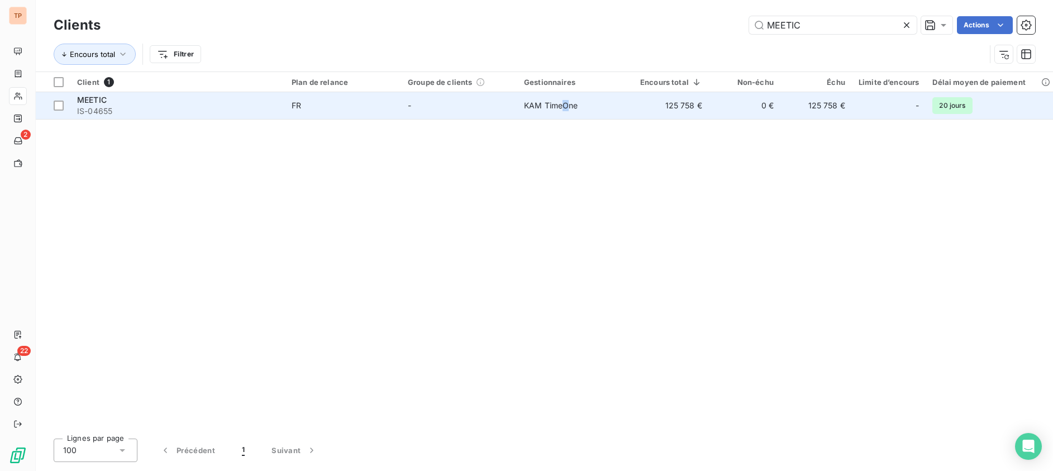
click at [567, 113] on td "KAM TimeOne" at bounding box center [575, 105] width 116 height 27
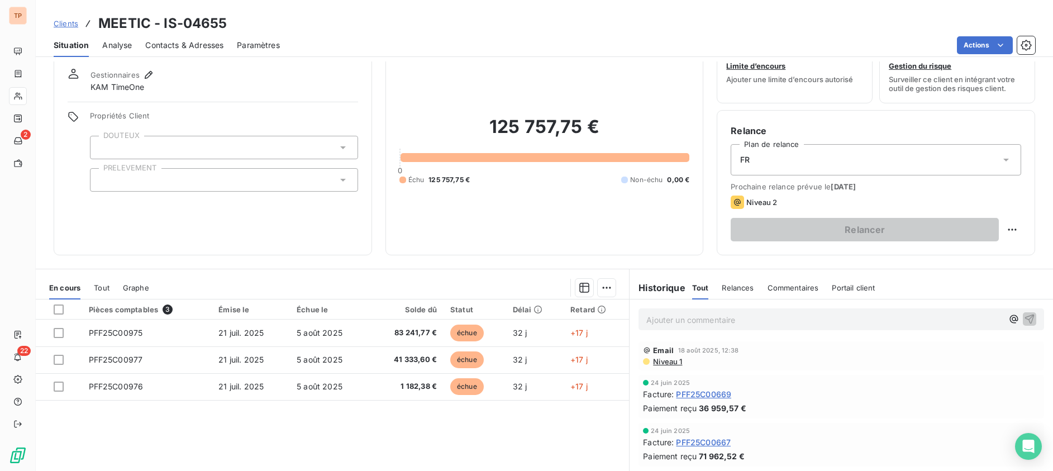
scroll to position [70, 0]
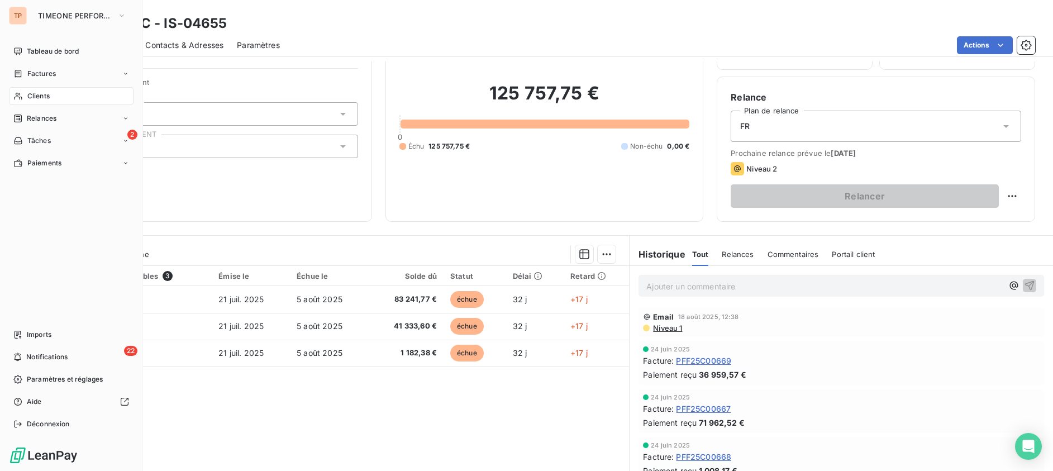
click at [25, 94] on div "Clients" at bounding box center [71, 96] width 125 height 18
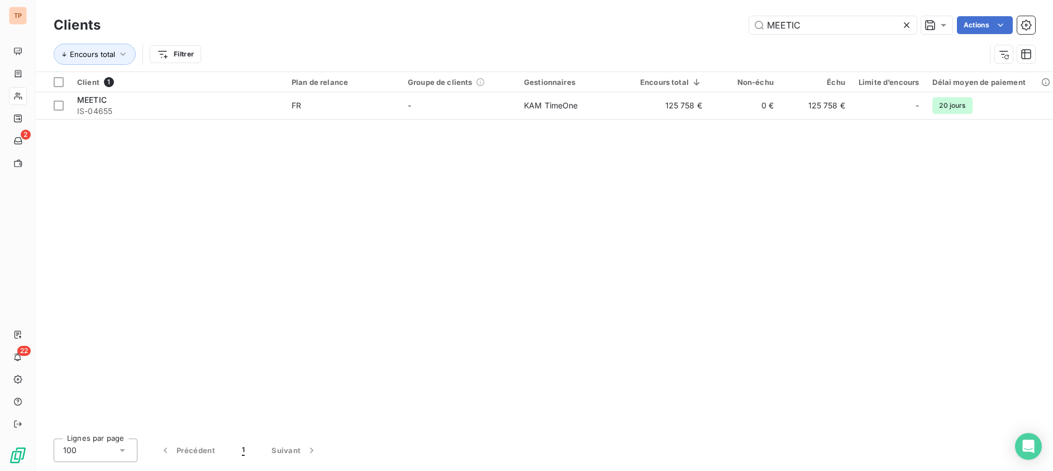
click at [909, 24] on icon at bounding box center [906, 25] width 11 height 11
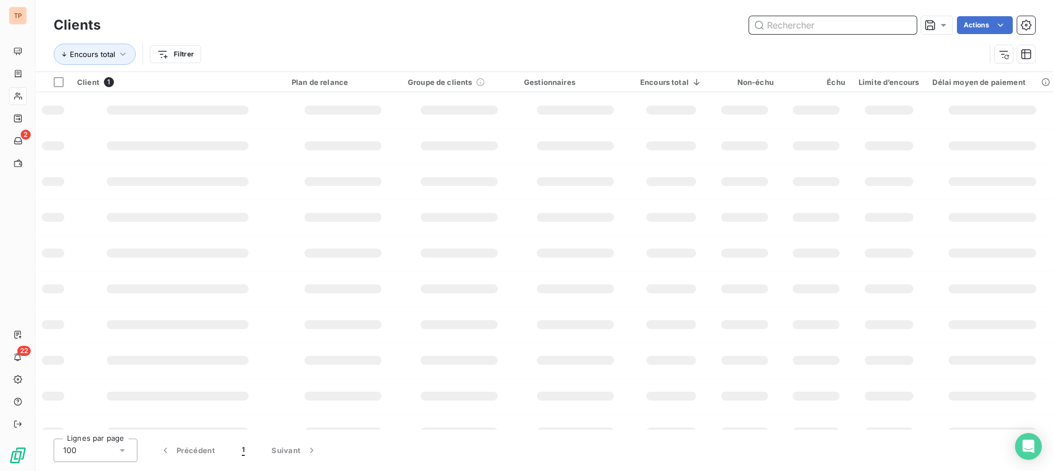
click at [871, 31] on input "text" at bounding box center [833, 25] width 168 height 18
paste input "ODYSSEE COSMETICS (COUSIN.E.S"
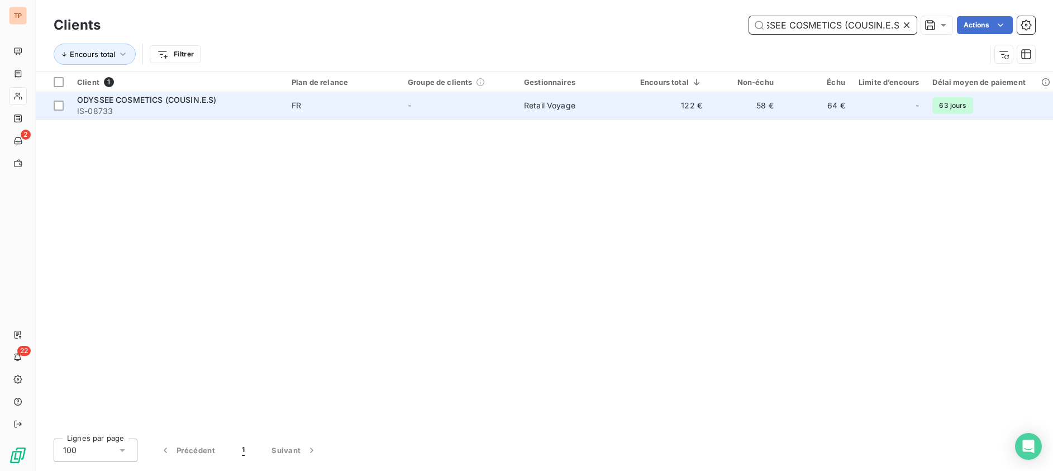
type input "ODYSSEE COSMETICS (COUSIN.E.S"
click at [599, 97] on td "Retail Voyage" at bounding box center [575, 105] width 116 height 27
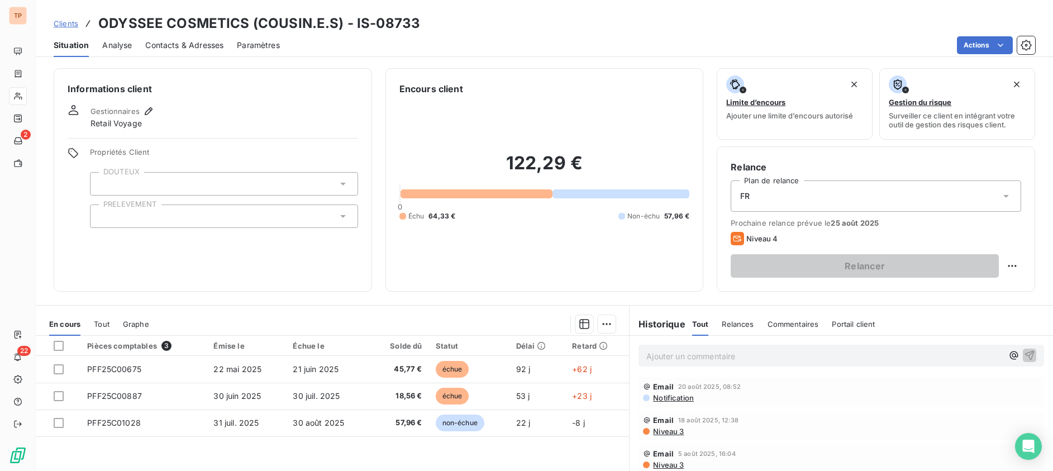
scroll to position [70, 0]
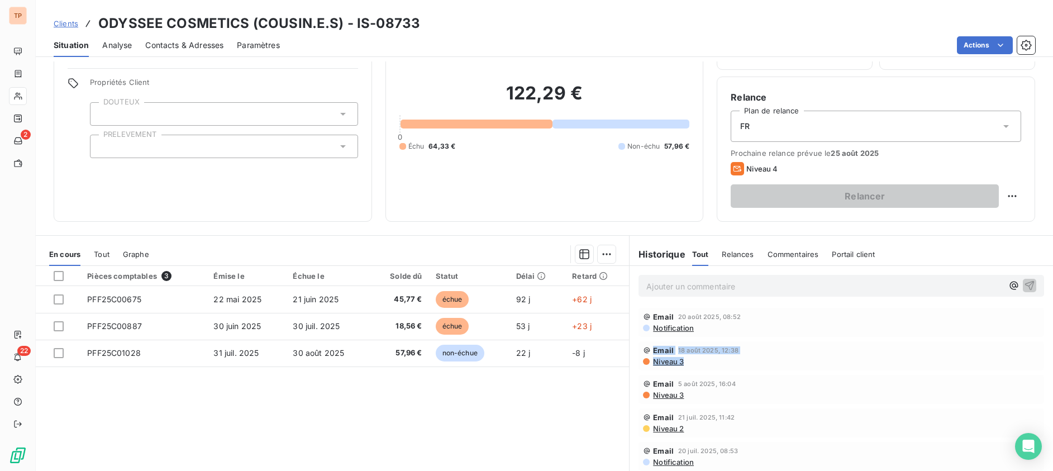
drag, startPoint x: 690, startPoint y: 359, endPoint x: 626, endPoint y: 346, distance: 64.4
click at [630, 346] on div "Email 18 août 2025, 12:38 Niveau 3" at bounding box center [842, 356] width 424 height 34
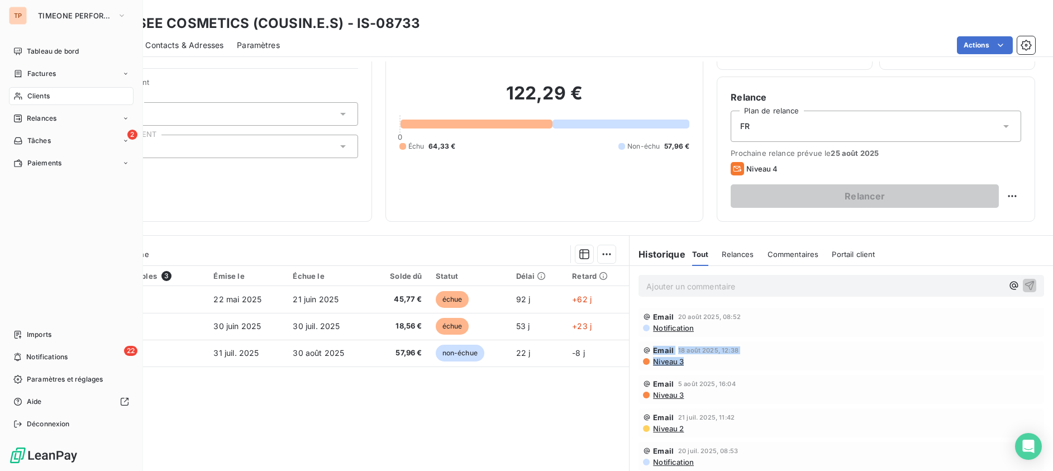
click at [39, 93] on span "Clients" at bounding box center [38, 96] width 22 height 10
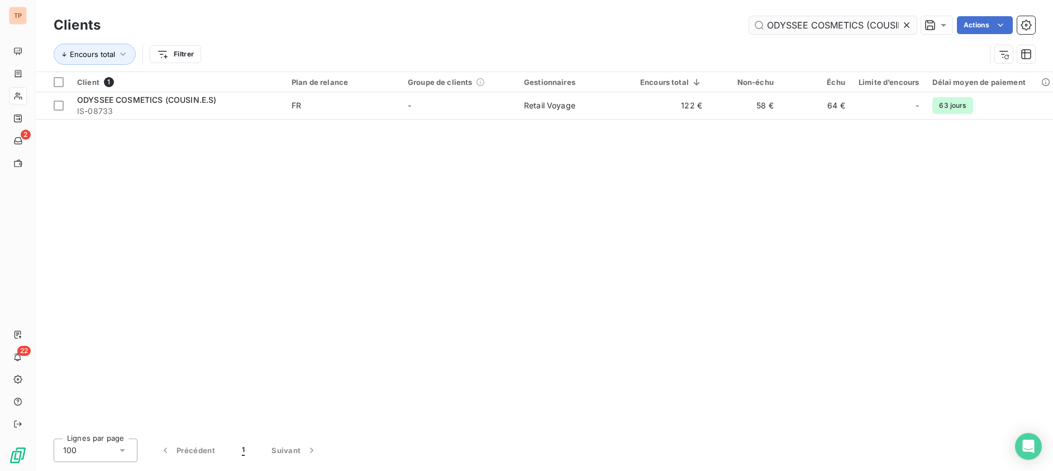
drag, startPoint x: 911, startPoint y: 26, endPoint x: 895, endPoint y: 26, distance: 15.6
click at [910, 26] on icon at bounding box center [906, 25] width 11 height 11
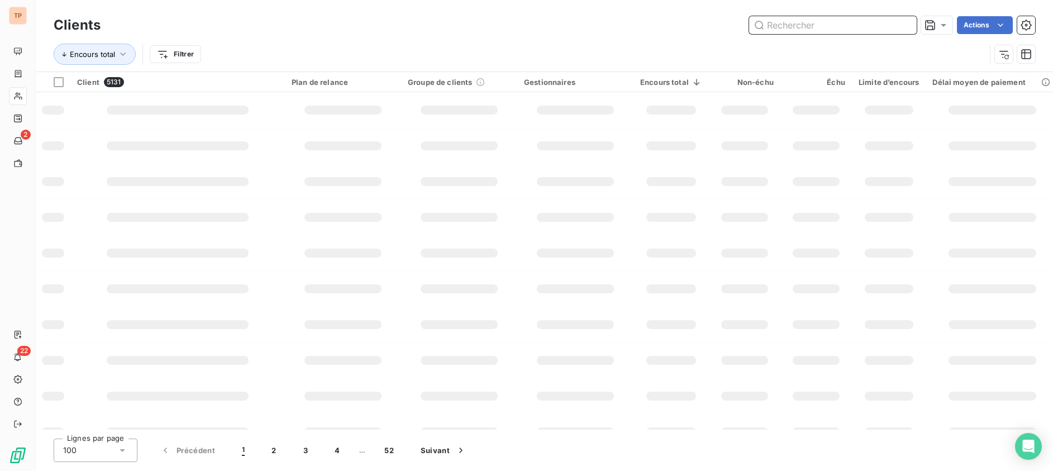
click at [880, 26] on input "text" at bounding box center [833, 25] width 168 height 18
paste input "PRIMAGAZ"
type input "PRIMAGAZ"
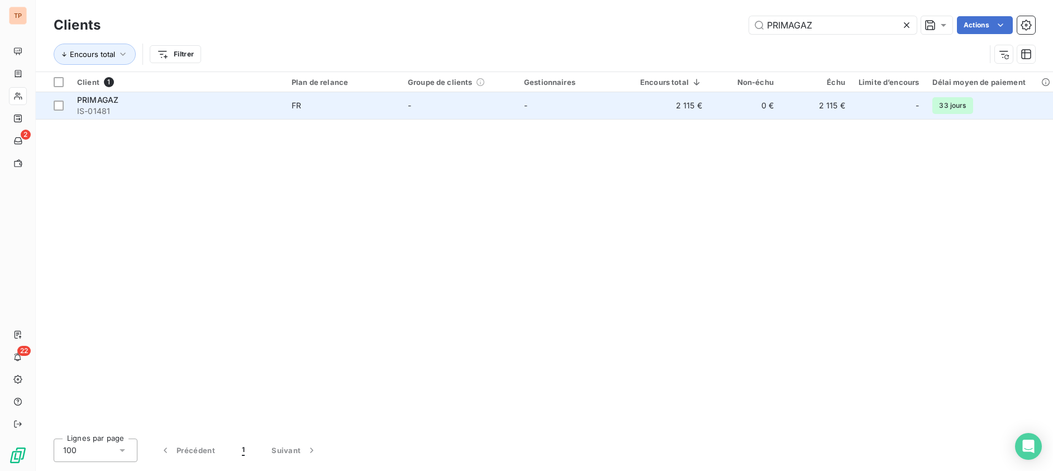
click at [693, 112] on td "2 115 €" at bounding box center [671, 105] width 75 height 27
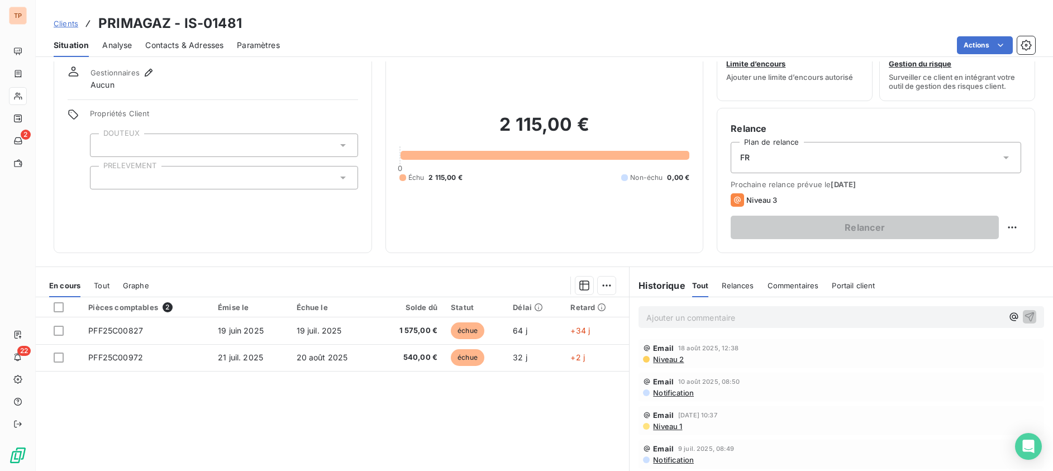
scroll to position [113, 0]
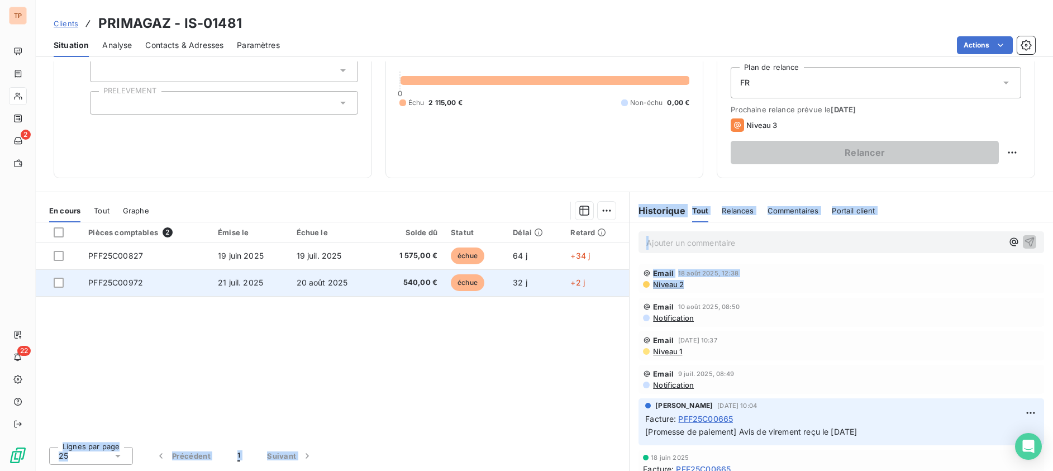
drag, startPoint x: 745, startPoint y: 292, endPoint x: 623, endPoint y: 288, distance: 122.4
click at [623, 288] on div "En cours Tout Graphe Pièces comptables 2 Émise le Échue le Solde dû Statut Déla…" at bounding box center [545, 331] width 1018 height 279
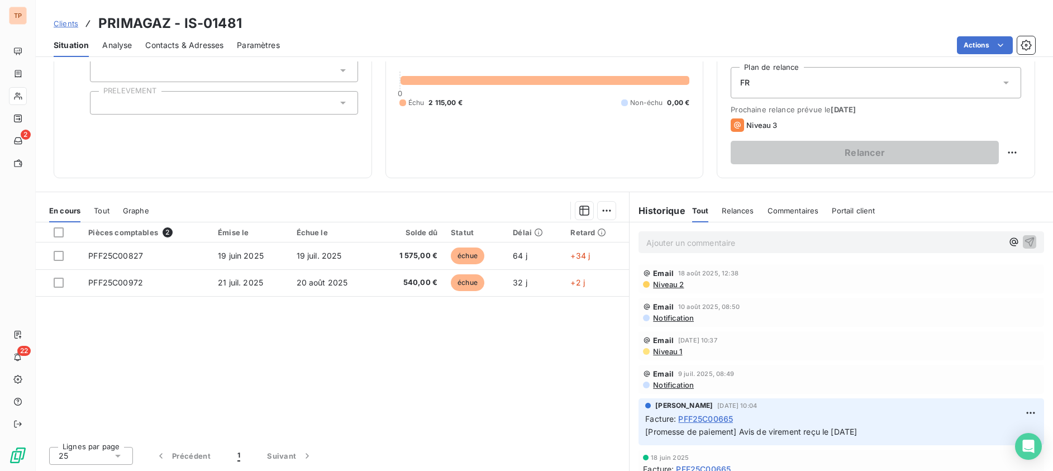
click at [731, 120] on icon at bounding box center [737, 124] width 13 height 13
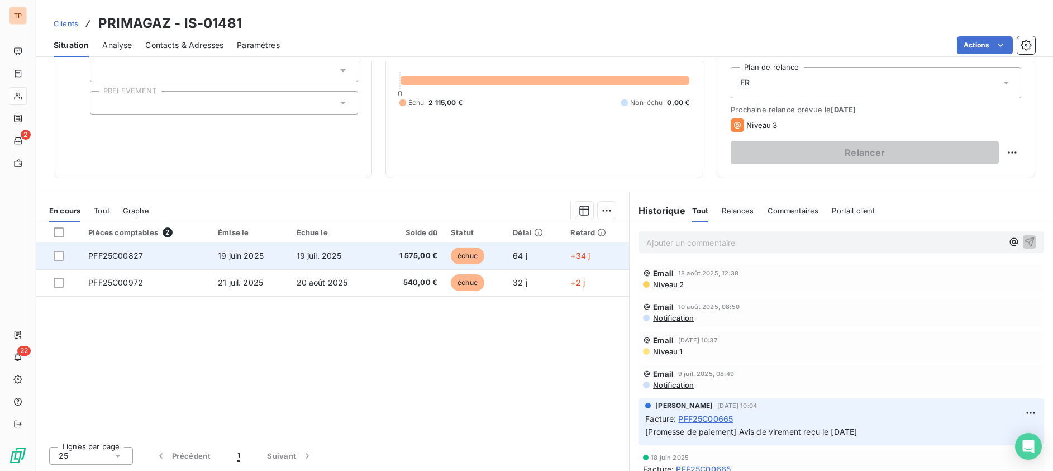
click at [311, 253] on span "19 juil. 2025" at bounding box center [319, 256] width 45 height 10
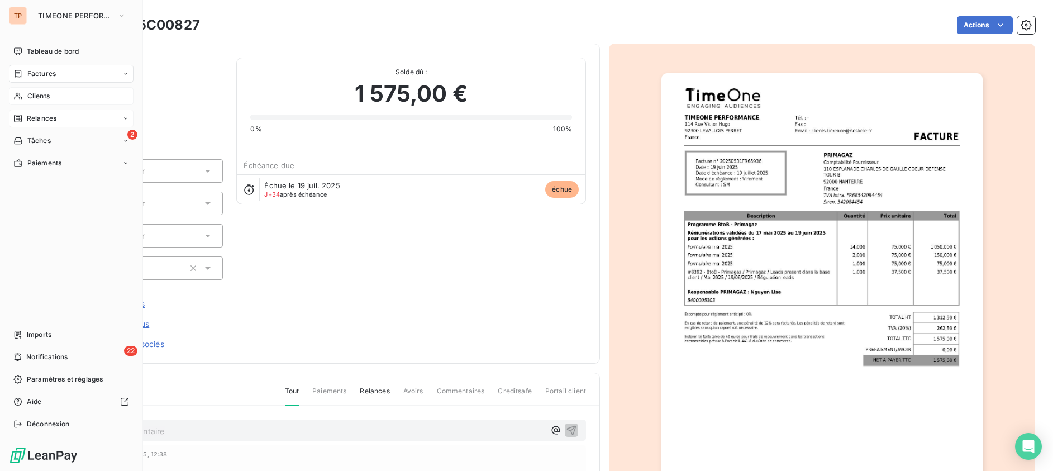
click at [55, 121] on span "Relances" at bounding box center [42, 118] width 30 height 10
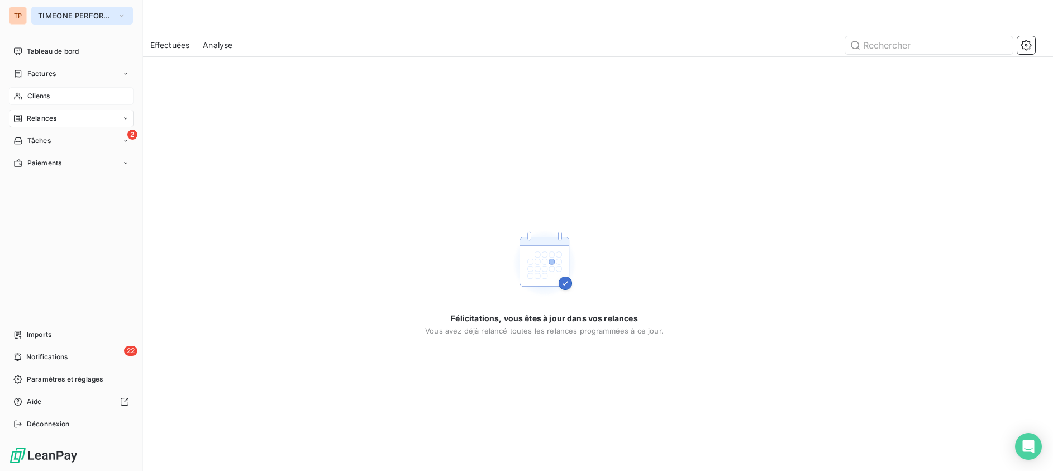
click at [64, 7] on button "TIMEONE PERFORMANCE" at bounding box center [82, 16] width 102 height 18
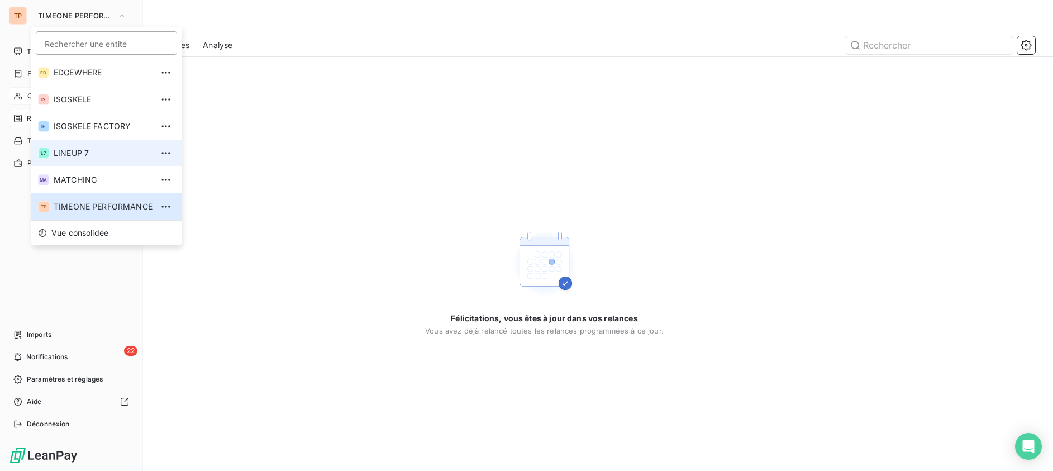
click at [93, 154] on span "LINEUP 7" at bounding box center [103, 153] width 99 height 11
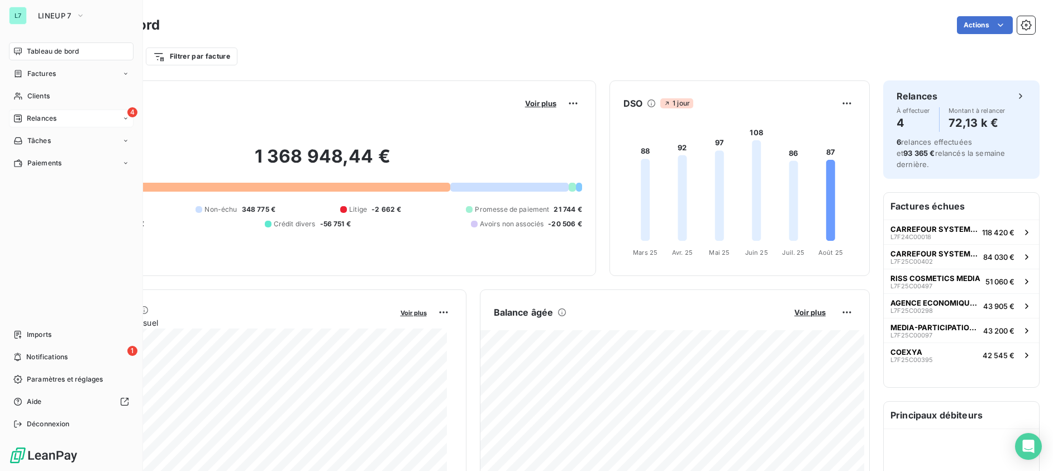
click at [46, 123] on span "Relances" at bounding box center [42, 118] width 30 height 10
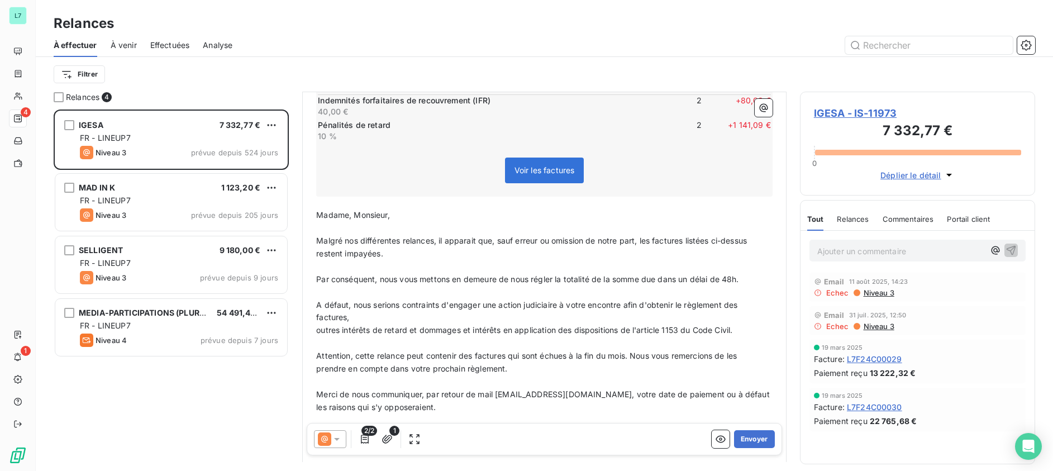
scroll to position [359, 0]
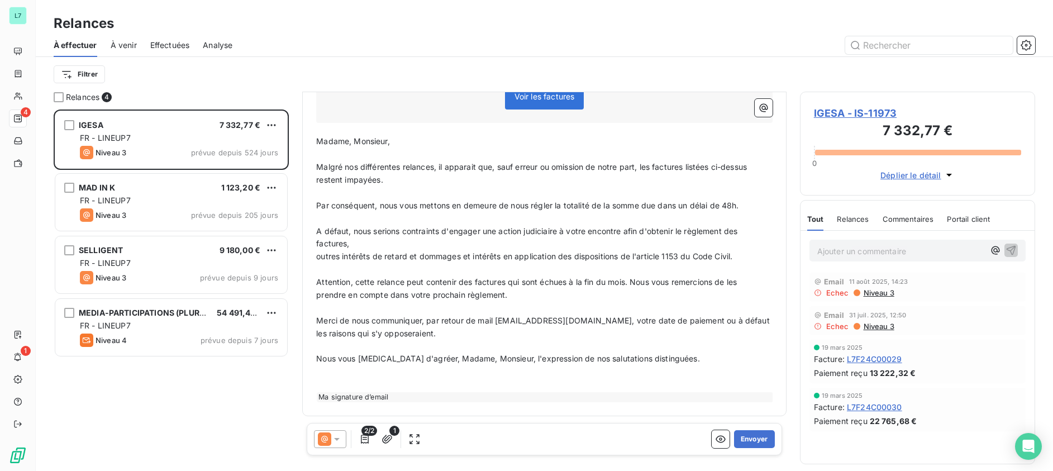
click at [336, 438] on icon at bounding box center [337, 439] width 6 height 3
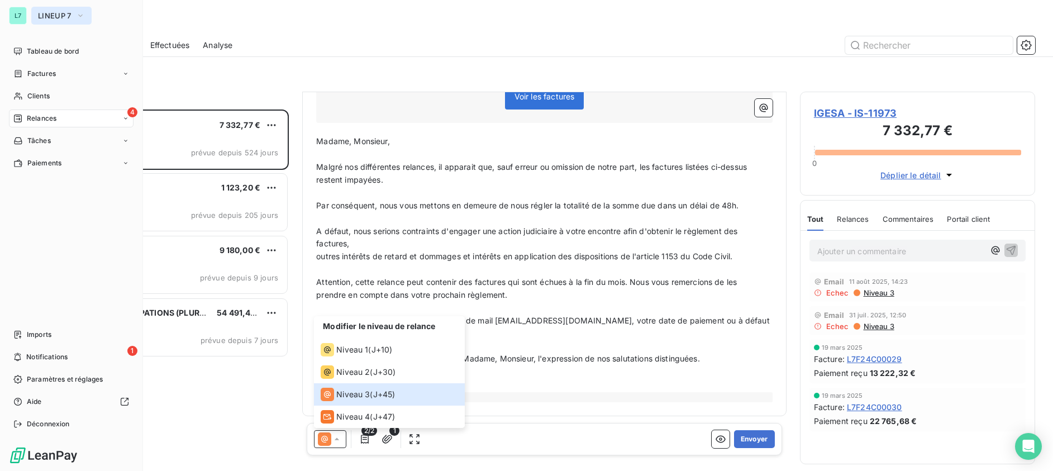
click at [69, 22] on button "LINEUP 7" at bounding box center [61, 16] width 60 height 18
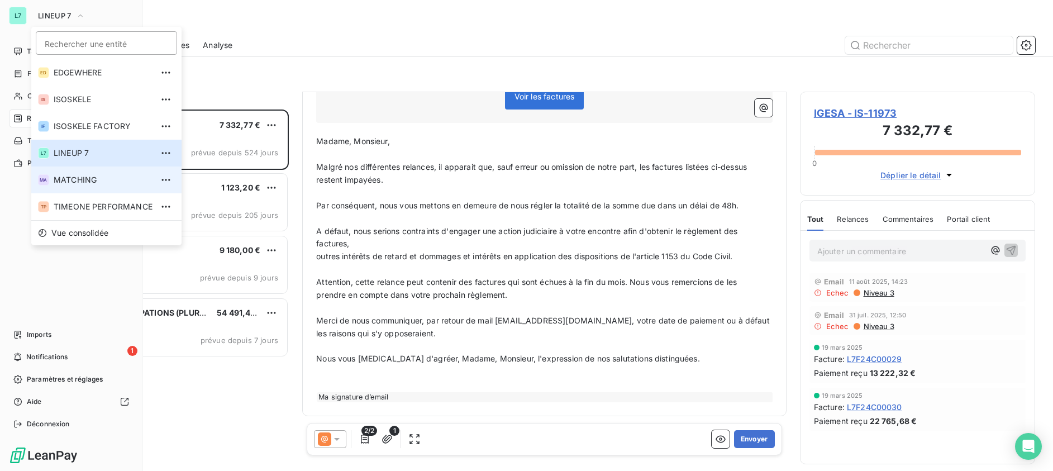
click at [99, 198] on li "TP TIMEONE PERFORMANCE" at bounding box center [106, 206] width 150 height 27
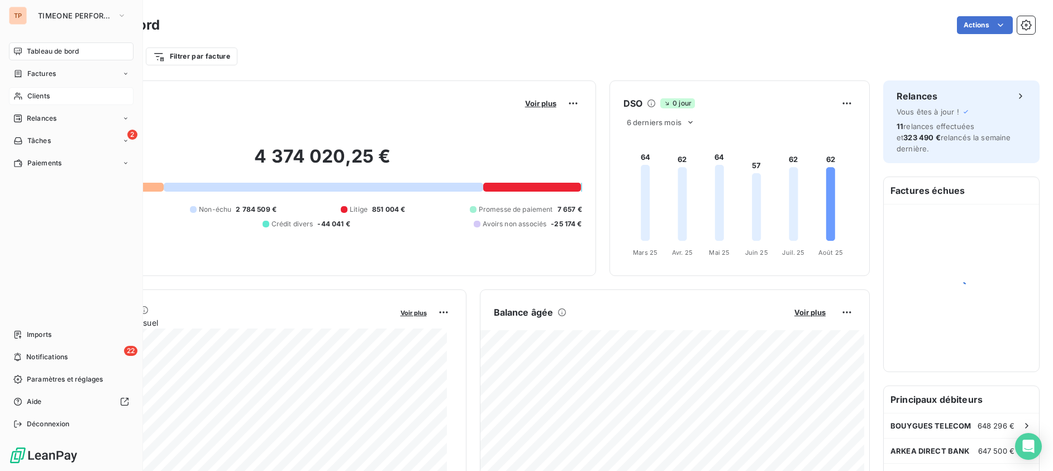
click at [58, 92] on div "Clients" at bounding box center [71, 96] width 125 height 18
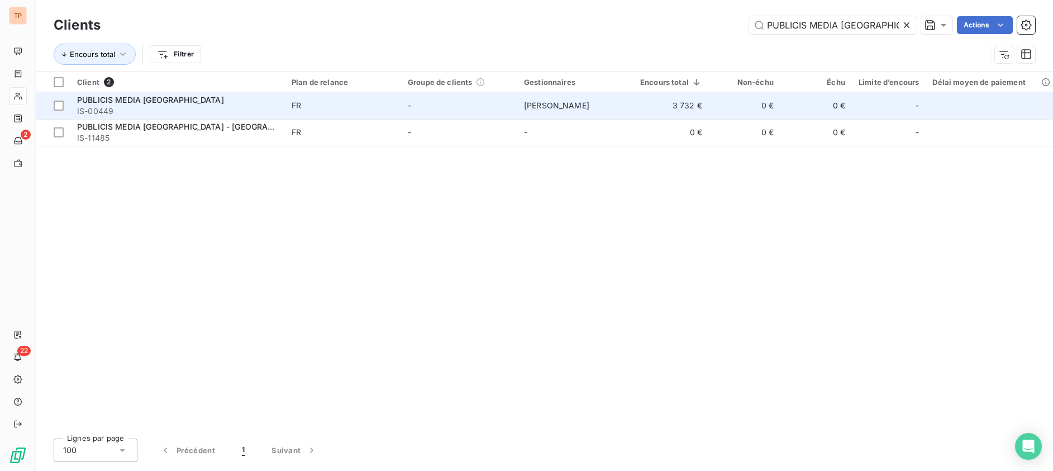
type input "PUBLICIS MEDIA [GEOGRAPHIC_DATA]"
click at [579, 94] on td "[PERSON_NAME]" at bounding box center [575, 105] width 116 height 27
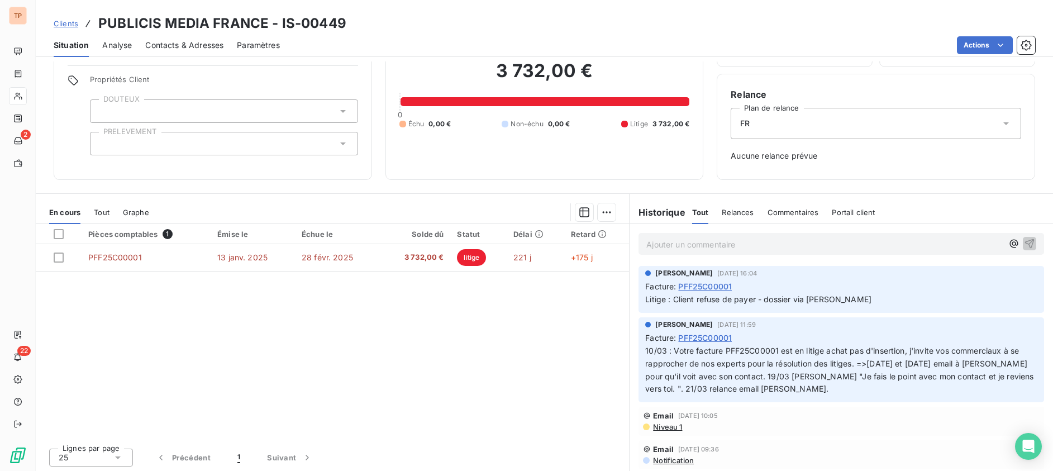
scroll to position [74, 0]
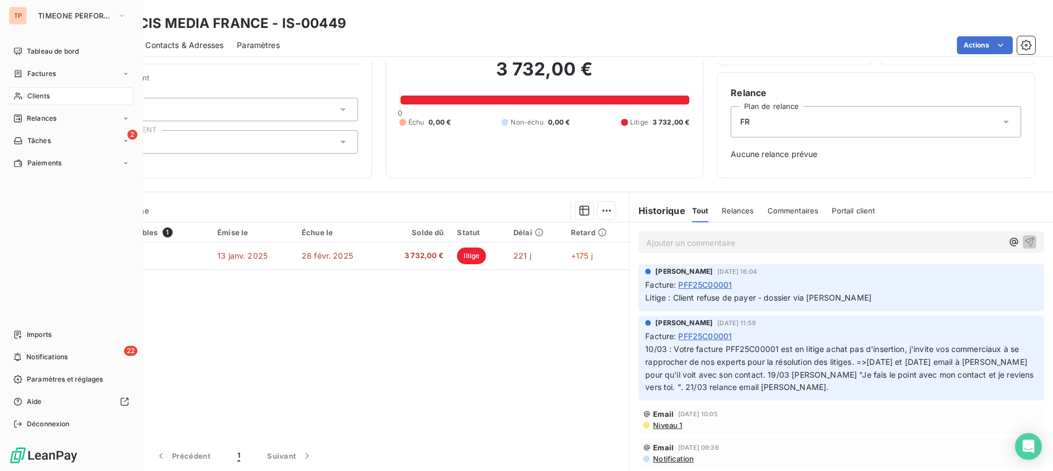
click at [39, 94] on span "Clients" at bounding box center [38, 96] width 22 height 10
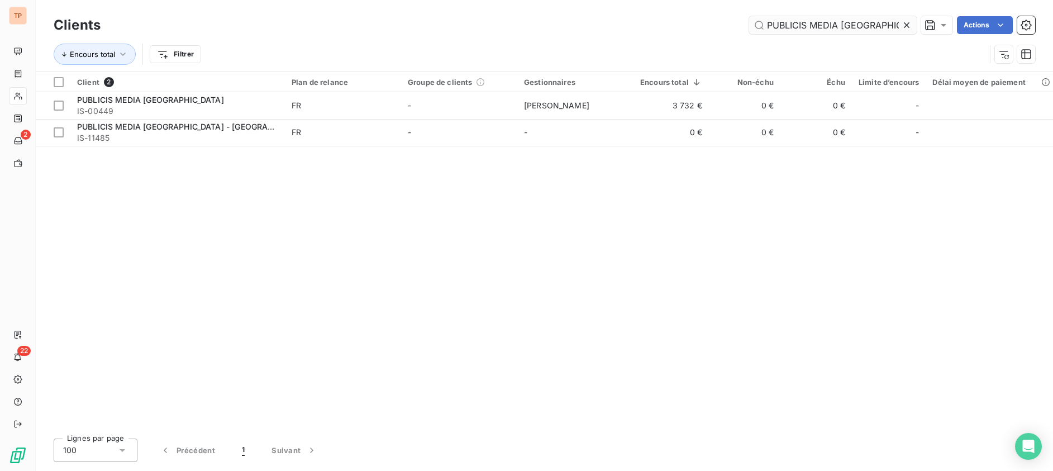
drag, startPoint x: 905, startPoint y: 21, endPoint x: 873, endPoint y: 28, distance: 33.2
click at [906, 21] on icon at bounding box center [906, 25] width 11 height 11
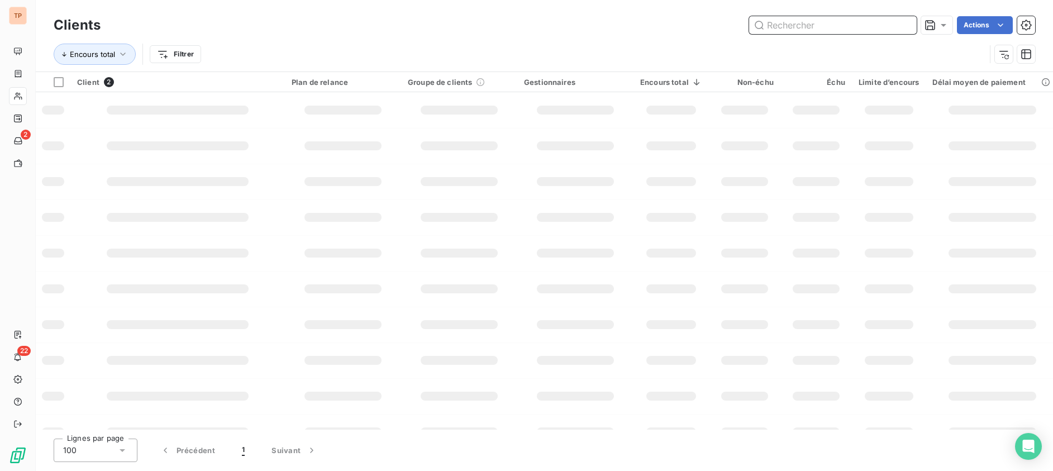
click at [872, 28] on input "text" at bounding box center [833, 25] width 168 height 18
paste input "RE-MIND"
type input "RE-MIND"
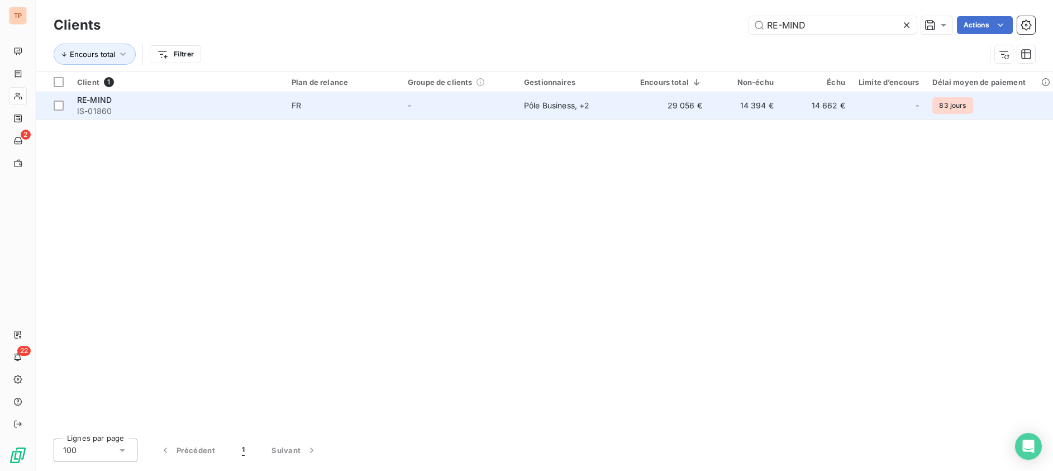
click at [676, 117] on td "29 056 €" at bounding box center [671, 105] width 75 height 27
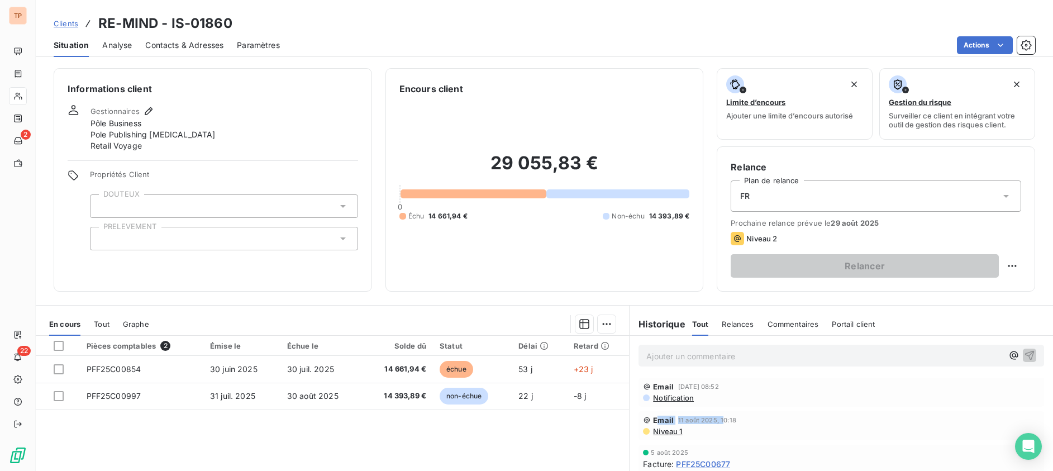
drag, startPoint x: 695, startPoint y: 425, endPoint x: 658, endPoint y: 413, distance: 39.4
click at [655, 424] on div "Email [DATE] 10:18" at bounding box center [841, 420] width 397 height 9
click at [567, 32] on div "Clients RE-MIND - IS-01860" at bounding box center [545, 23] width 1018 height 20
